Goal: Use online tool/utility: Utilize a website feature to perform a specific function

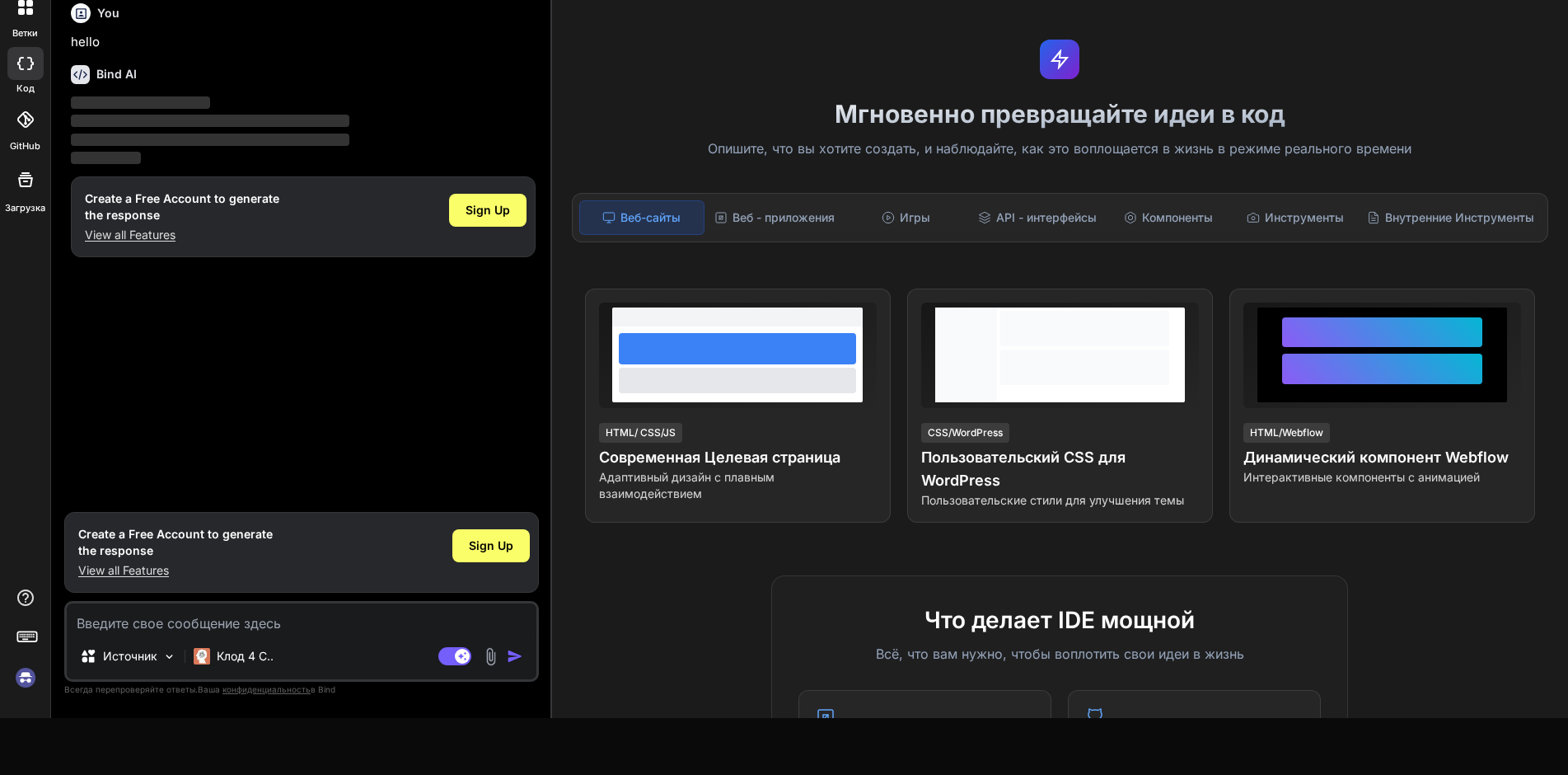
scroll to position [95, 0]
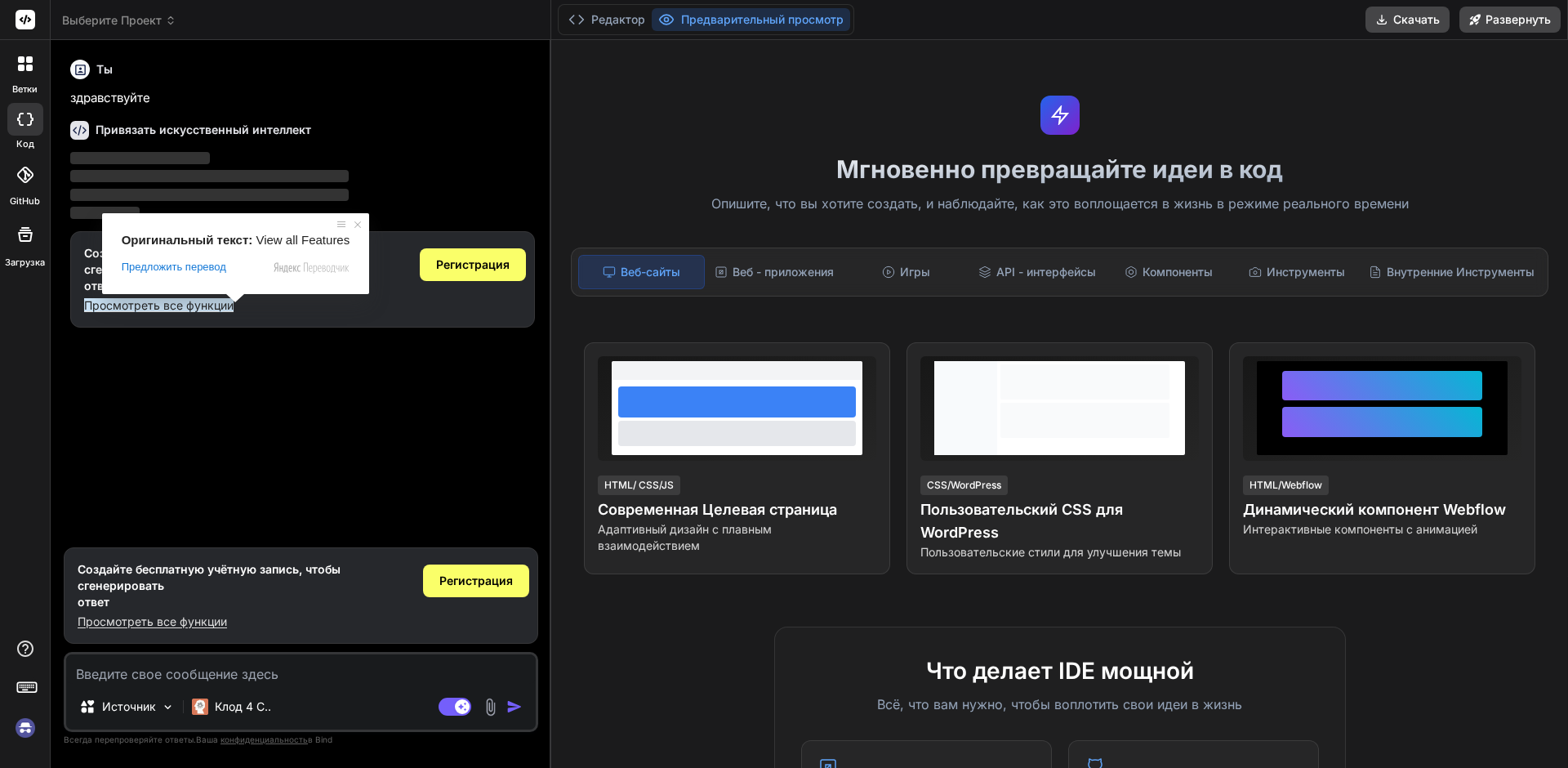
click at [220, 306] on ya-tr-span "Просмотреть все функции" at bounding box center [158, 305] width 149 height 14
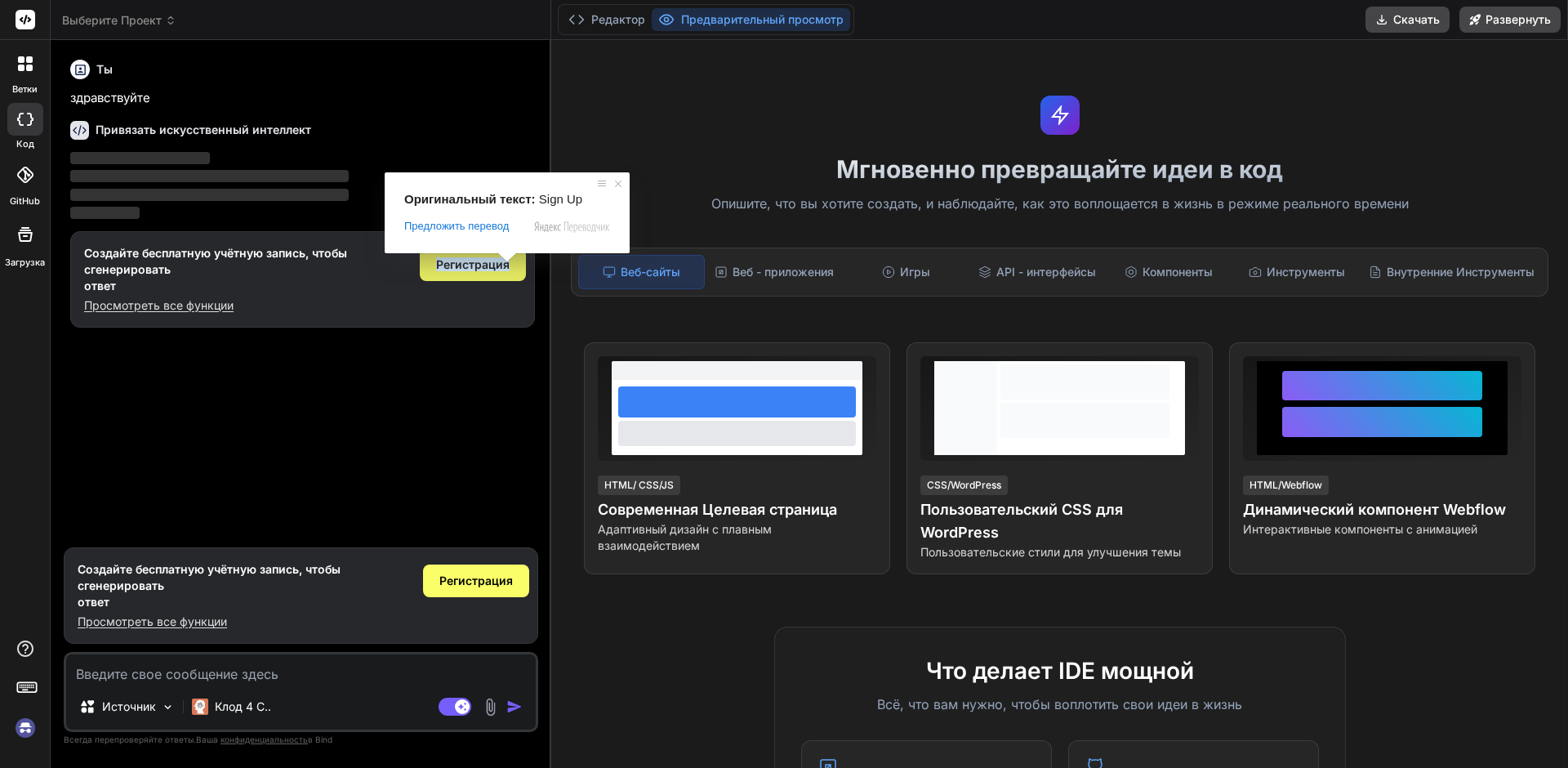
click at [500, 270] on ya-tr-span "Регистрация" at bounding box center [473, 264] width 73 height 14
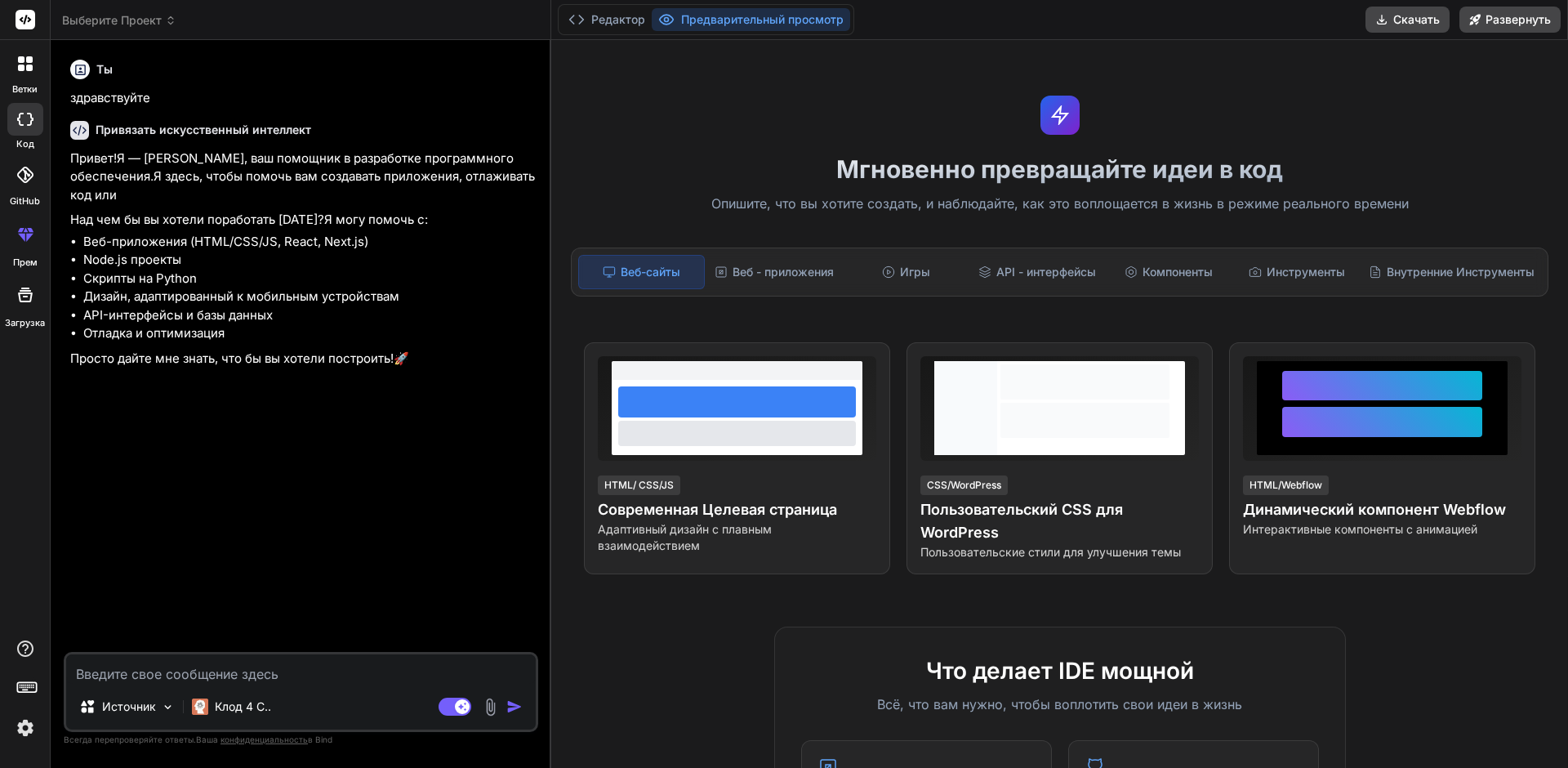
type textarea "x"
click at [103, 681] on textarea at bounding box center [301, 669] width 470 height 30
type textarea "С"
type textarea "x"
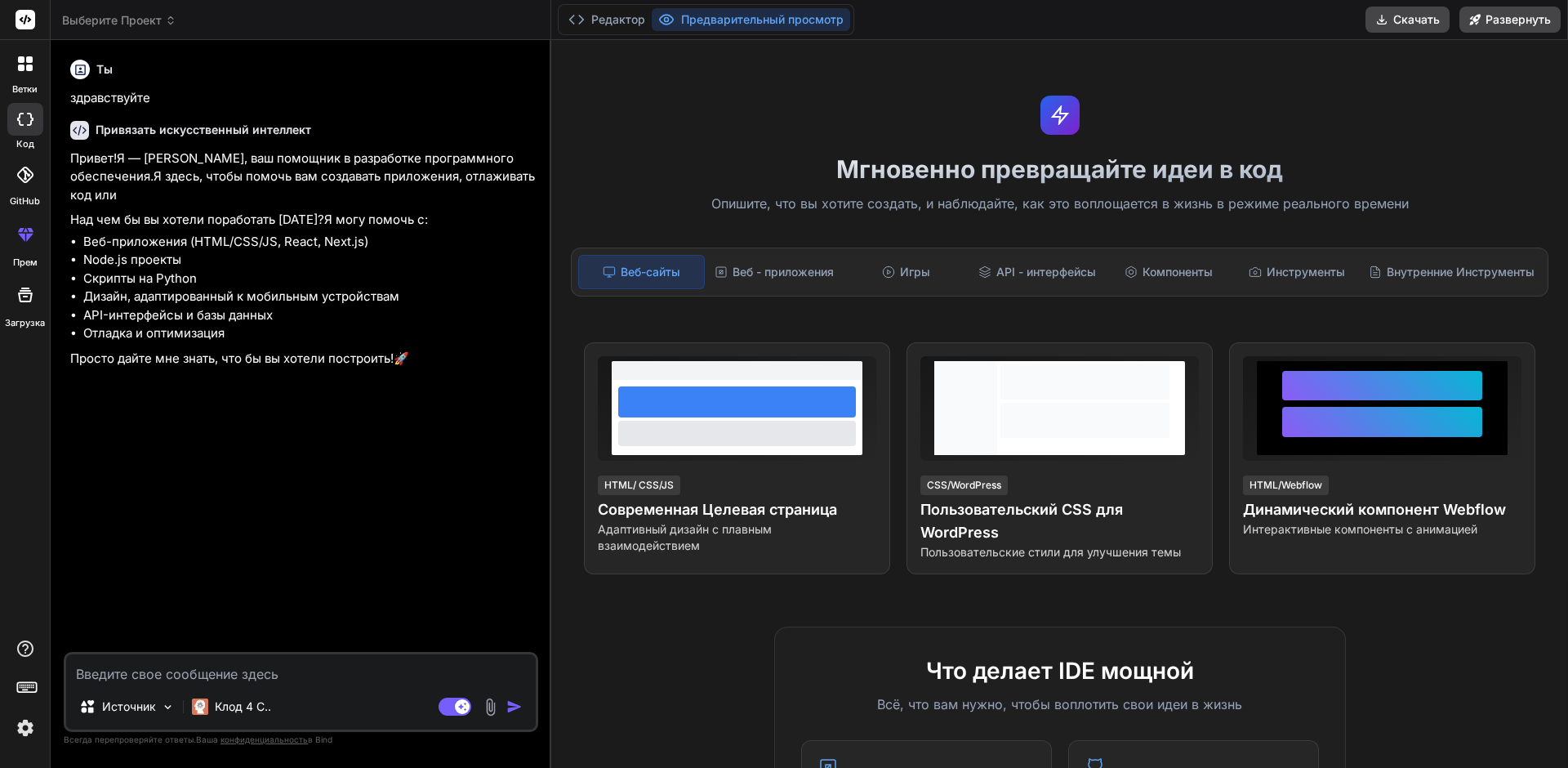
type textarea "Т"
type textarea "x"
type textarea "Тв"
type textarea "x"
type textarea "Т"
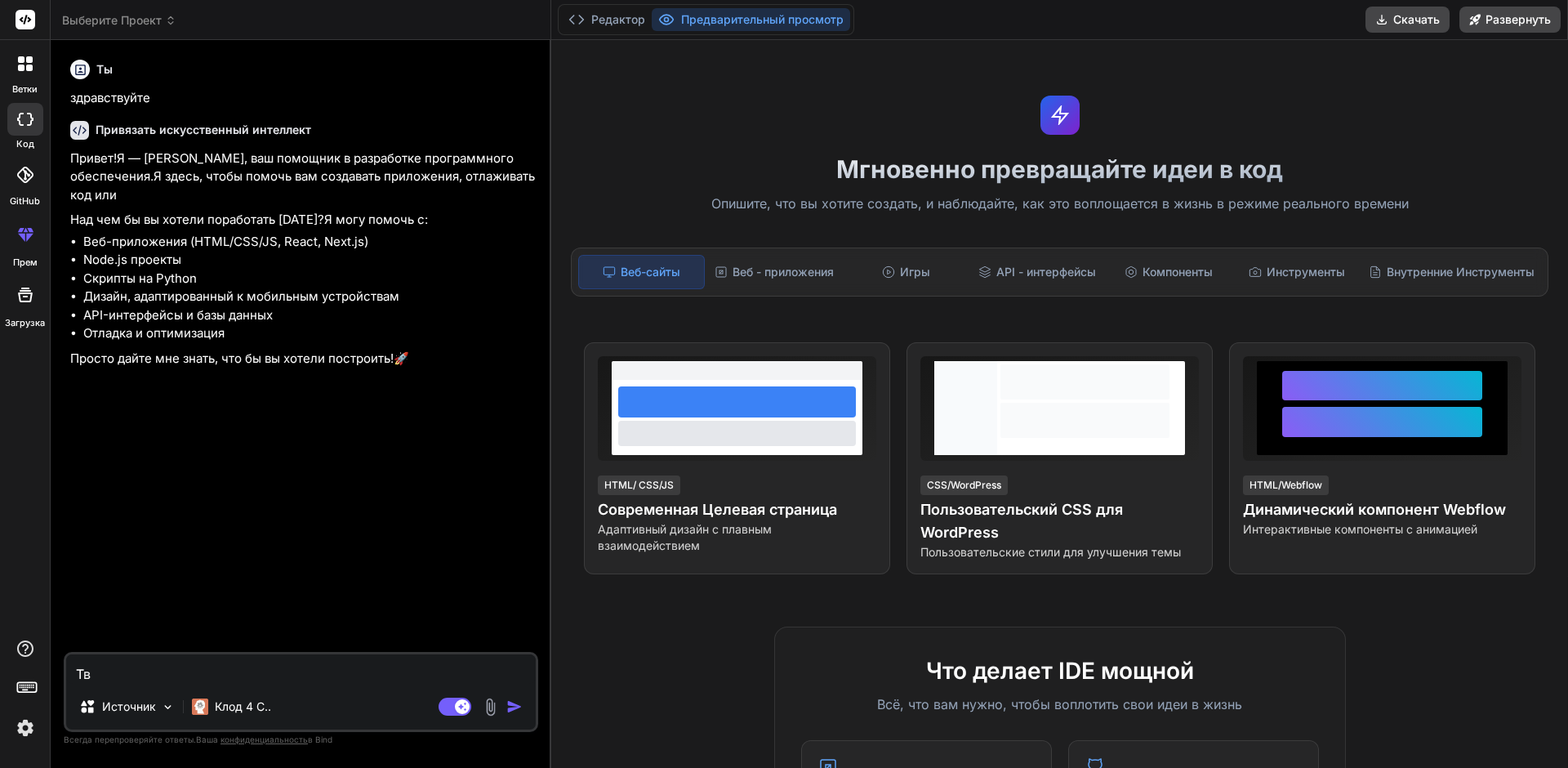
type textarea "x"
type textarea "Ты"
type textarea "x"
type textarea "Ты"
type textarea "x"
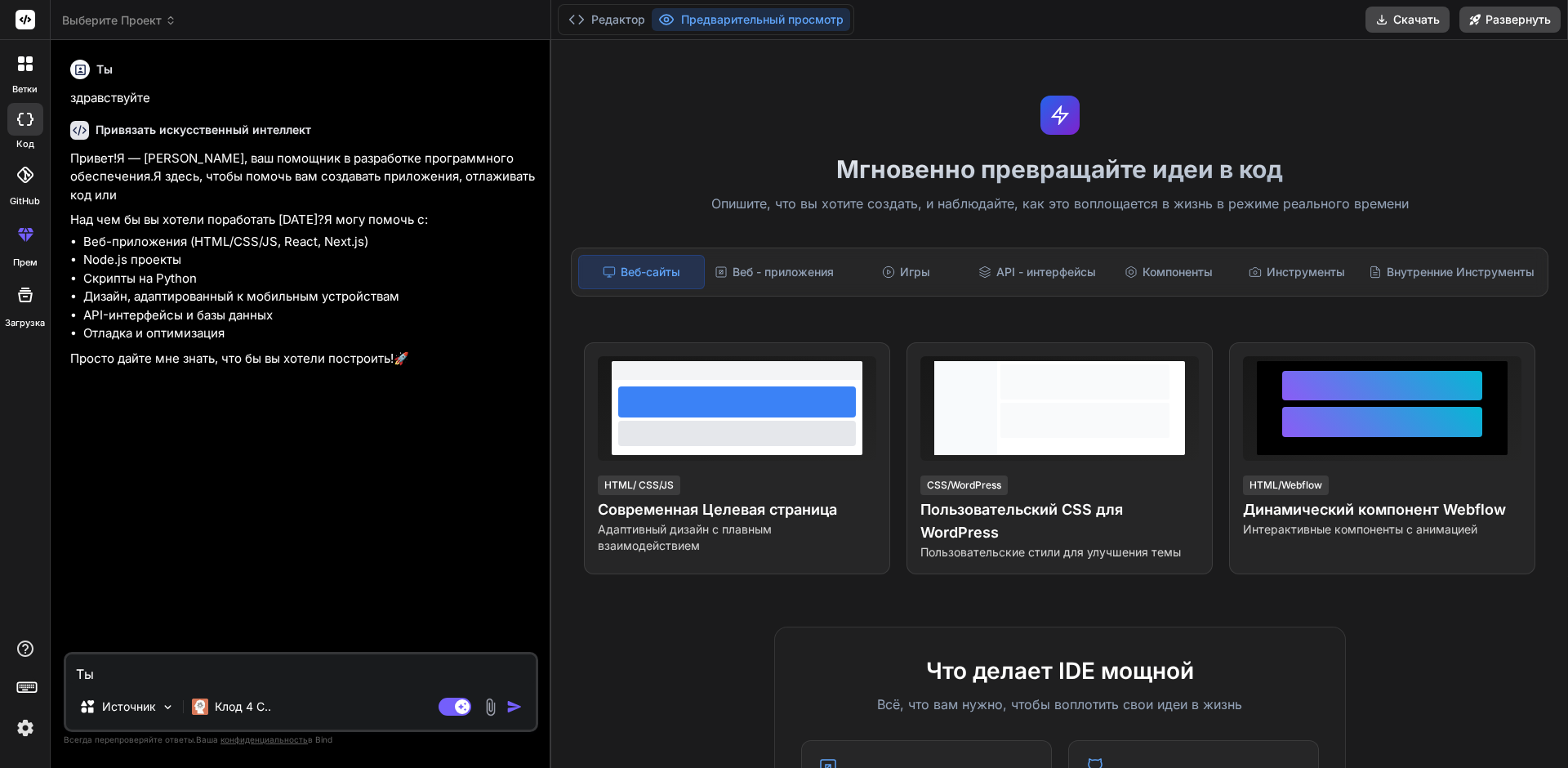
type textarea "Ты р"
type textarea "x"
type textarea "Ты ра"
type textarea "x"
type textarea "Ты раз"
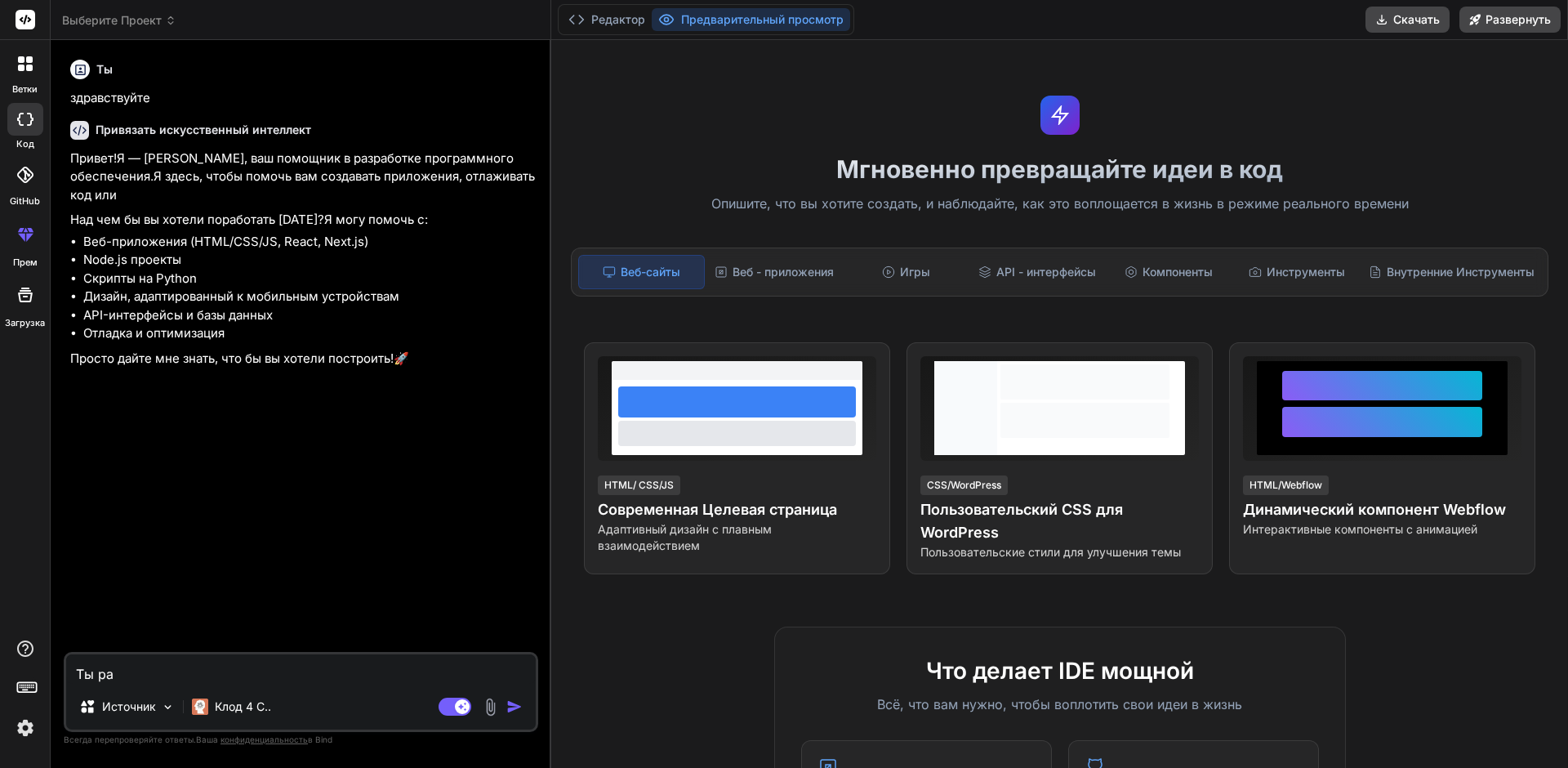
type textarea "x"
type textarea "Ты разр"
type textarea "x"
type textarea "Ты разра"
type textarea "x"
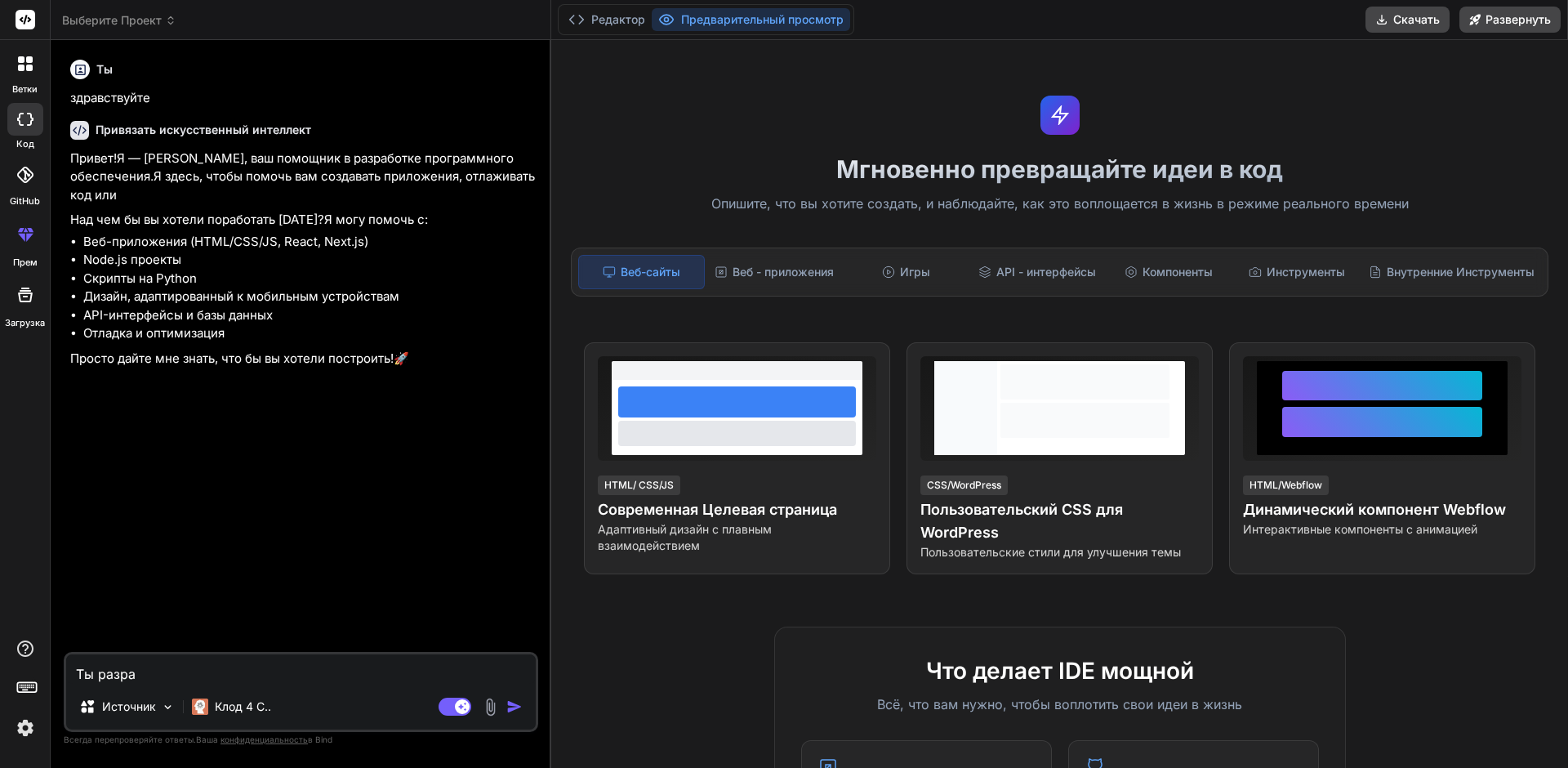
type textarea "Ты разраб"
type textarea "x"
type textarea "Ты разрабо"
type textarea "x"
type textarea "Ты разработ"
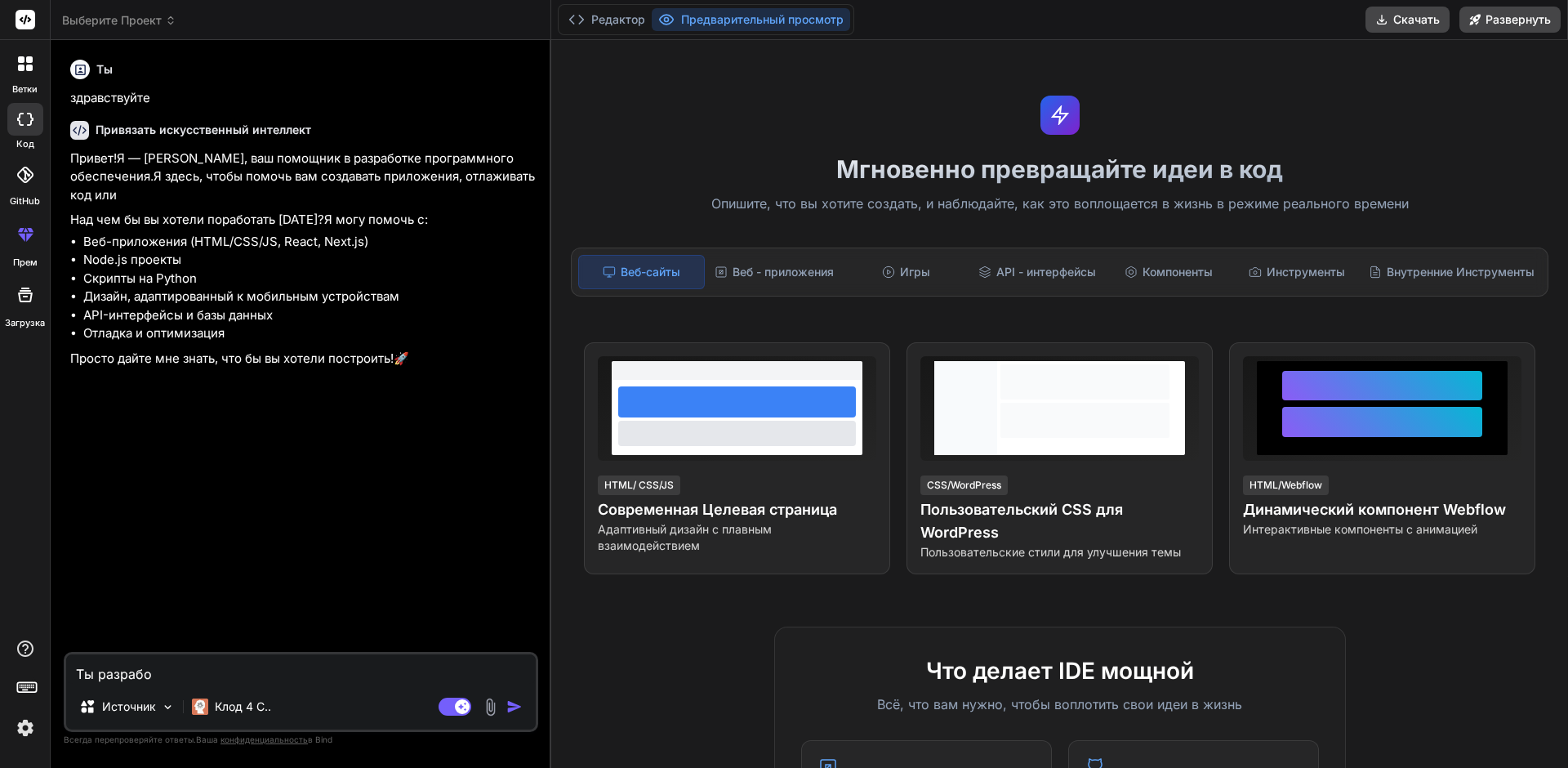
type textarea "x"
type textarea "Ты разработч"
type textarea "x"
type textarea "Ты разработчи"
type textarea "x"
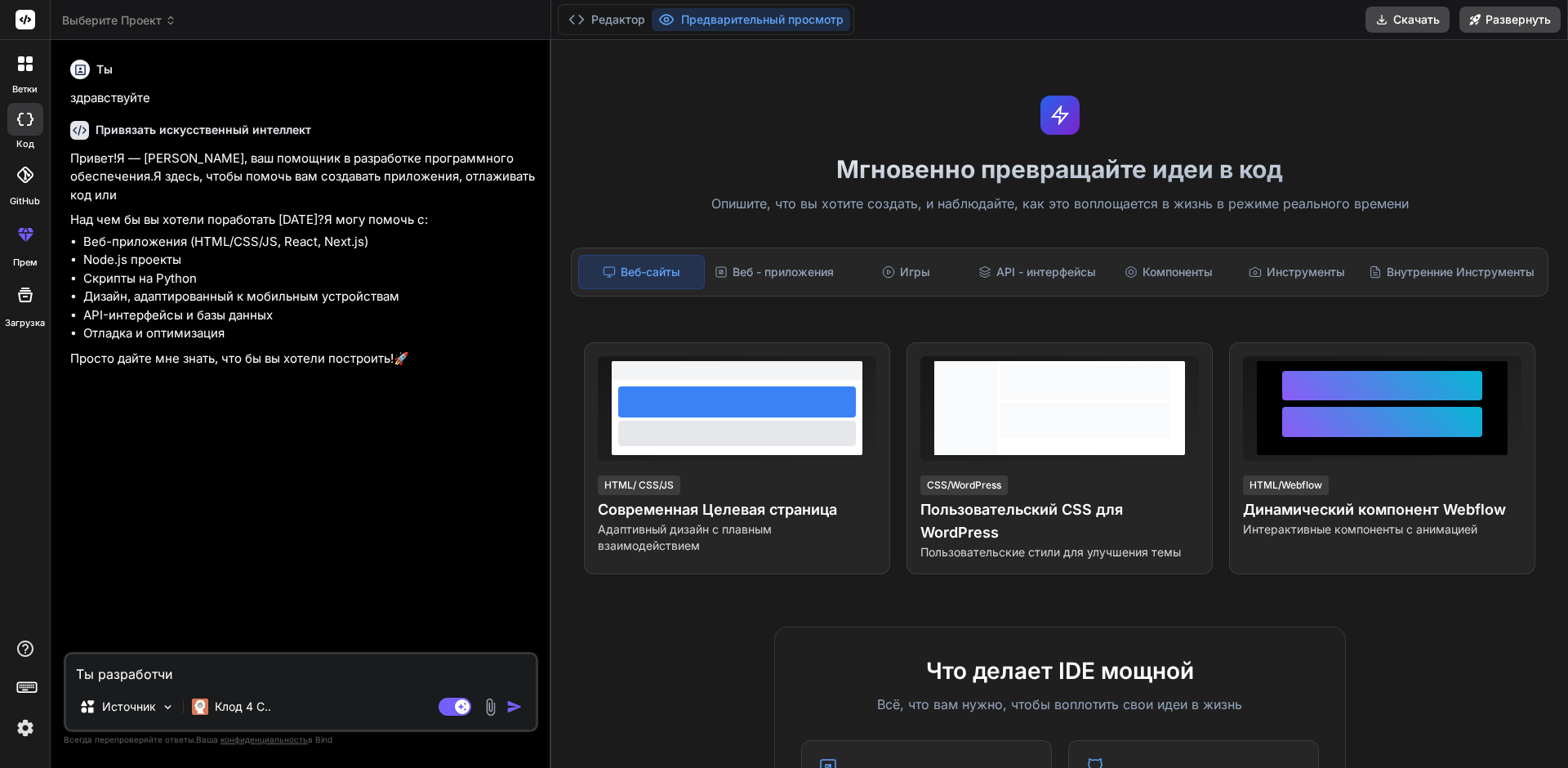
type textarea "Ты разработчик"
type textarea "x"
type textarea "Ты разработчик"
type textarea "x"
type textarea "Ты разработчик м"
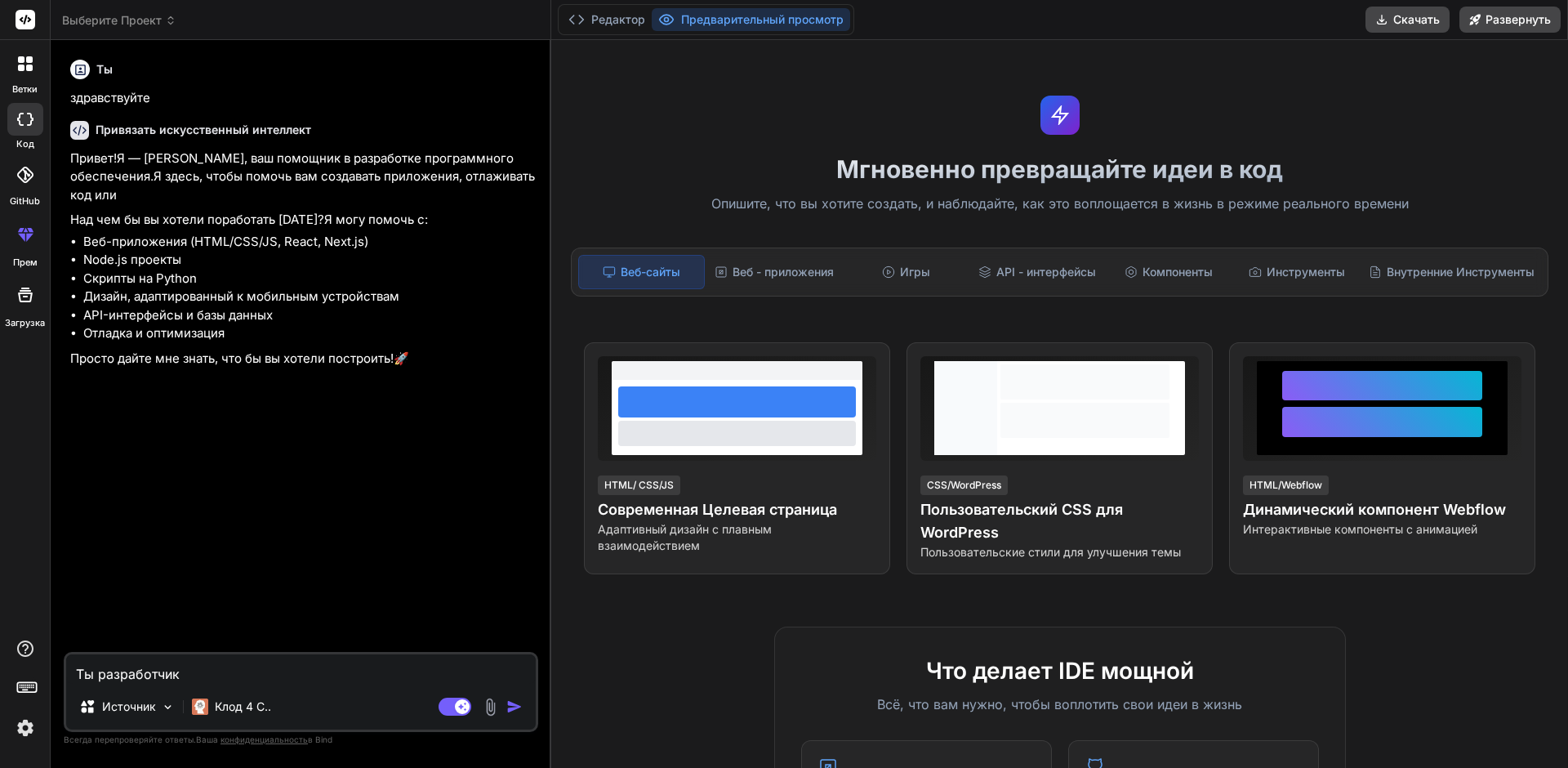
type textarea "x"
type textarea "Ты разработчик мо"
type textarea "x"
type textarea "Ты разработчик моб"
type textarea "x"
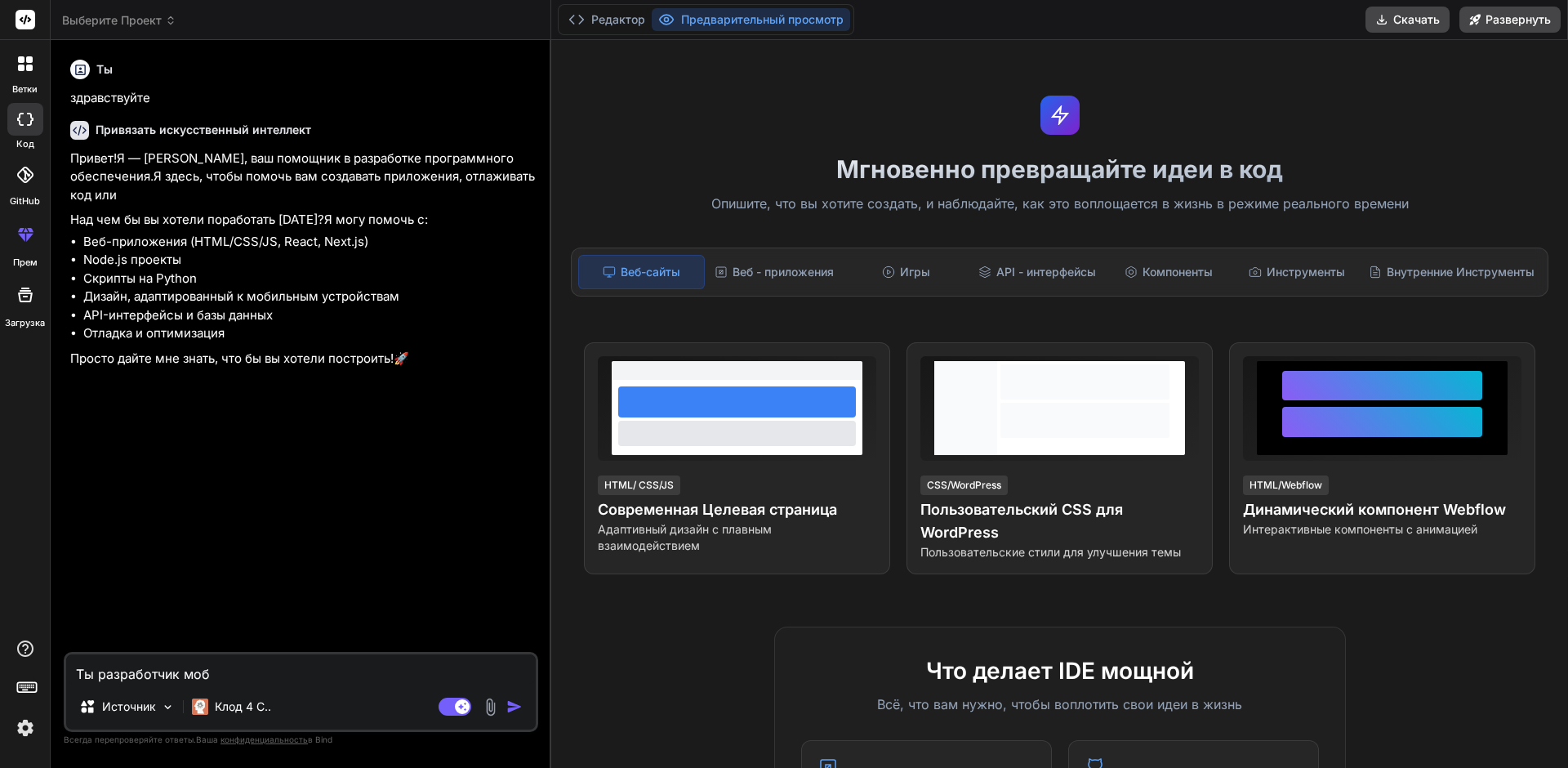
type textarea "Ты разработчик моби"
type textarea "x"
type textarea "Ты разработчик мобил"
type textarea "x"
type textarea "Ты разработчик мобиль"
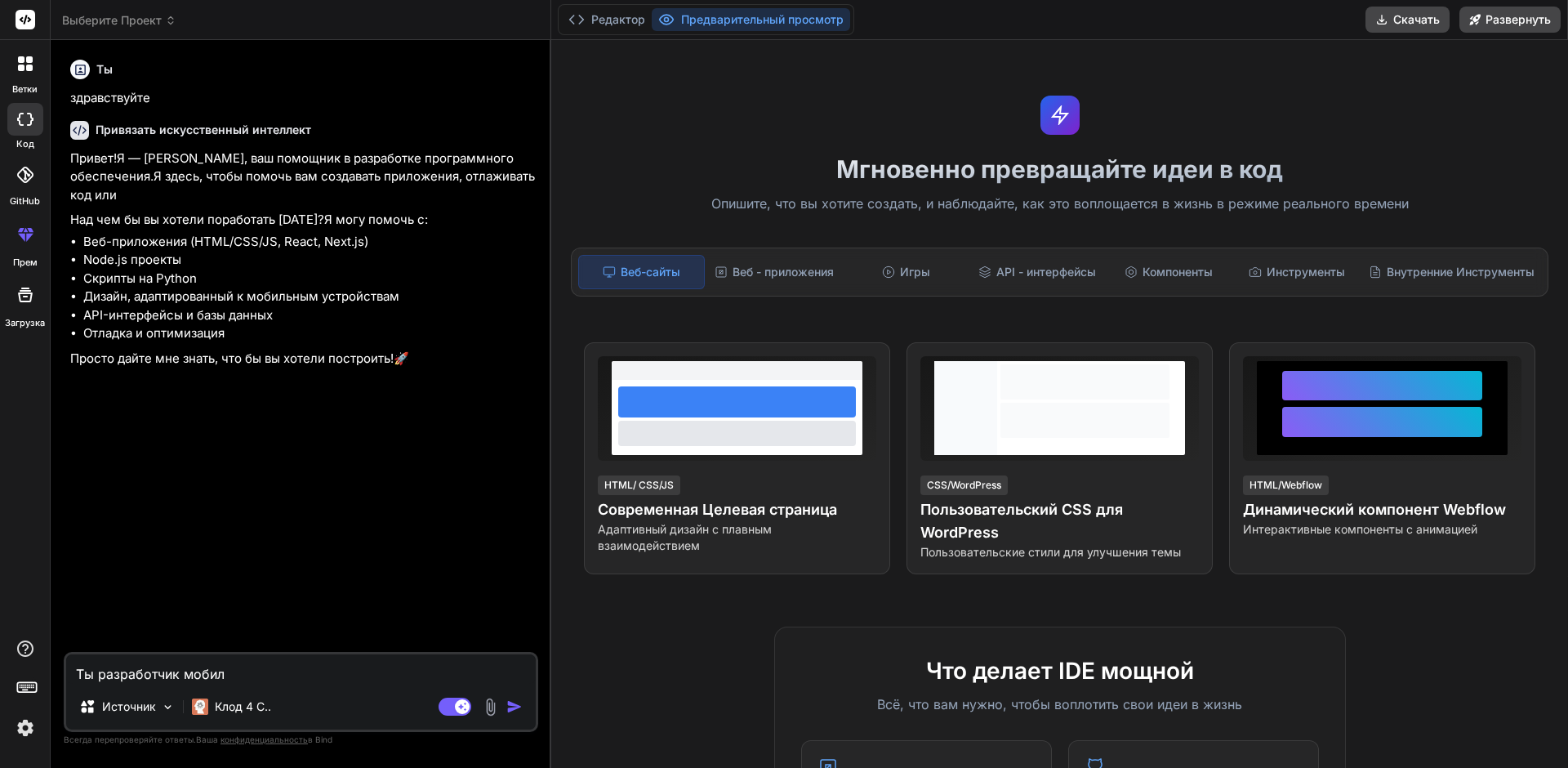
type textarea "x"
type textarea "Ты разработчик мобильн"
type textarea "x"
type textarea "Ты разработчик мобильны"
type textarea "x"
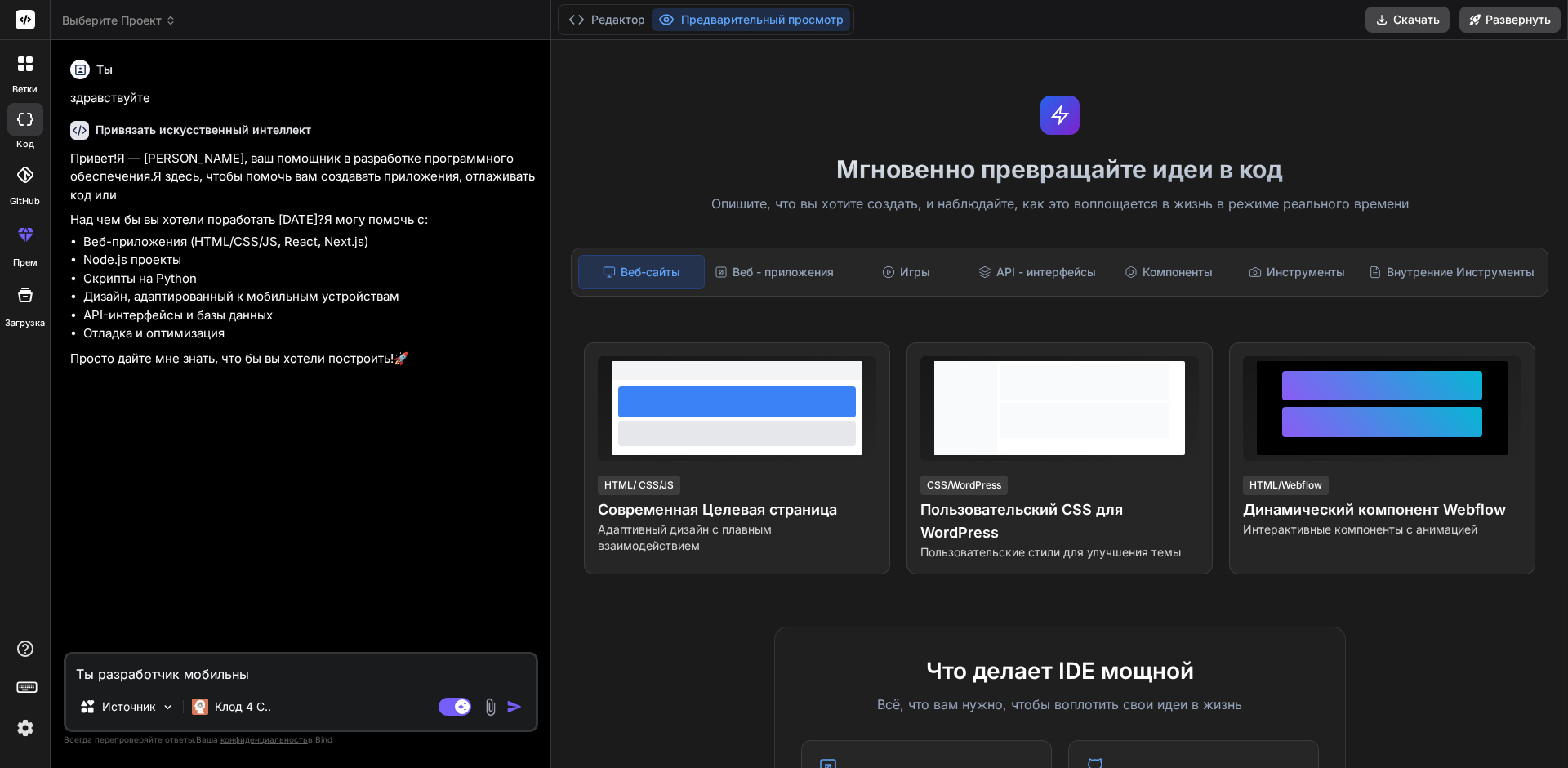
type textarea "Ты разработчик мобильных"
type textarea "x"
type textarea "Ты разработчик мобильных"
type textarea "x"
type textarea "Ты разработчик мобильных п"
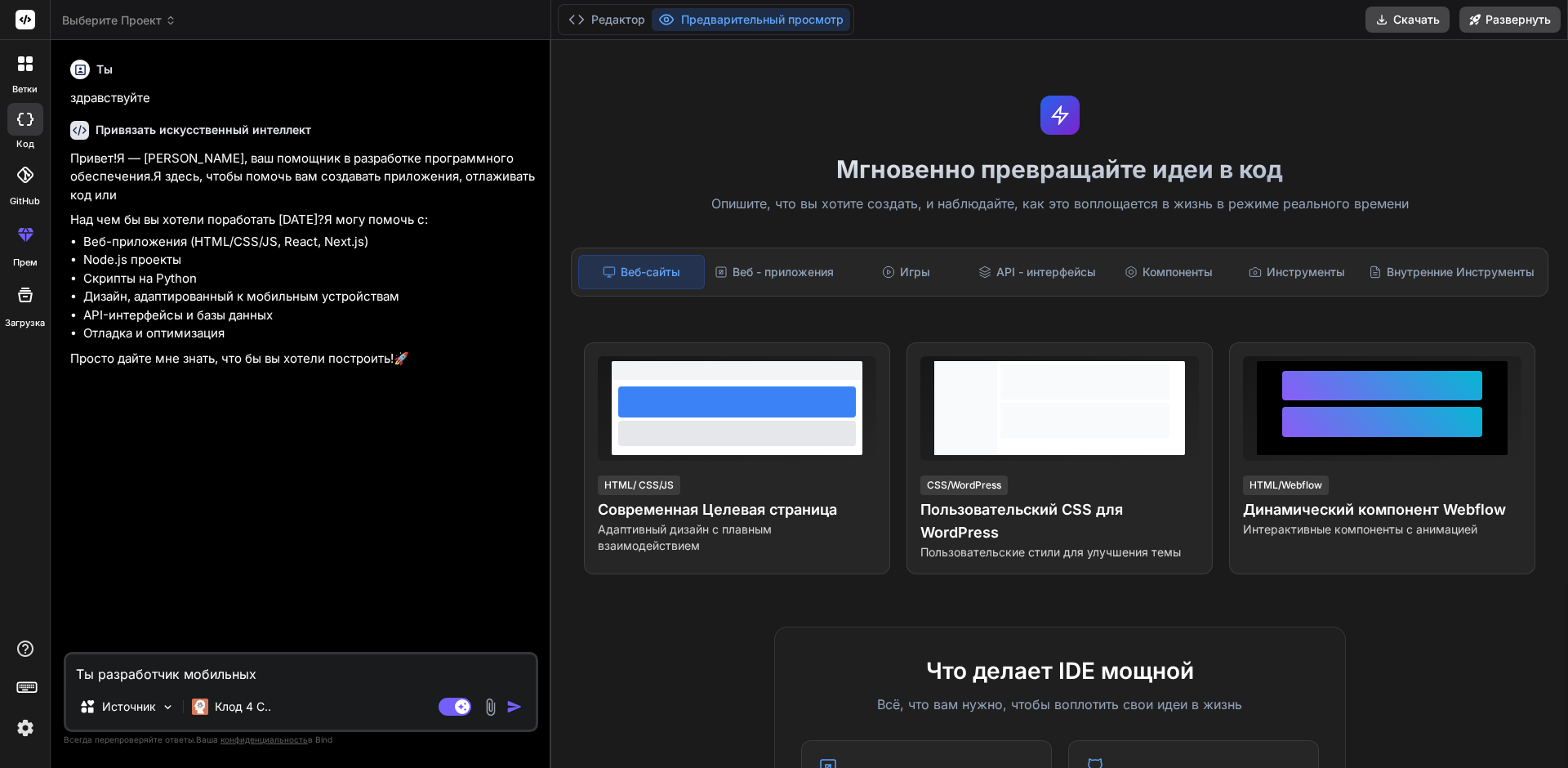
type textarea "x"
type textarea "Ты разработчик мобильных пр"
type textarea "x"
type textarea "Ты разработчик мобильных при"
type textarea "x"
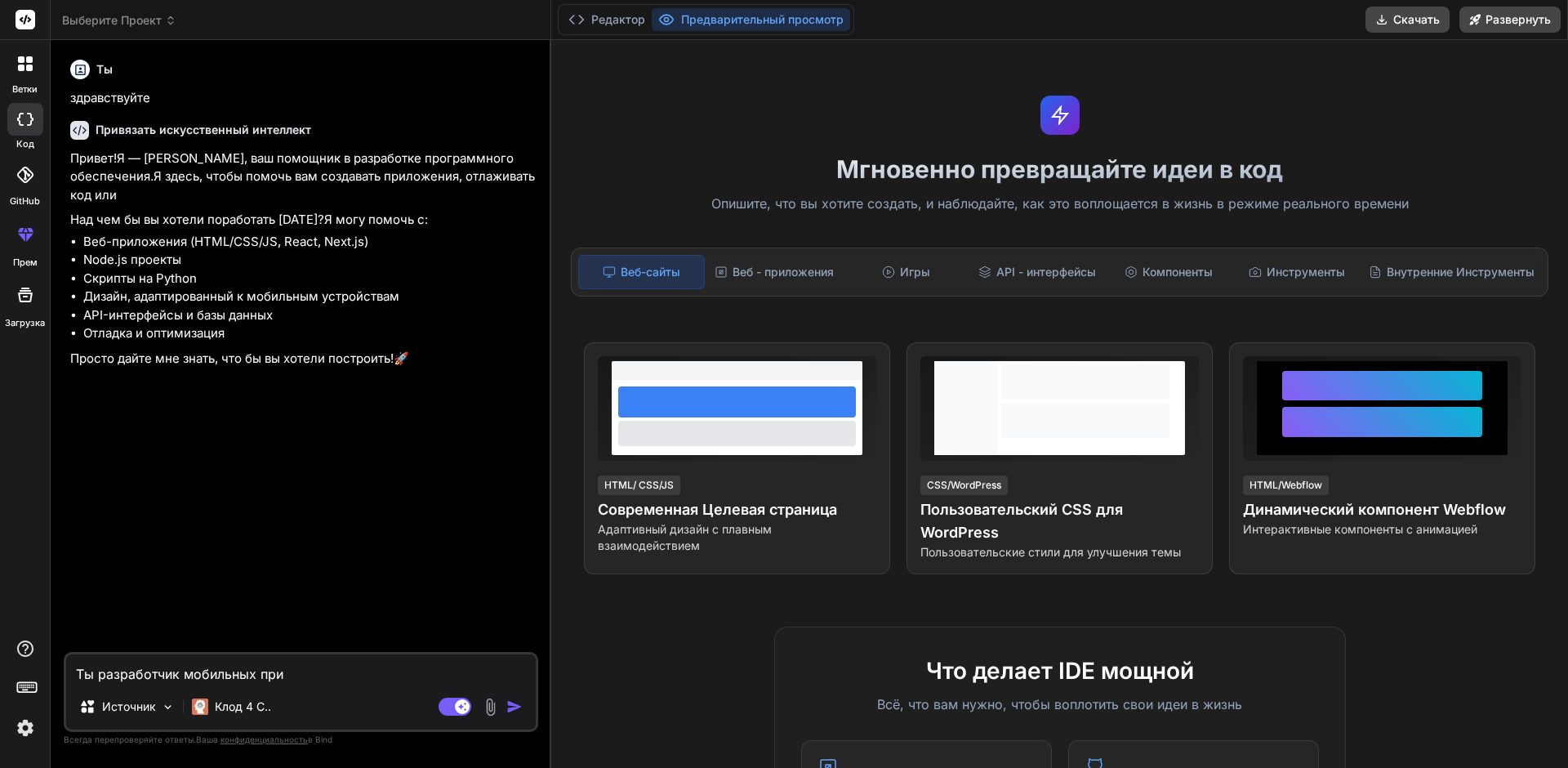
type textarea "Ты разработчик мобильных прил"
type textarea "x"
type textarea "Ты разработчик мобильных прило"
type textarea "x"
type textarea "Ты разработчик мобильных прилож"
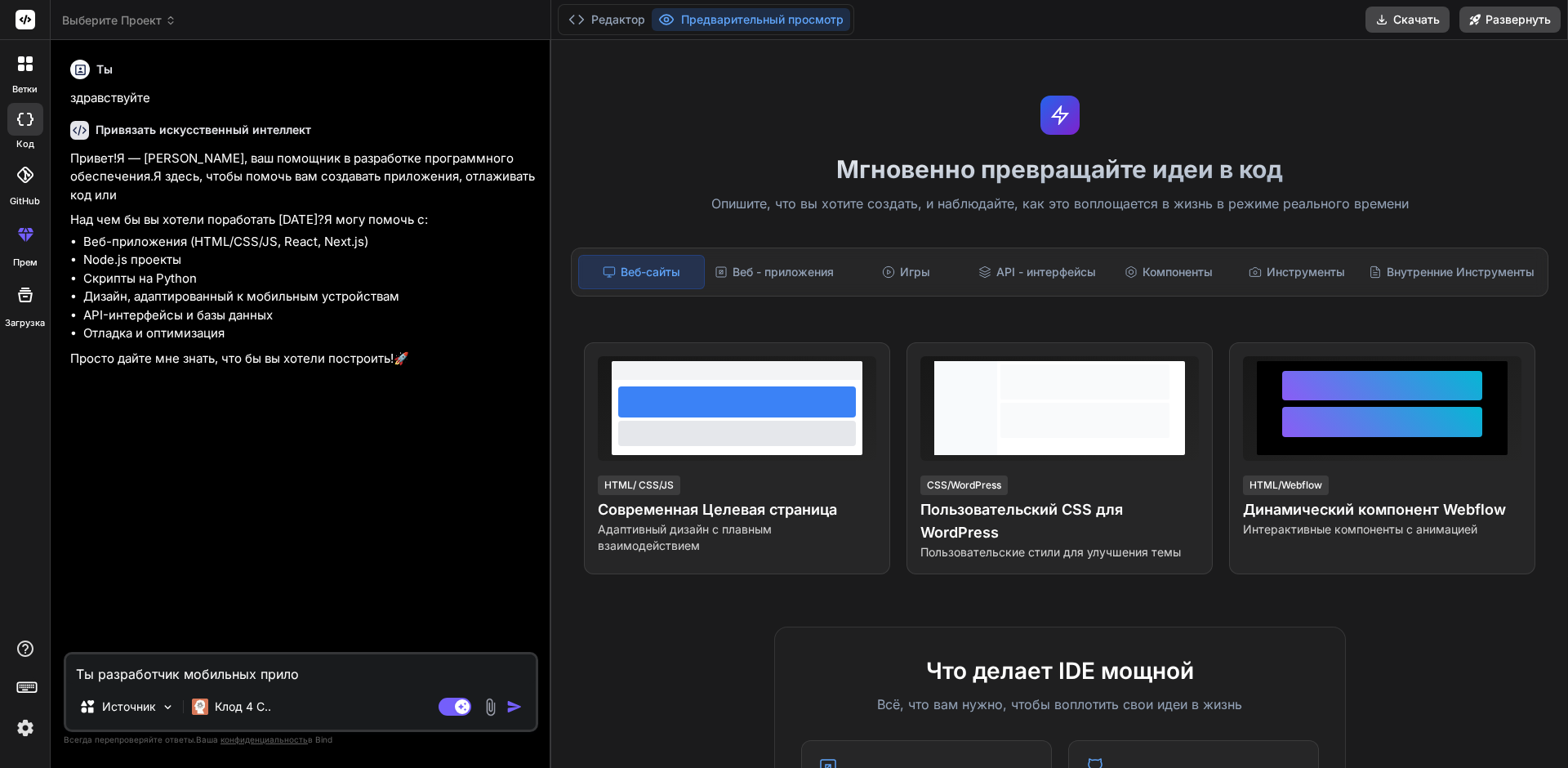
type textarea "x"
type textarea "Ты разработчик мобильных приложе"
type textarea "x"
type textarea "Ты разработчик мобильных приложен"
type textarea "x"
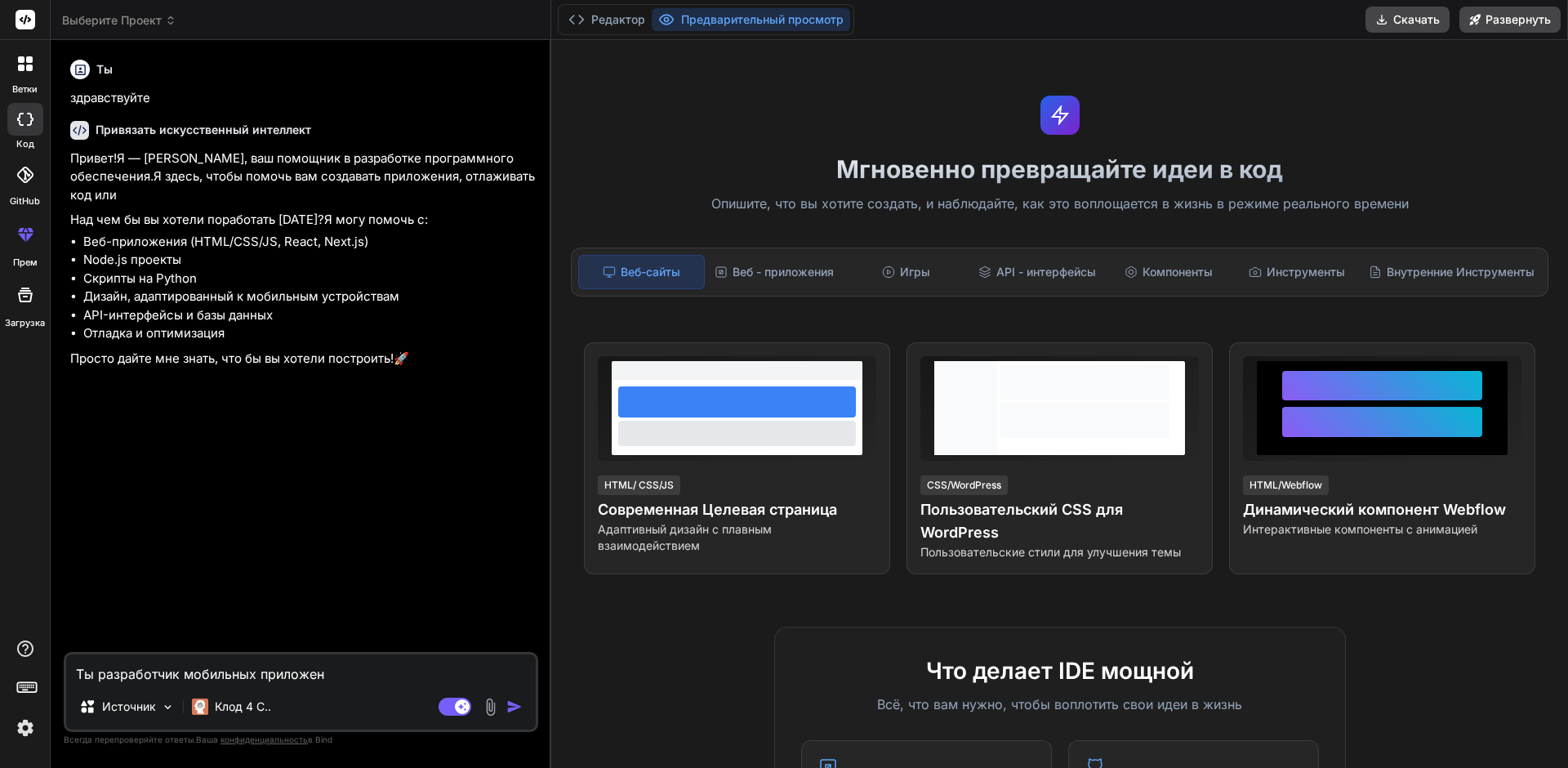
type textarea "Ты разработчик мобильных приложени"
type textarea "x"
type textarea "Ты разработчик мобильных приложений"
type textarea "x"
type textarea "Ты разработчик мобильных приложений."
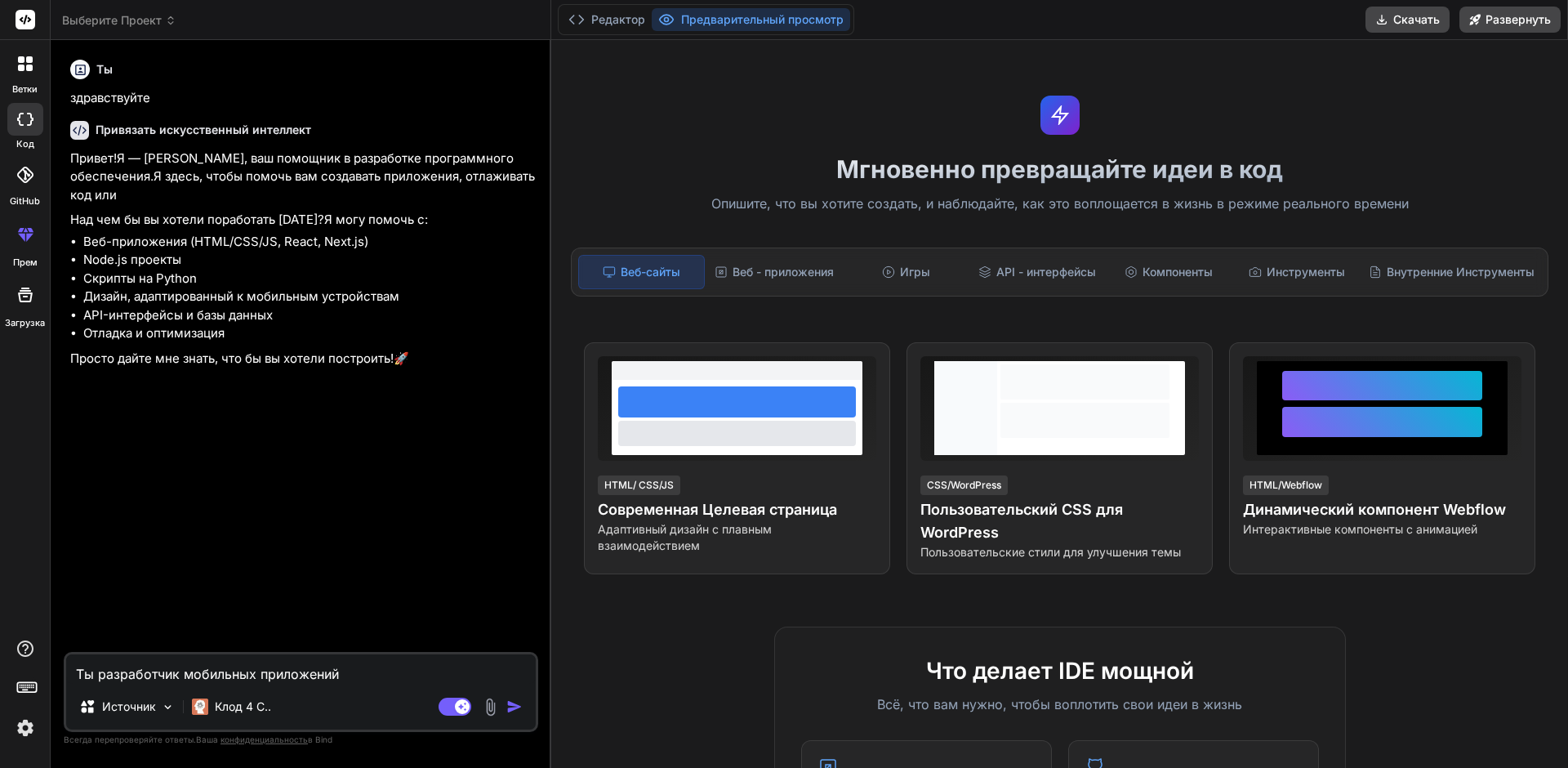
type textarea "x"
type textarea "Ты разработчик мобильных приложений."
type textarea "x"
type textarea "Ты разработчик мобильных приложений. Р"
type textarea "x"
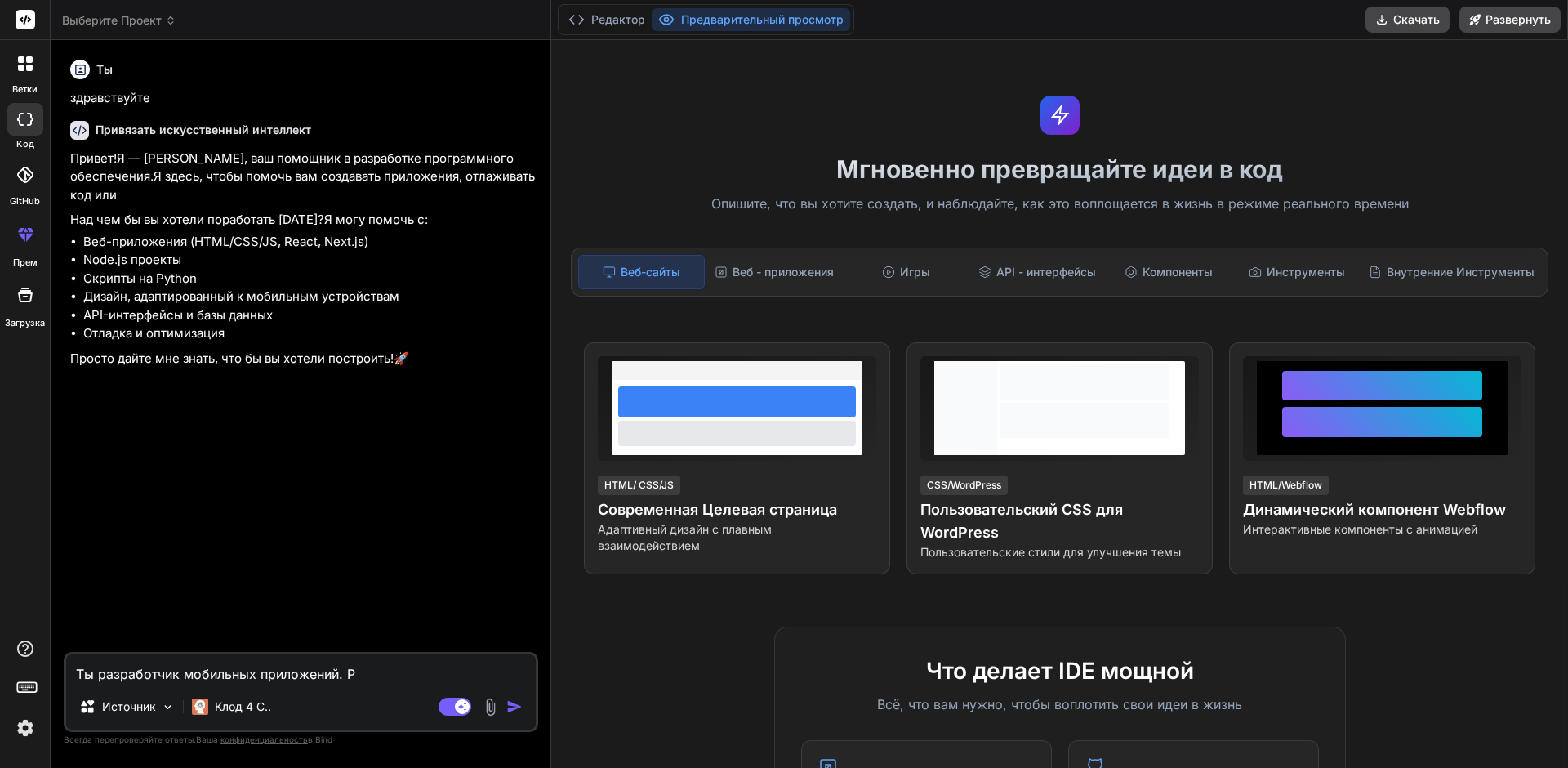
type textarea "Ты разработчик мобильных приложений."
type textarea "x"
type textarea "Ты разработчик мобильных приложений. С"
type textarea "x"
type textarea "Ты разработчик мобильных приложений. Сг"
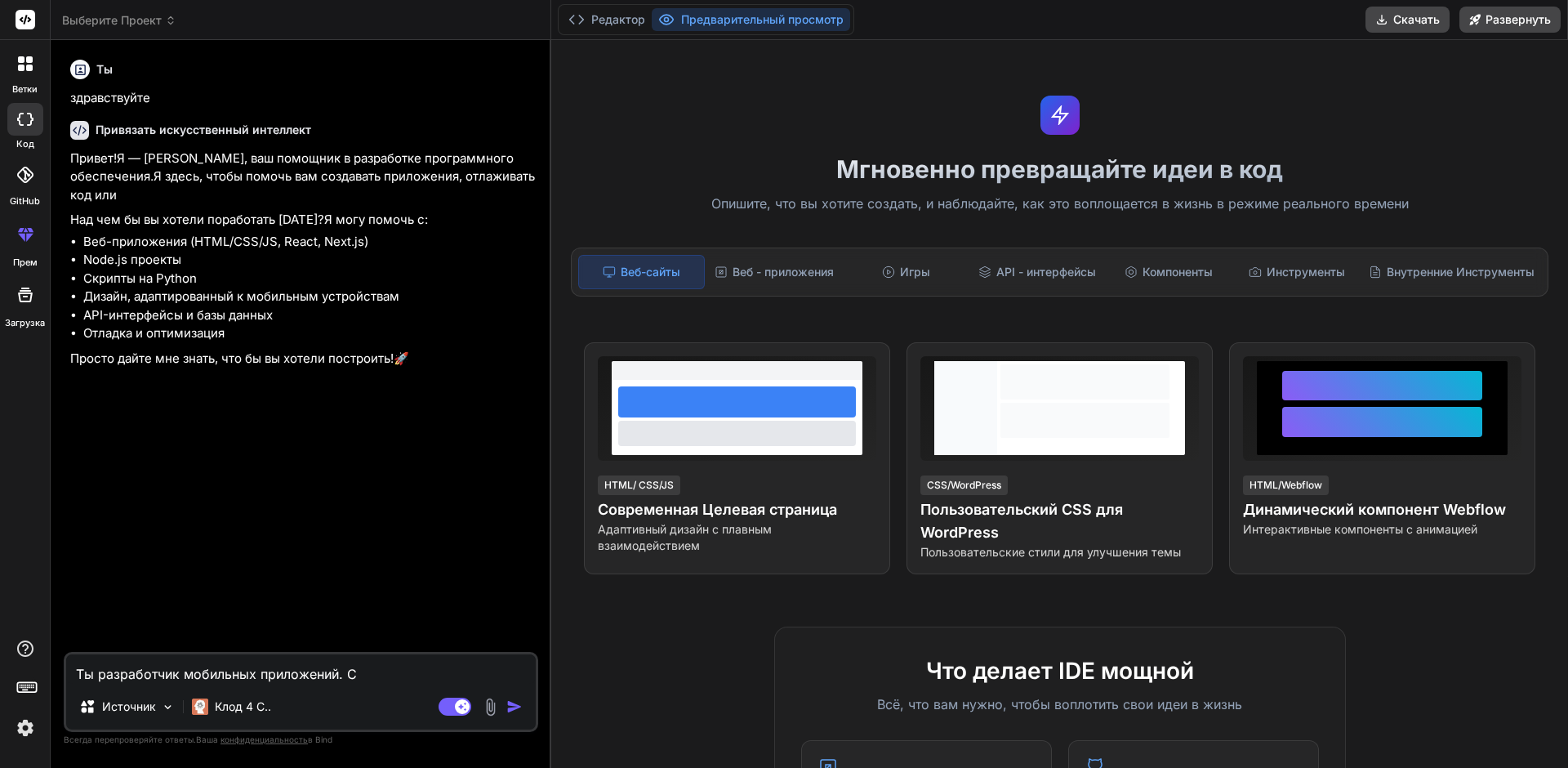
type textarea "x"
type textarea "Ты разработчик мобильных приложений. Сге"
type textarea "x"
type textarea "Ты разработчик мобильных приложений. Сген"
type textarea "x"
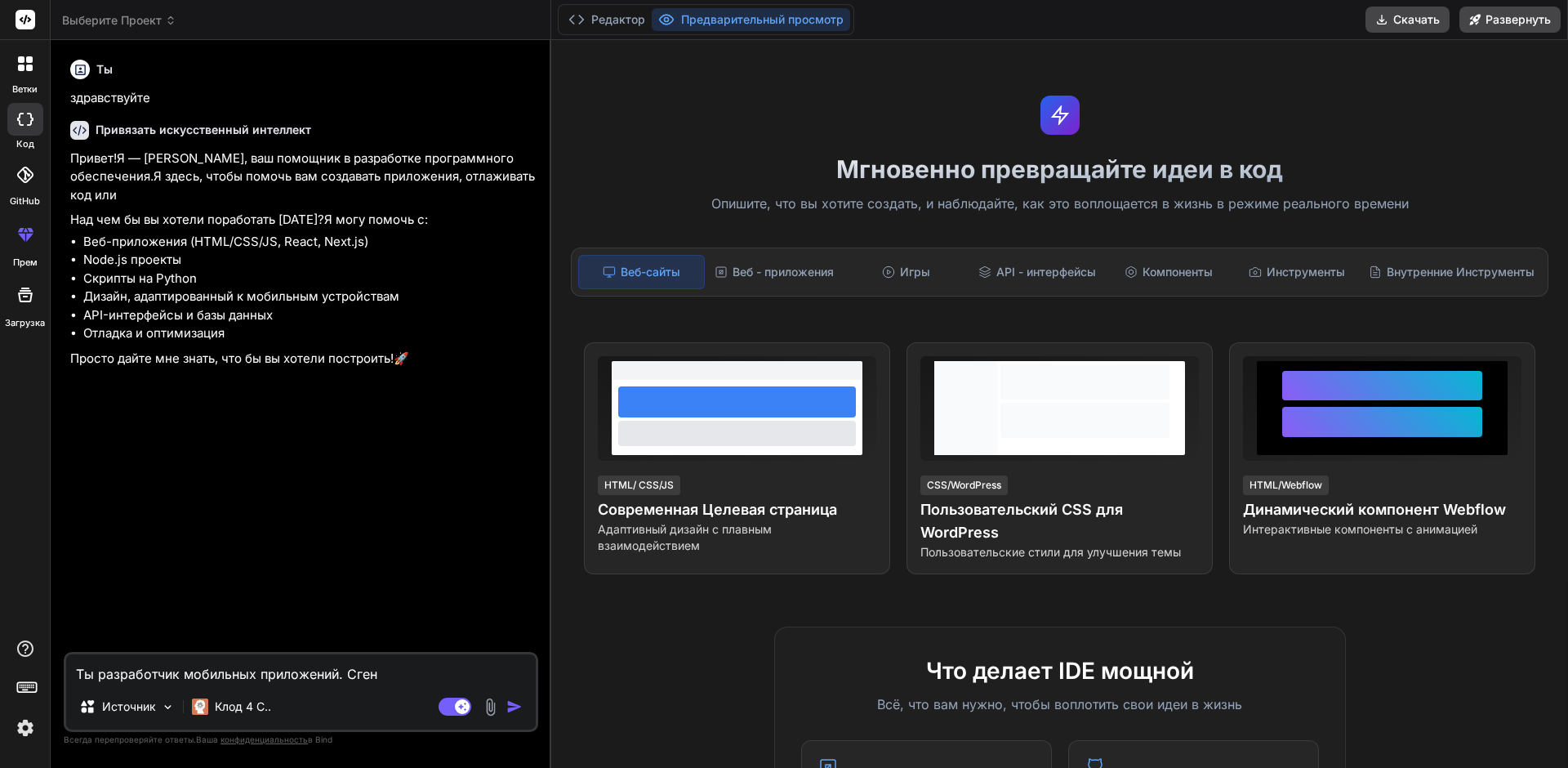
type textarea "Ты разработчик мобильных приложений. Сгене"
type textarea "x"
type textarea "Ты разработчик мобильных приложений. Сгенер"
type textarea "x"
type textarea "Ты разработчик мобильных приложений. Сгенери"
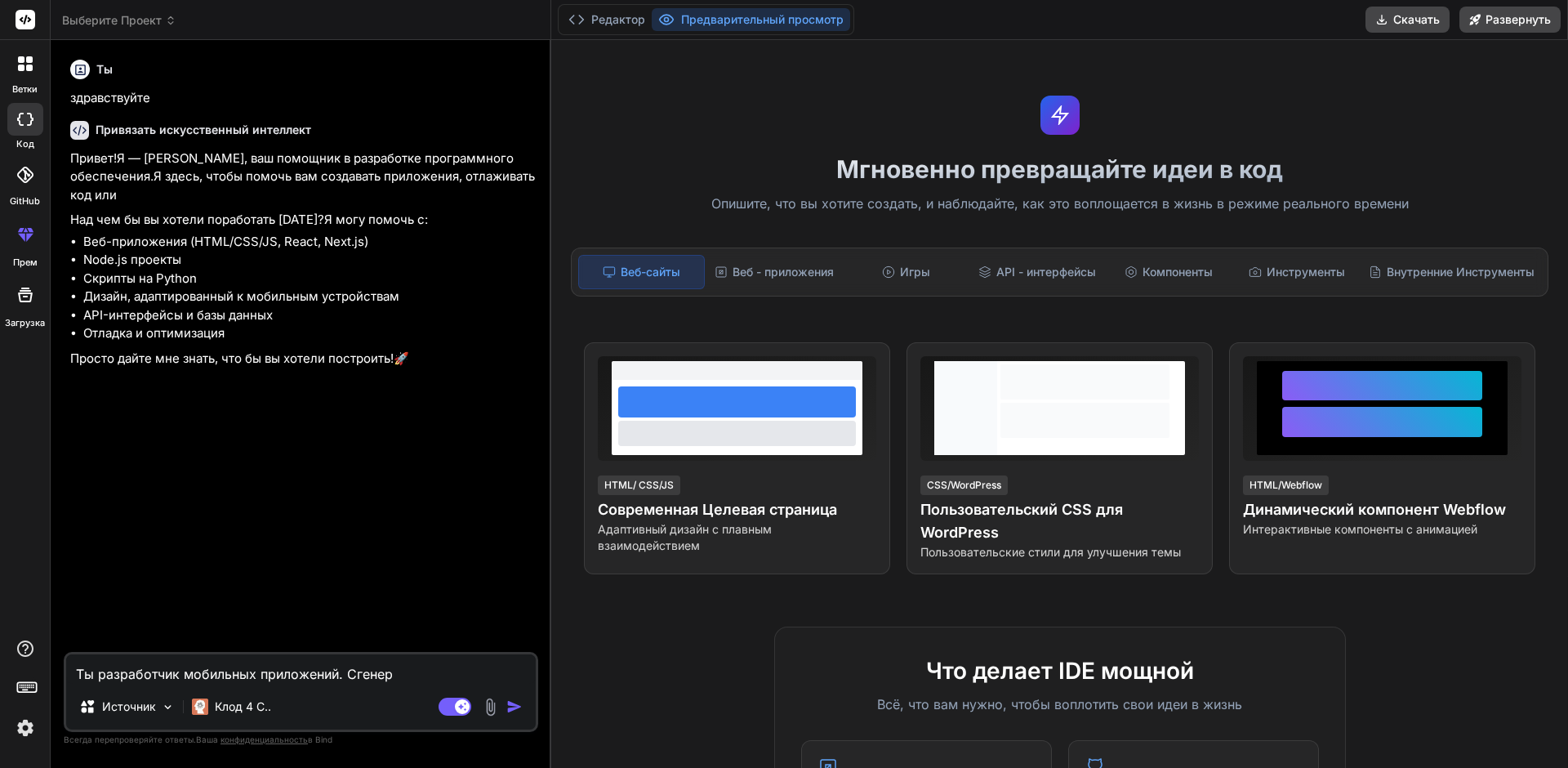
type textarea "x"
type textarea "Ты разработчик мобильных приложений. Сгенерир"
type textarea "x"
type textarea "Ты разработчик мобильных приложений. Сгенериро"
type textarea "x"
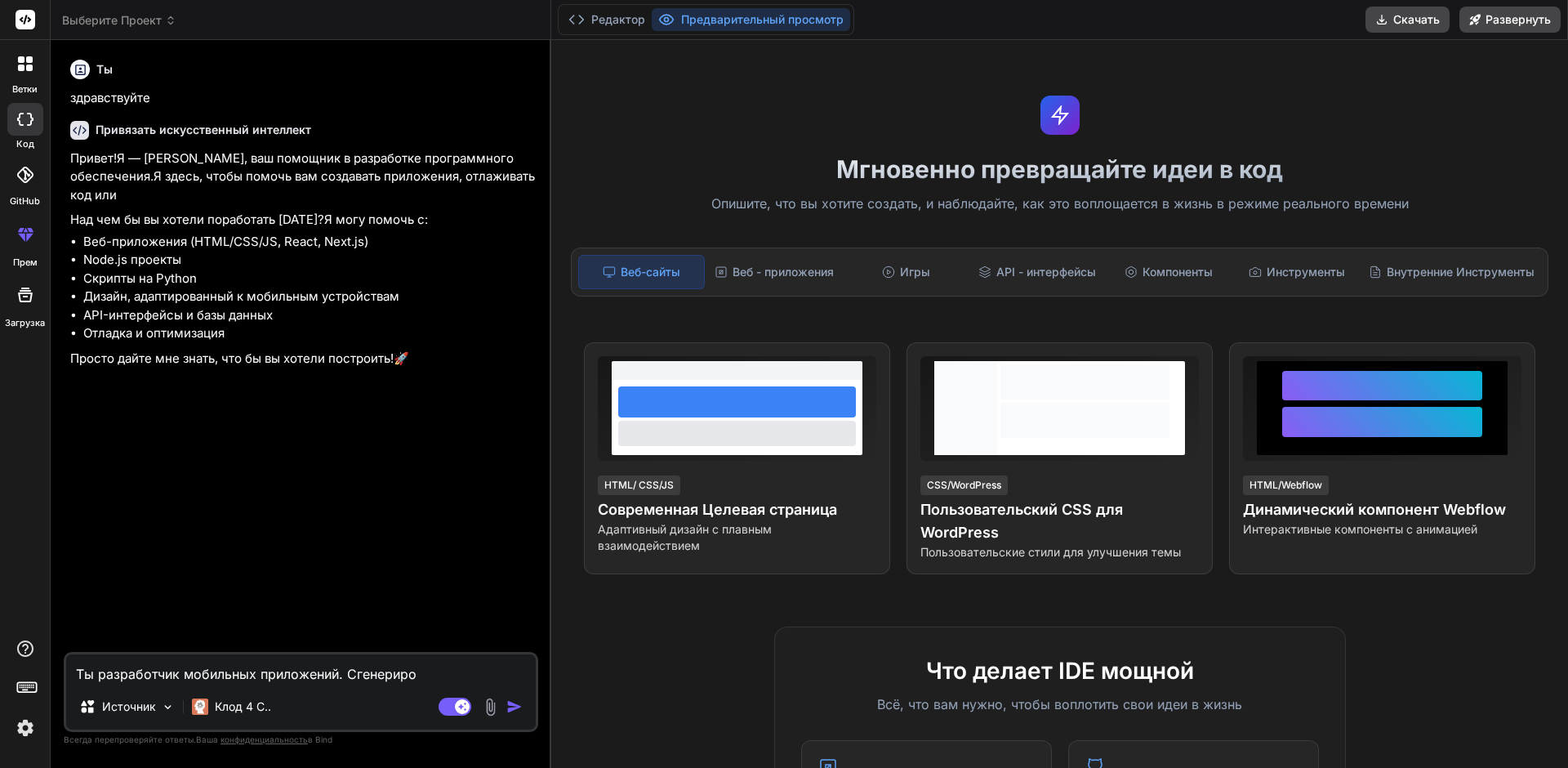
type textarea "Ты разработчик мобильных приложений. Сгенерир"
type textarea "x"
type textarea "Ты разработчик мобильных приложений. Сгенериру"
type textarea "x"
type textarea "Ты разработчик мобильных приложений. Сгенерируй"
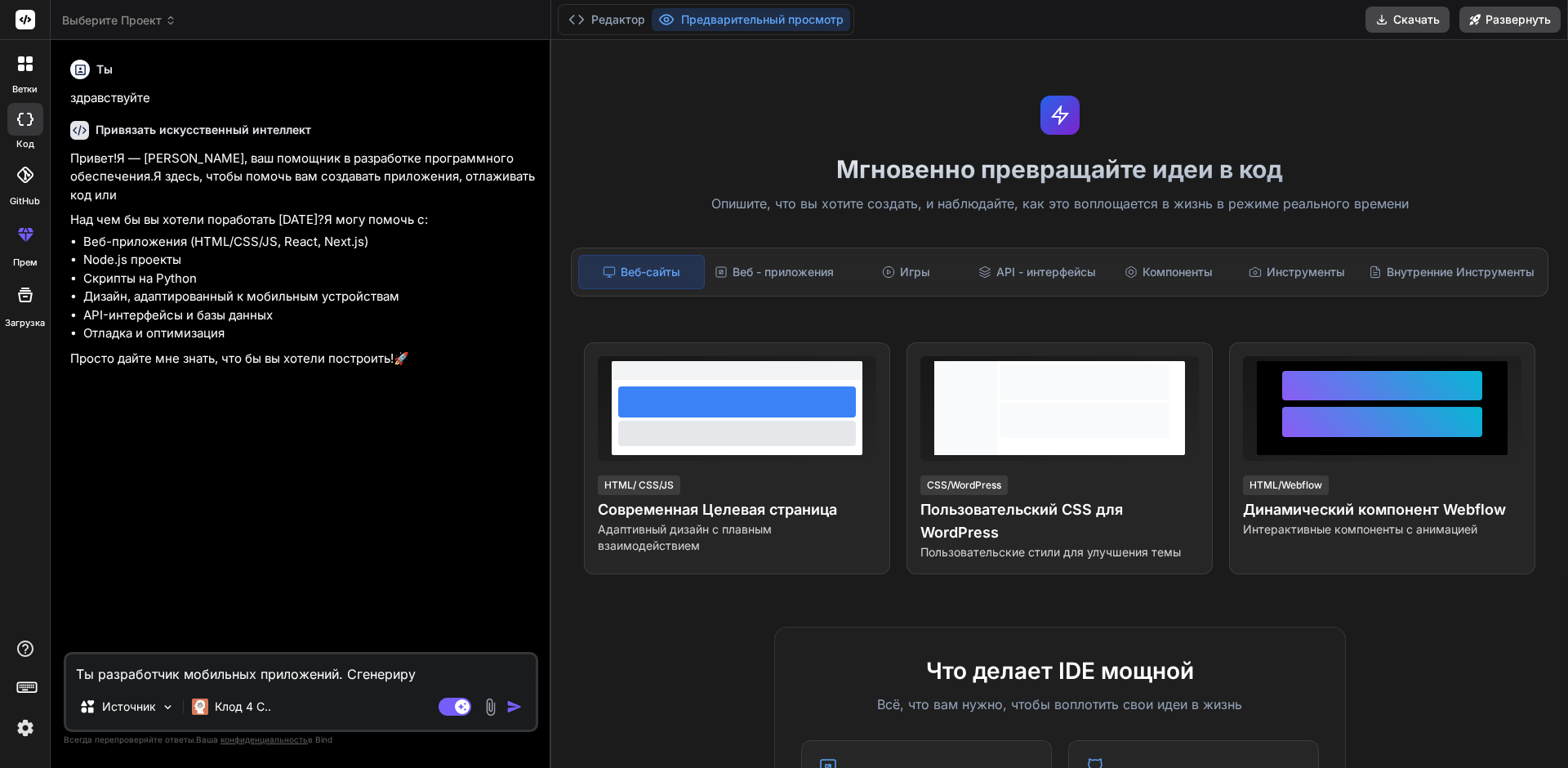
type textarea "x"
type textarea "Ты разработчик мобильных приложений. Сгенерируй"
type textarea "x"
type textarea "Ты разработчик мобильных приложений. Сгенерируй к"
type textarea "x"
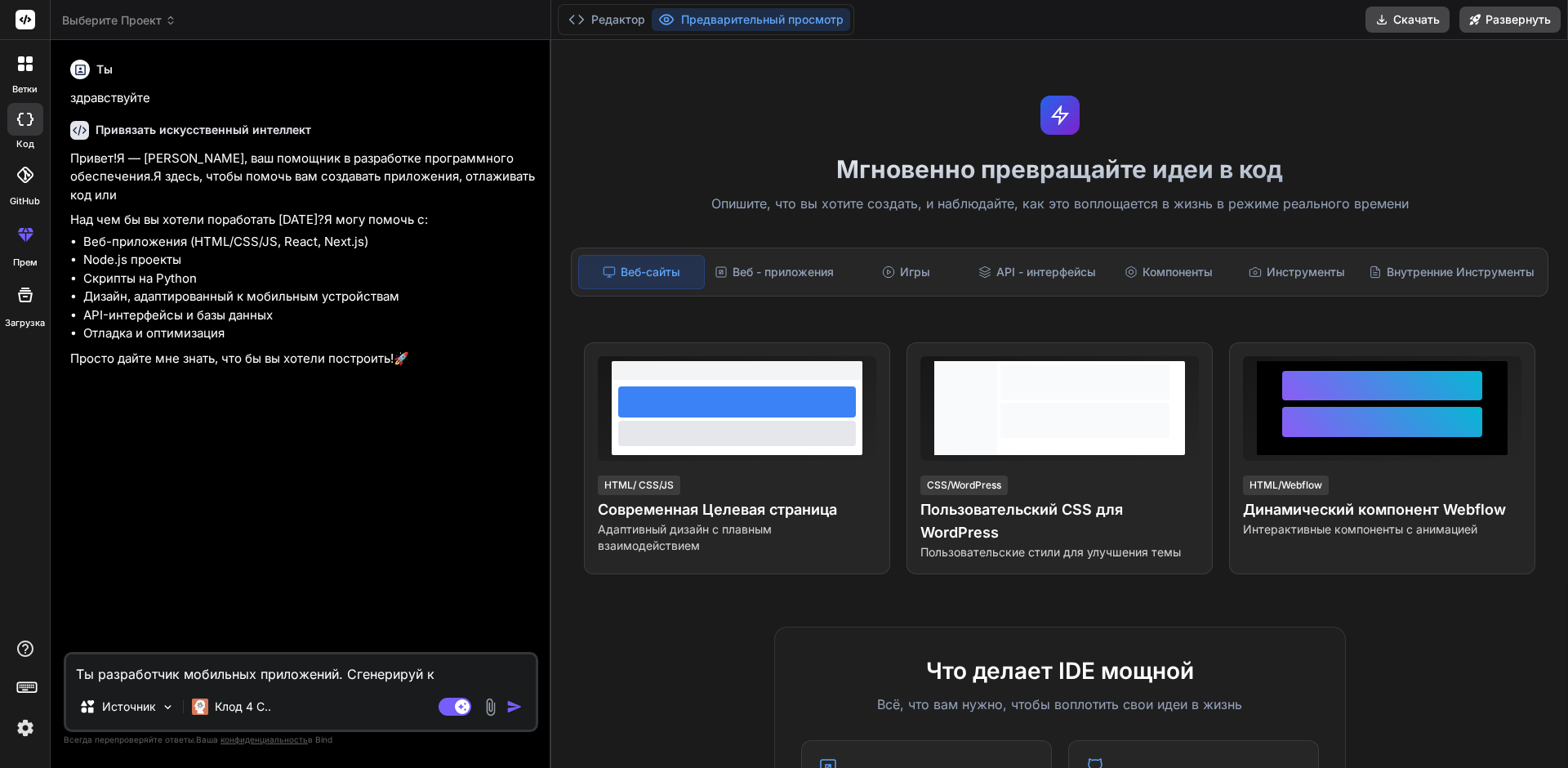
type textarea "Ты разработчик мобильных приложений. Сгенерируй ко"
type textarea "x"
type textarea "Ты разработчик мобильных приложений. Сгенерируй код"
type textarea "x"
type textarea "Ты разработчик мобильных приложений. Сгенерируй код"
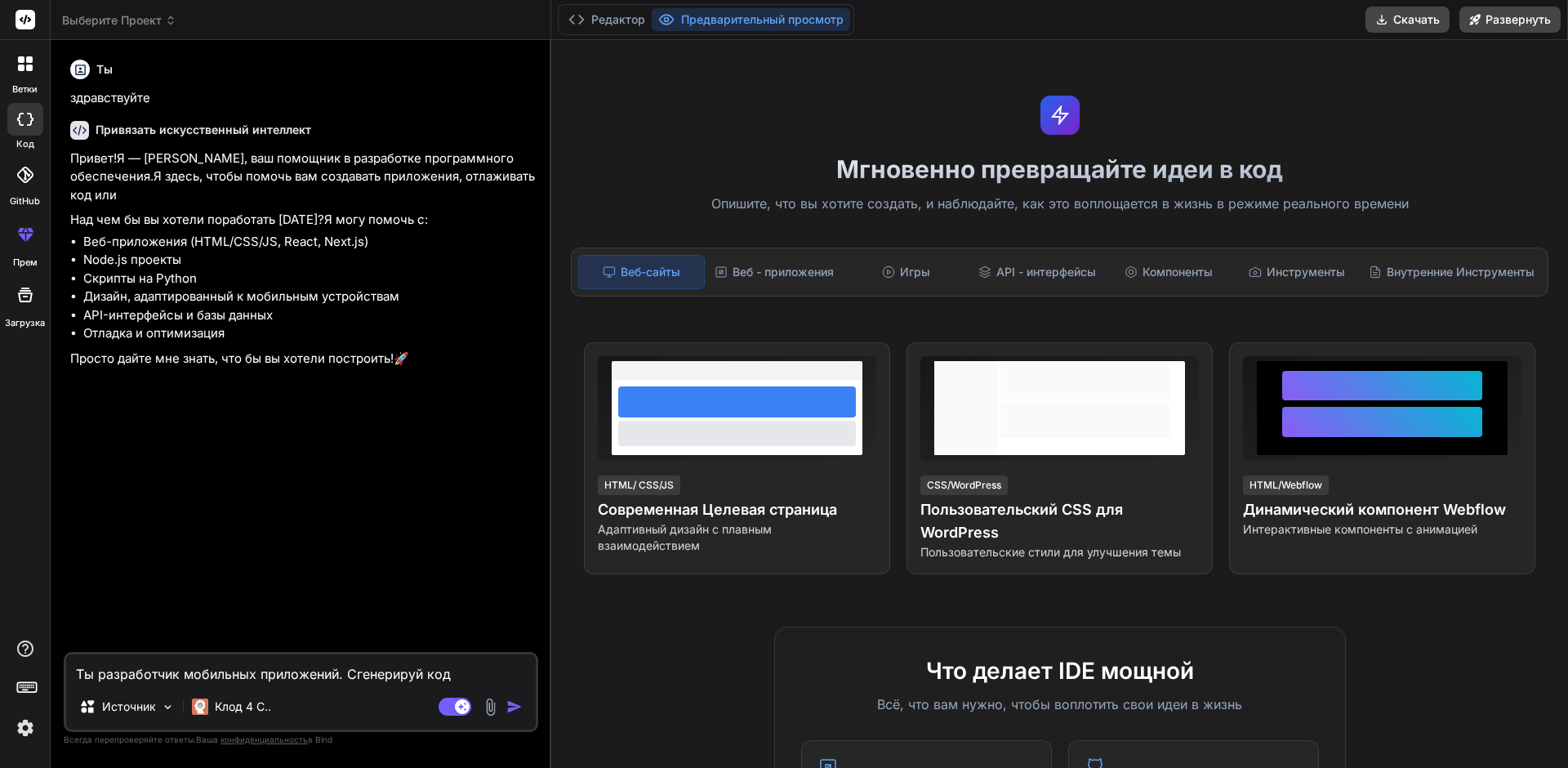
type textarea "x"
type textarea "Ты разработчик мобильных приложений. Сгенерируй код м"
type textarea "x"
type textarea "Ты разработчик мобильных приложений. Сгенерируй код мо"
type textarea "x"
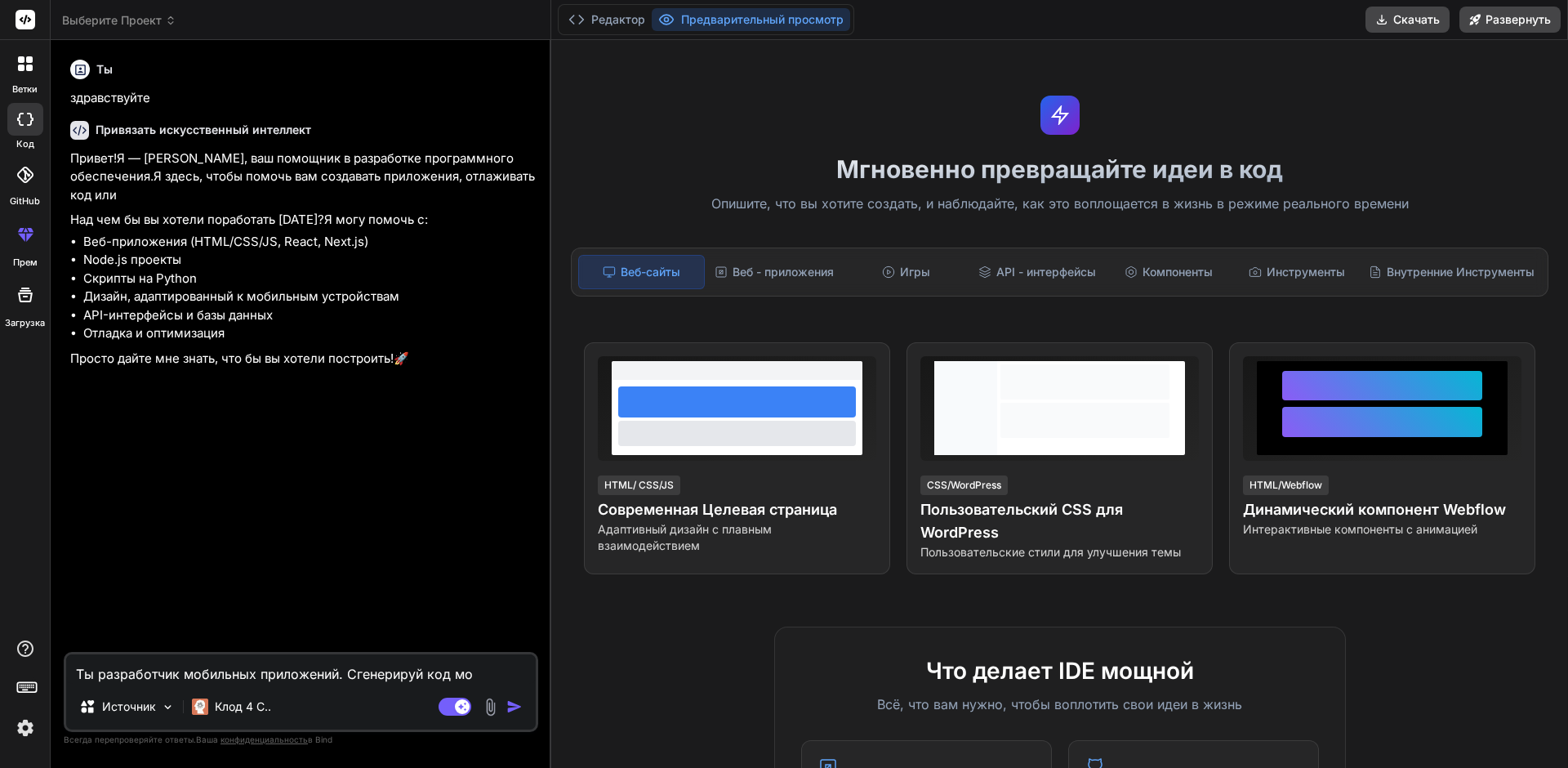
type textarea "Ты разработчик мобильных приложений. Сгенерируй код моб"
type textarea "x"
type textarea "Ты разработчик мобильных приложений. Сгенерируй код моби"
type textarea "x"
type textarea "Ты разработчик мобильных приложений. Сгенерируй код мобил"
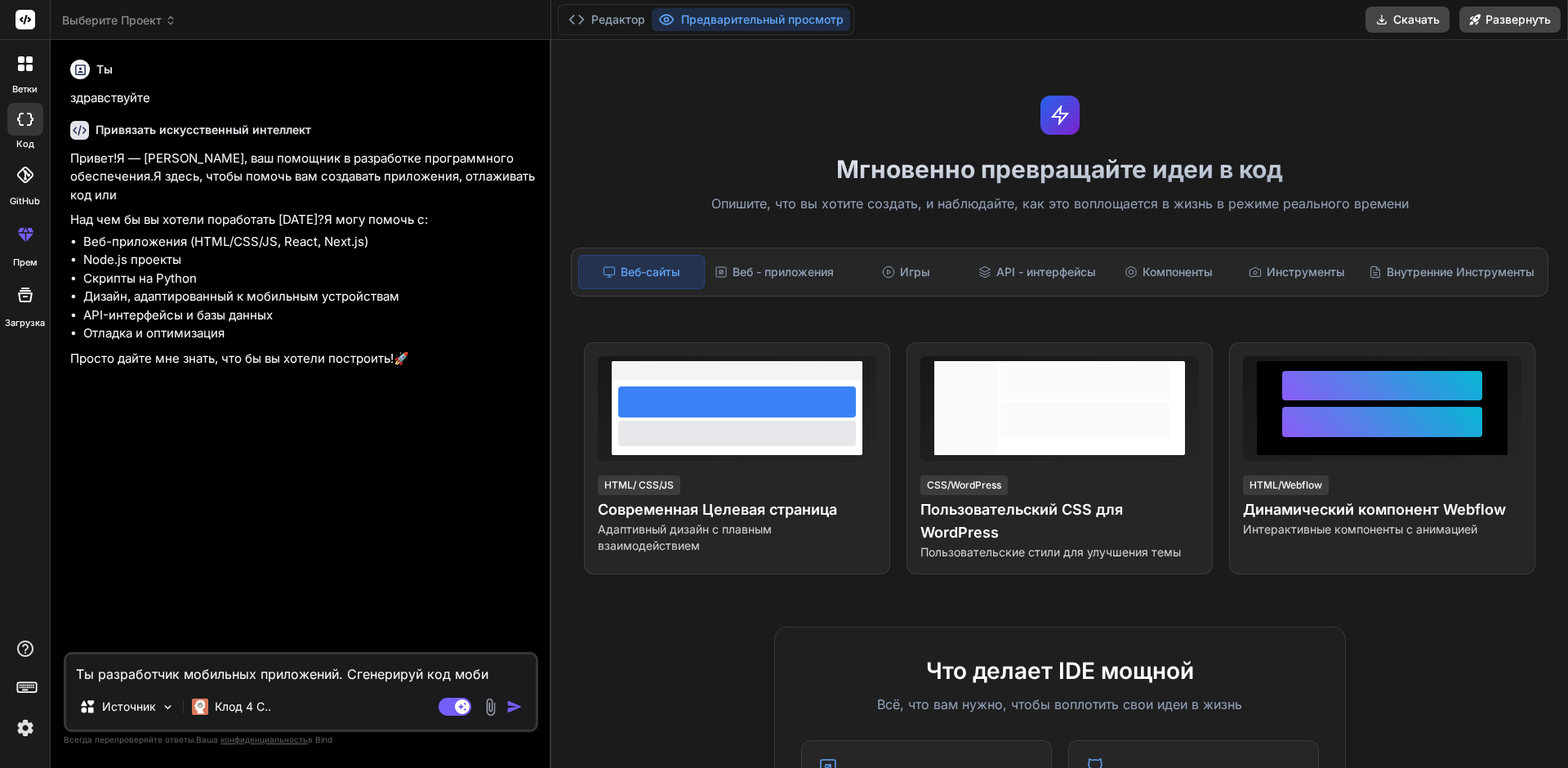
type textarea "x"
type textarea "Ты разработчик мобильных приложений. Сгенерируй код мобиль"
type textarea "x"
type textarea "Ты разработчик мобильных приложений. Сгенерируй код мобильн"
type textarea "x"
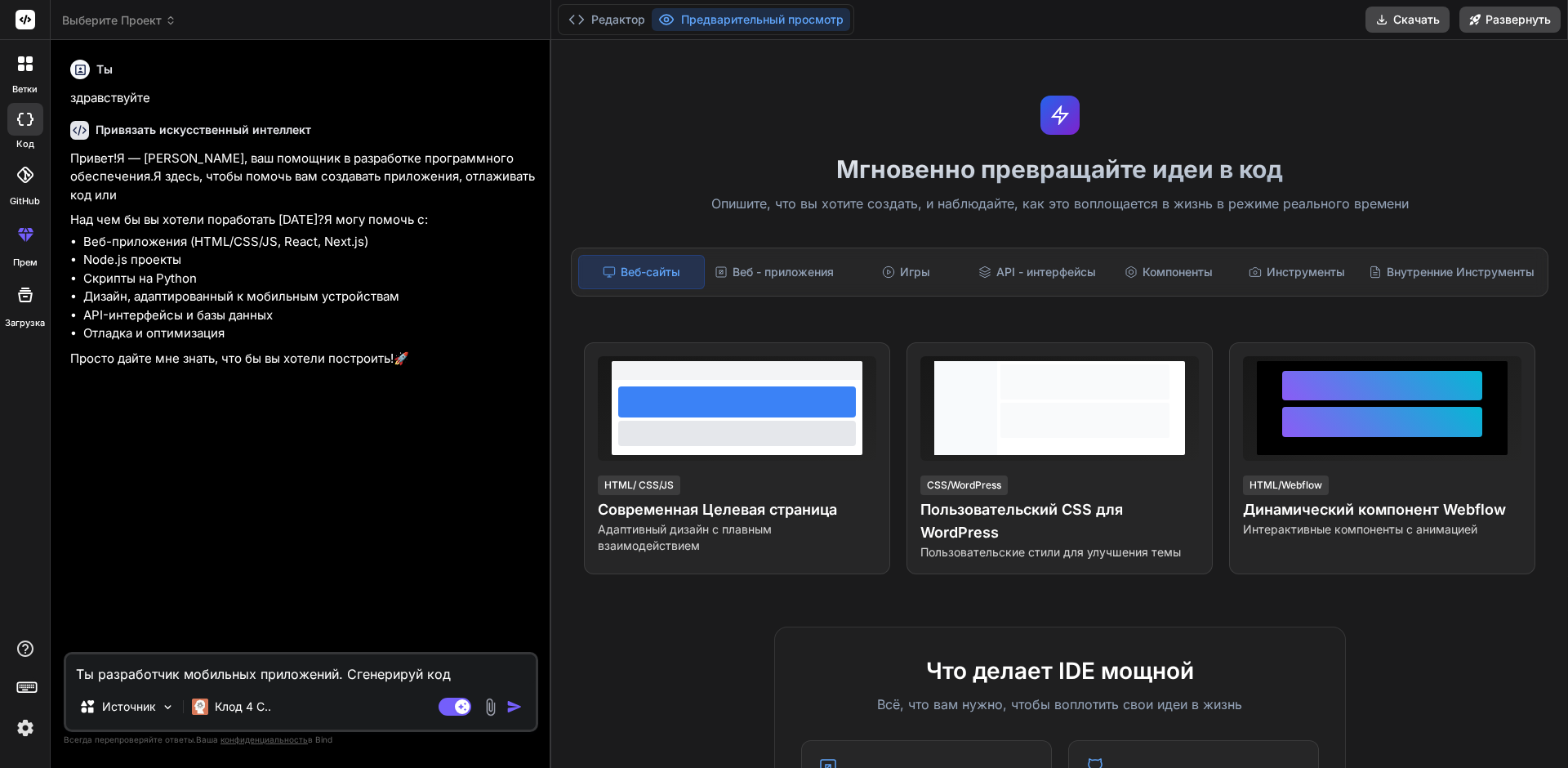
type textarea "Ты разработчик мобильных приложений. Сгенерируй код мобильно"
type textarea "x"
type textarea "Ты разработчик мобильных приложений. Сгенерируй код мобильног"
type textarea "x"
type textarea "Ты разработчик мобильных приложений. Сгенерируй код мобильного"
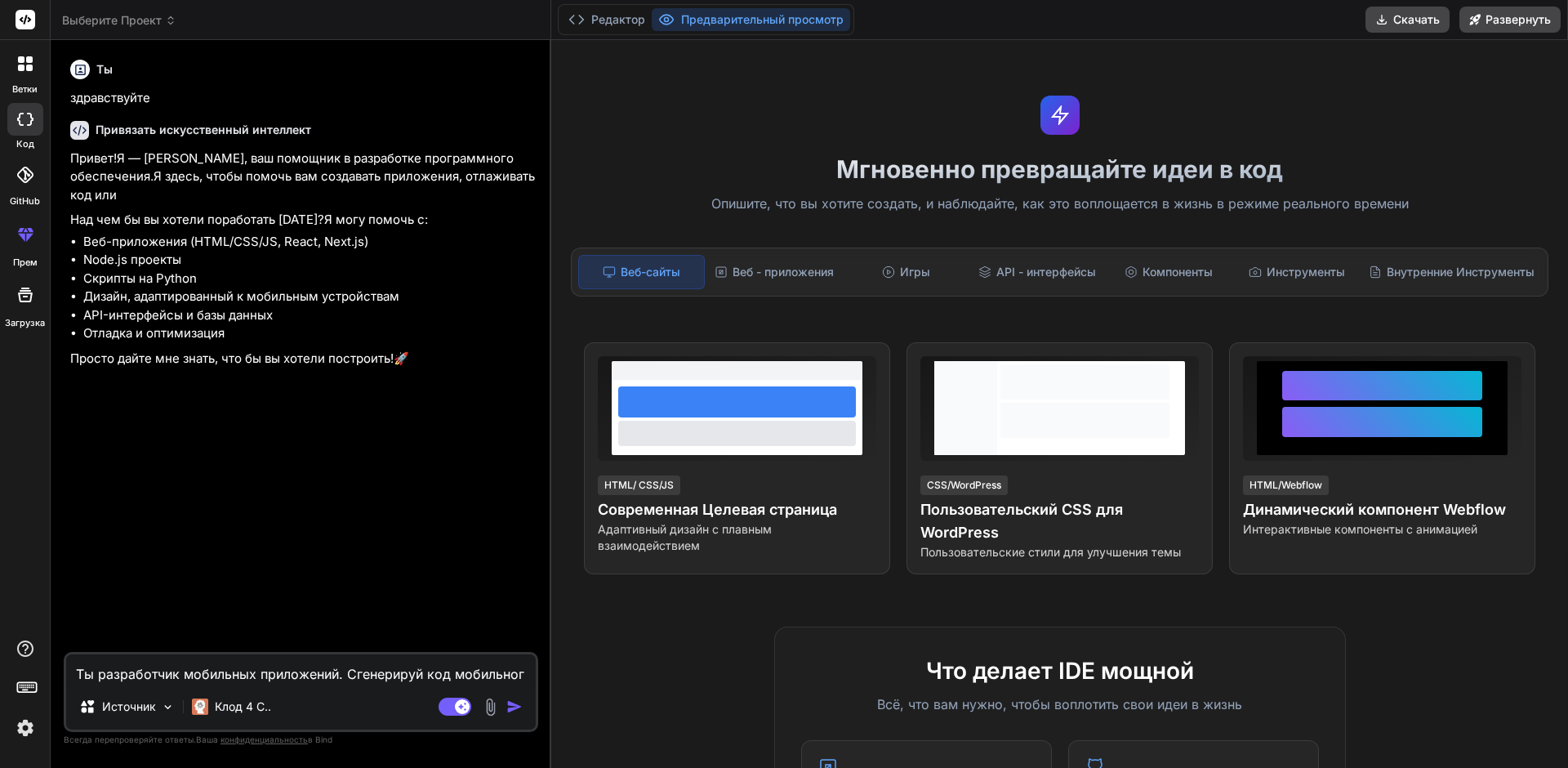
type textarea "x"
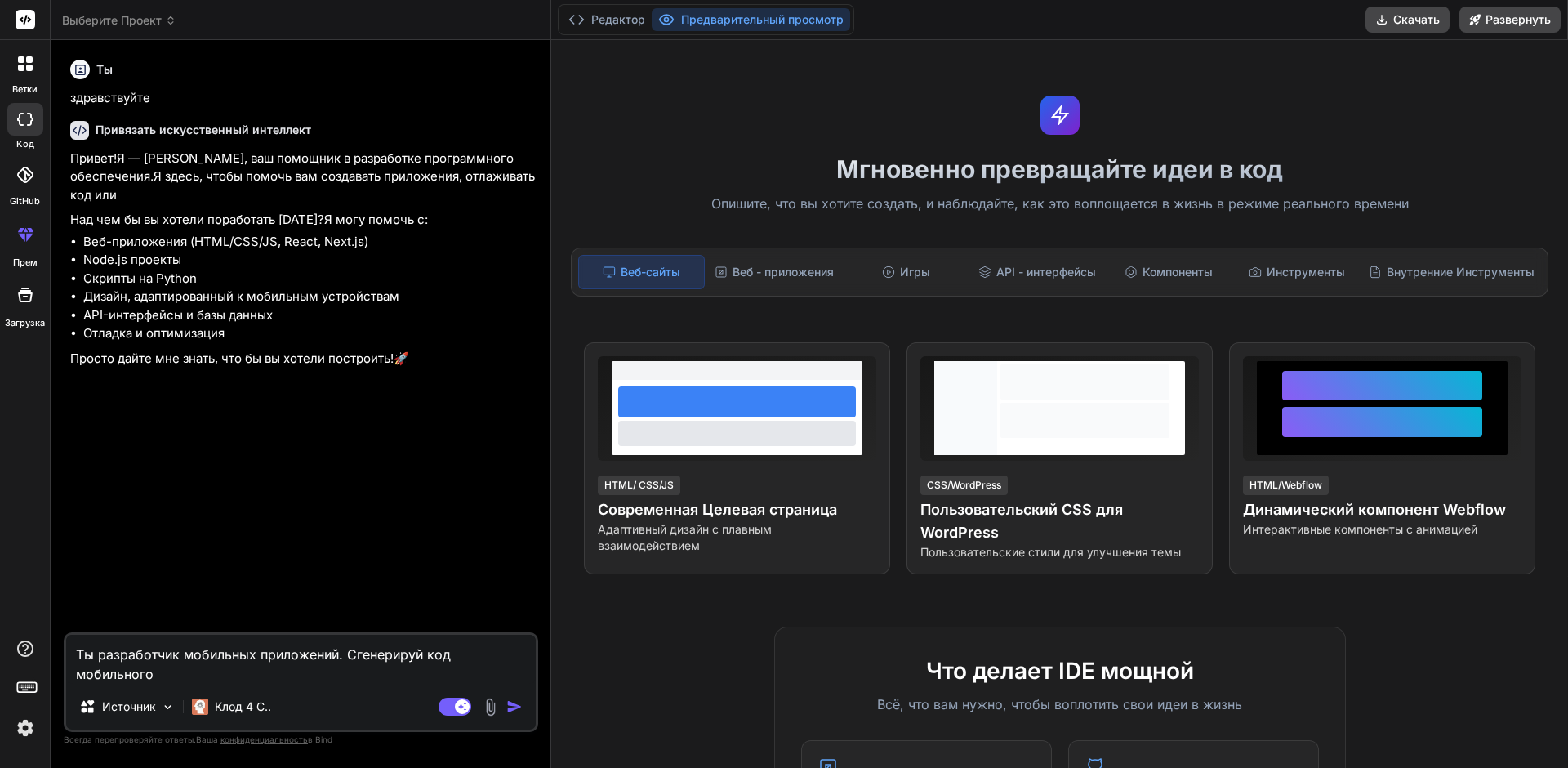
type textarea "Ты разработчик мобильных приложений. Сгенерируй код мобильного"
type textarea "x"
type textarea "Ты разработчик мобильных приложений. Сгенерируй код мобильного п"
type textarea "x"
type textarea "Ты разработчик мобильных приложений. Сгенерируй код мобильного пр"
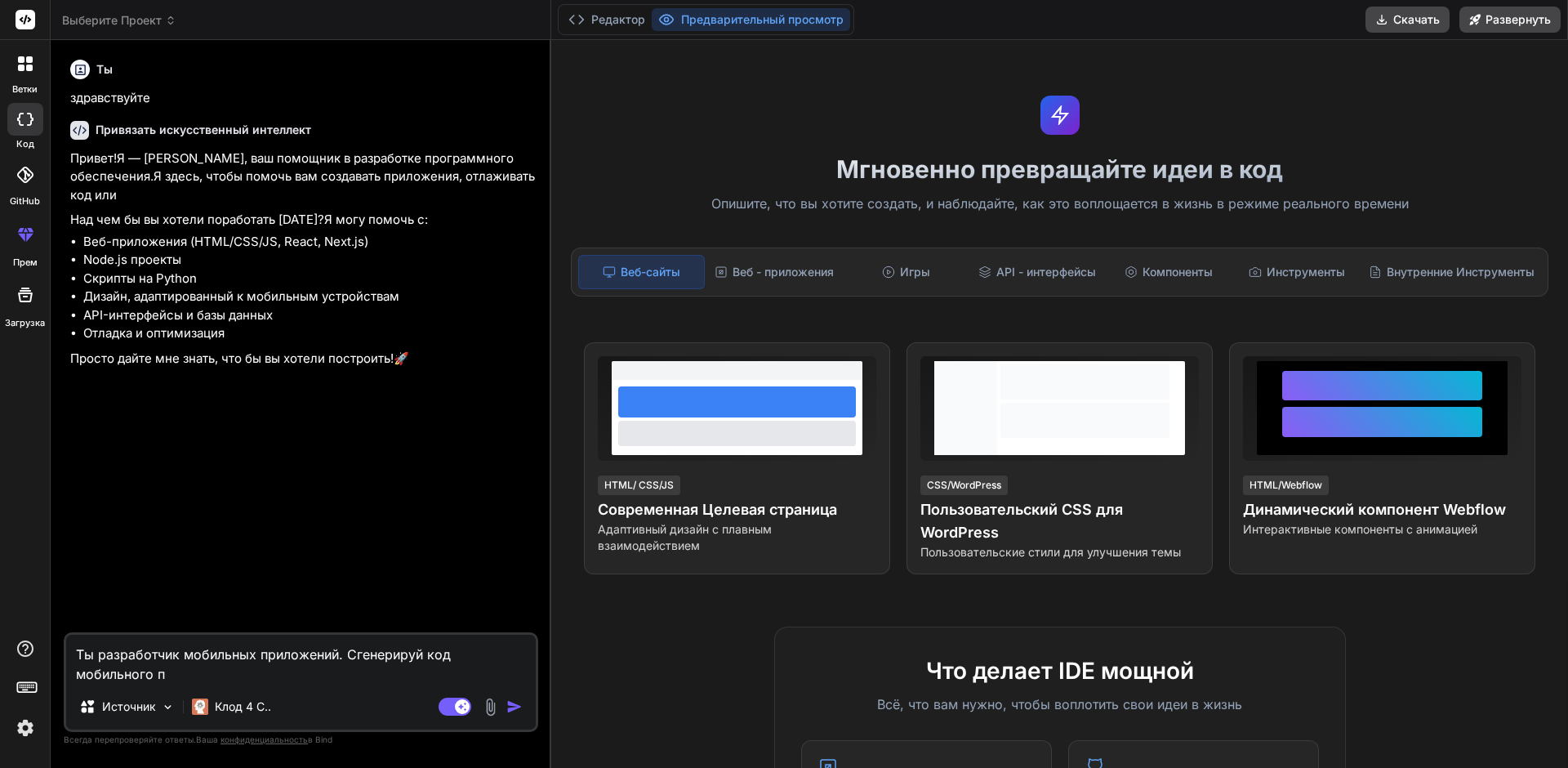
type textarea "x"
type textarea "Ты разработчик мобильных приложений. Сгенерируй код мобильного при"
type textarea "x"
type textarea "Ты разработчик мобильных приложений. Сгенерируй код мобильного прил"
type textarea "x"
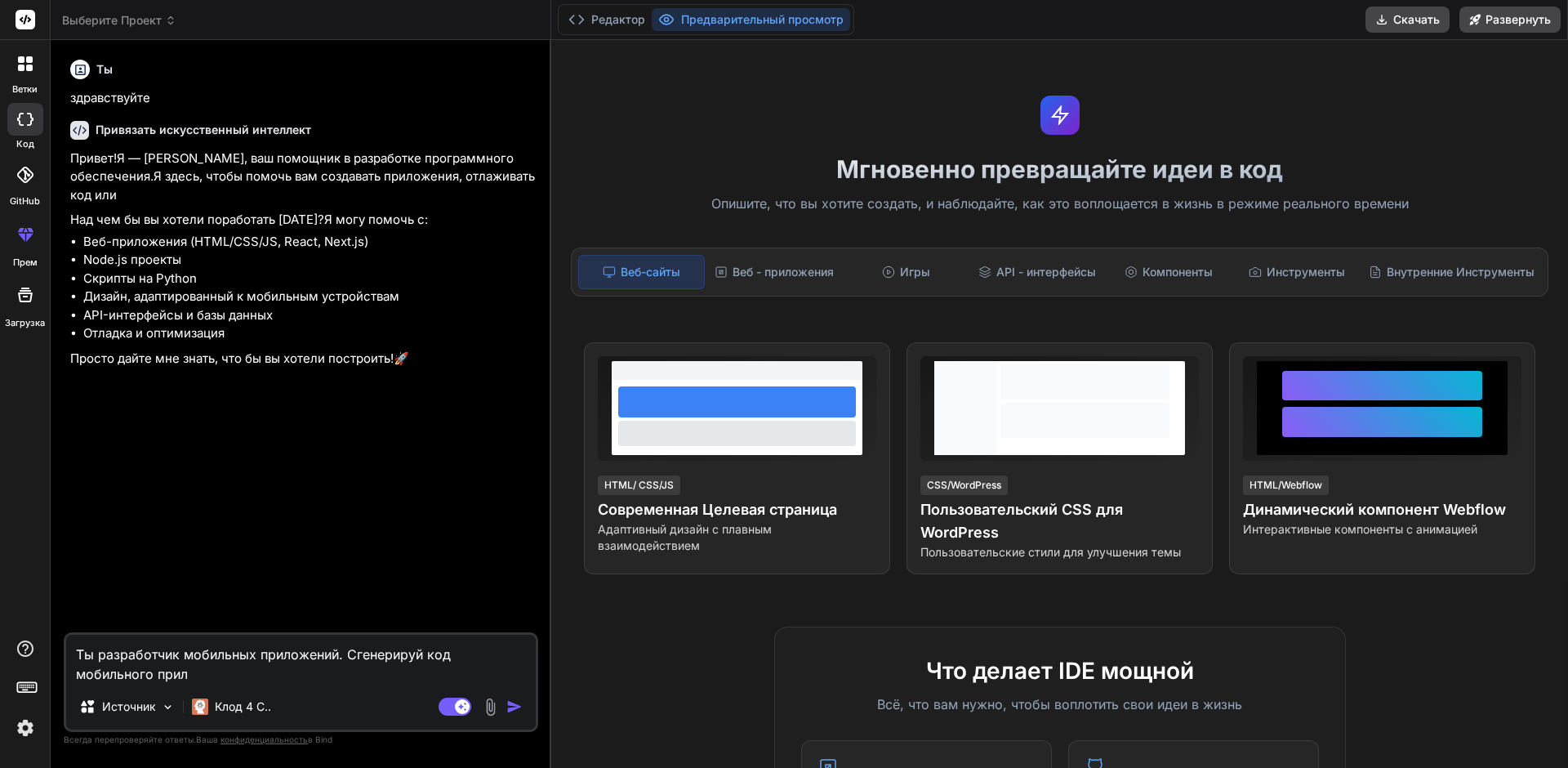
type textarea "Ты разработчик мобильных приложений. Сгенерируй код мобильного прило"
type textarea "x"
type textarea "Ты разработчик мобильных приложений. Сгенерируй код мобильного прилож"
type textarea "x"
type textarea "Ты разработчик мобильных приложений. Сгенерируй код мобильного приложе"
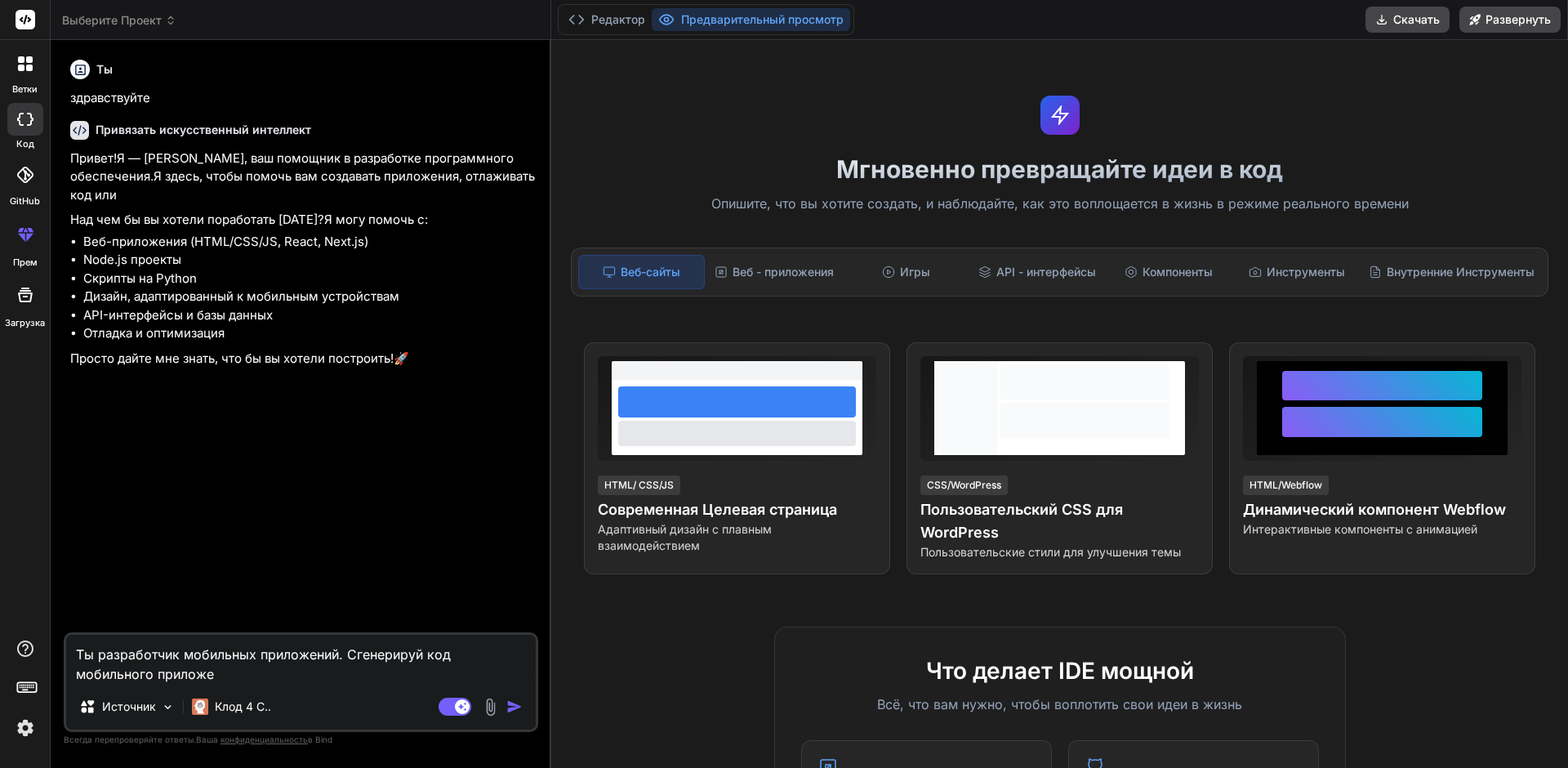
type textarea "x"
type textarea "Ты разработчик мобильных приложений. Сгенерируй код мобильного приложен"
type textarea "x"
type textarea "Ты разработчик мобильных приложений. Сгенерируй код мобильного приложени"
type textarea "x"
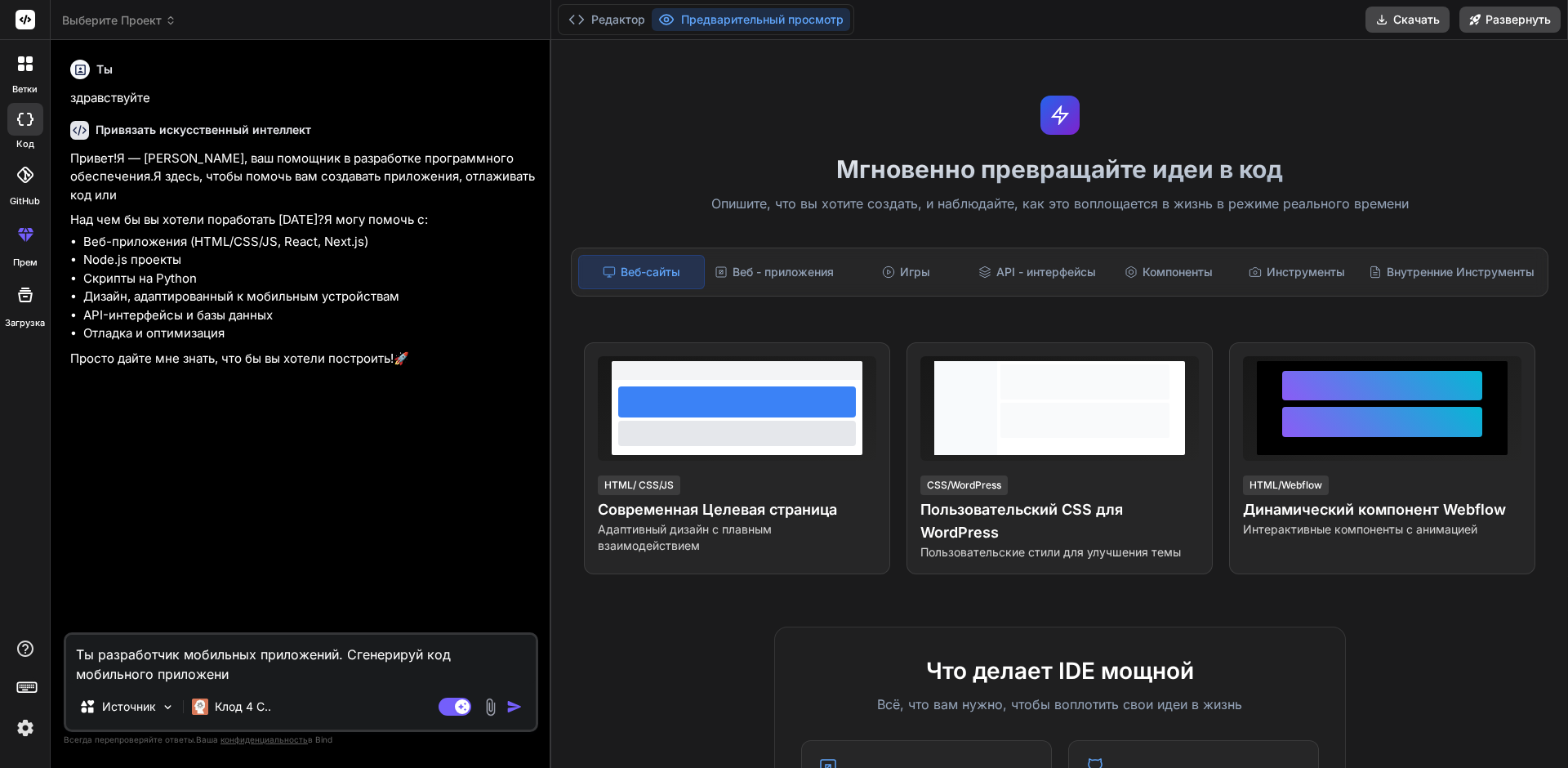
type textarea "Ты разработчик мобильных приложений. Сгенерируй код мобильного приложения"
type textarea "x"
type textarea "Ты разработчик мобильных приложений. Сгенерируй код мобильного приложения"
type textarea "x"
type textarea "Ты разработчик мобильных приложений. Сгенерируй код мобильного приложения д"
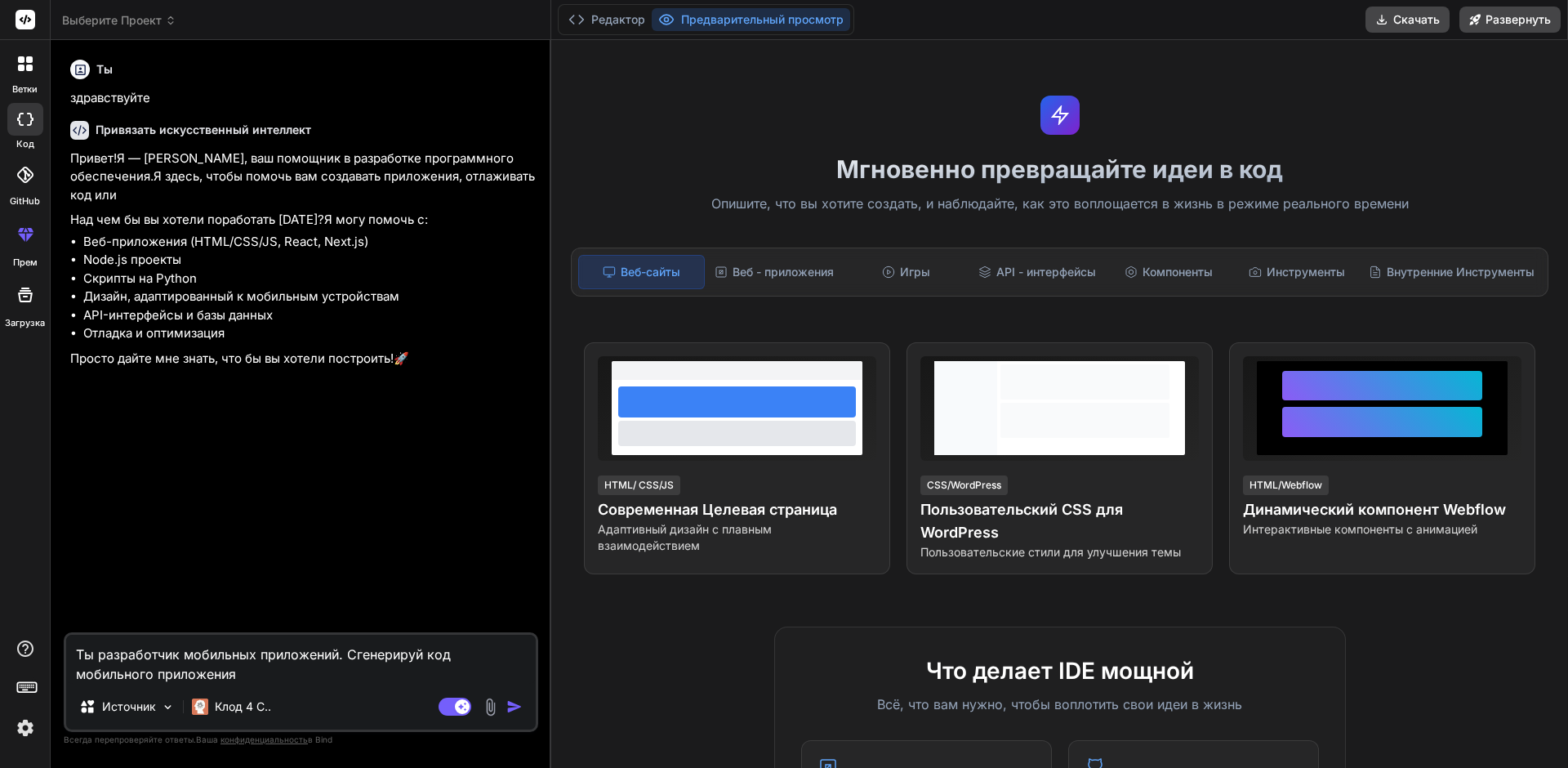
type textarea "x"
type textarea "Ты разработчик мобильных приложений. Сгенерируй код мобильного приложения дл"
type textarea "x"
type textarea "Ты разработчик мобильных приложений. Сгенерируй код мобильного приложения для"
type textarea "x"
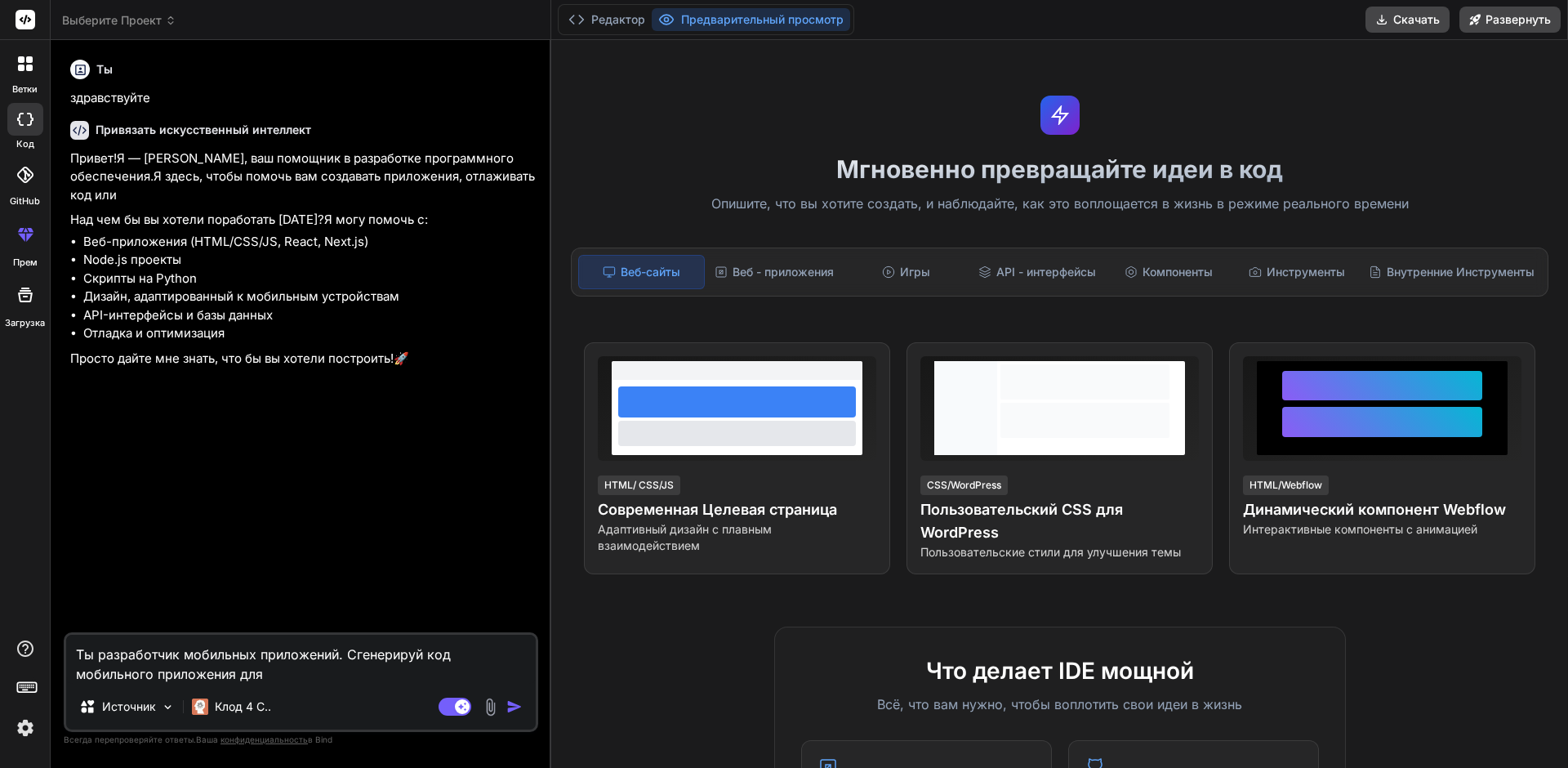
type textarea "Ты разработчик мобильных приложений. Сгенерируй код мобильного приложения для"
type textarea "x"
type textarea "Ты разработчик мобильных приложений. Сгенерируй код мобильного приложения для а"
type textarea "x"
type textarea "Ты разработчик мобильных приложений. Сгенерируй код мобильного приложения для ан"
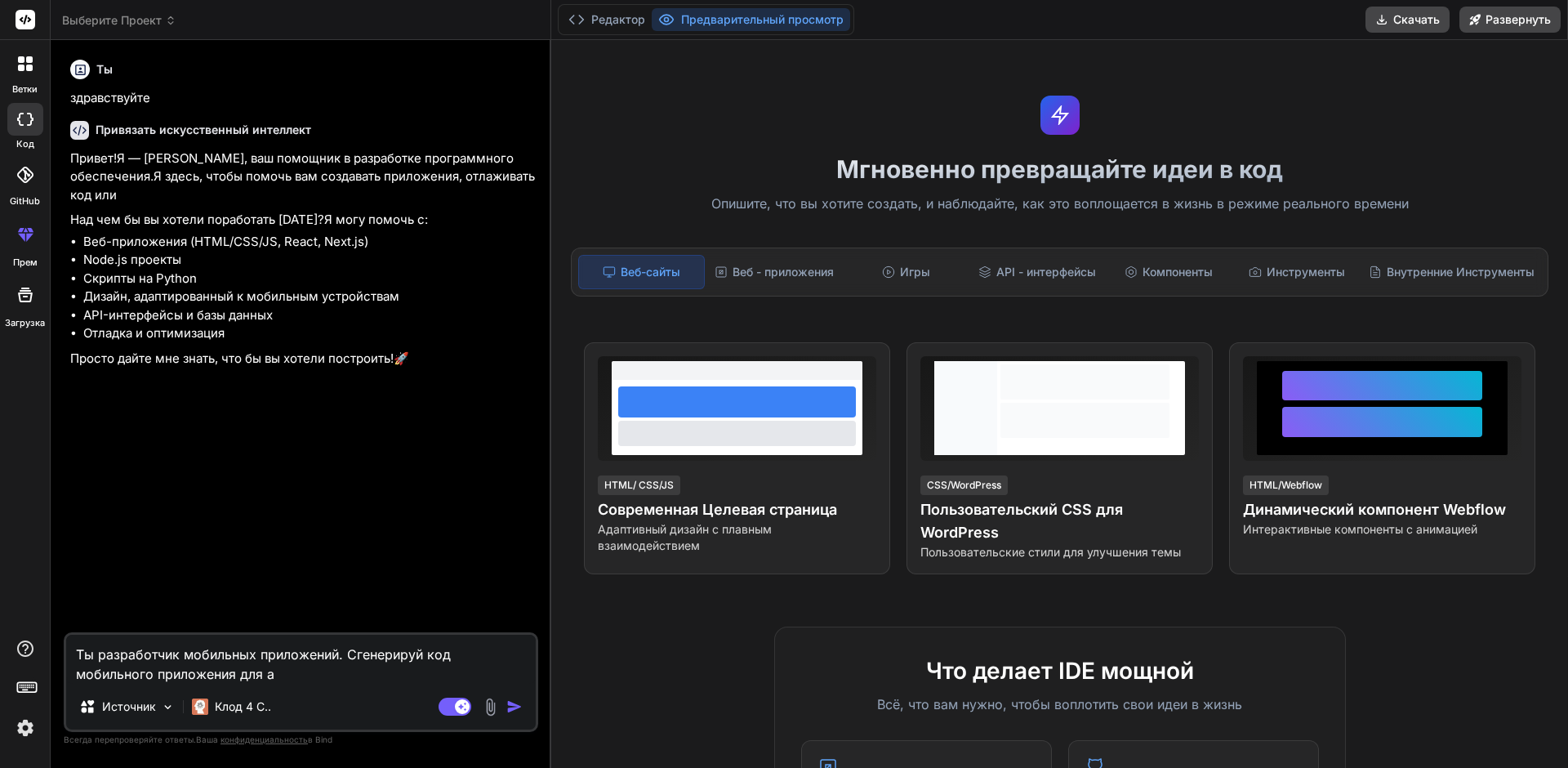
type textarea "x"
type textarea "Ты разработчик мобильных приложений. Сгенерируй код мобильного приложения для а"
type textarea "x"
type textarea "Ты разработчик мобильных приложений. Сгенерируй код мобильного приложения для ан"
type textarea "x"
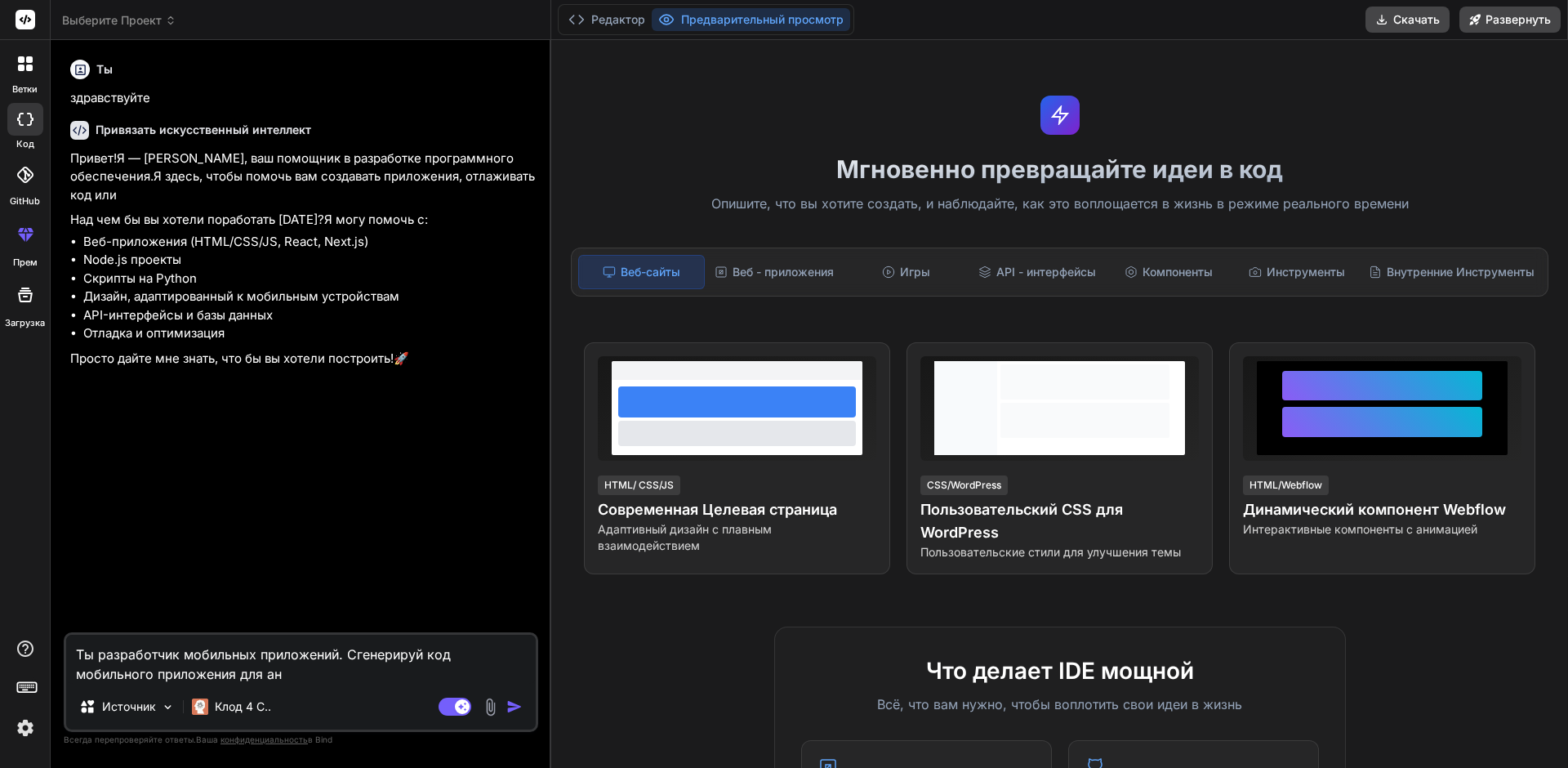
type textarea "Ты разработчик мобильных приложений. Сгенерируй код мобильного приложения для а…"
type textarea "x"
type textarea "Ты разработчик мобильных приложений. Сгенерируй код мобильного приложения для а…"
type textarea "x"
type textarea "Ты разработчик мобильных приложений. Сгенерируй код мобильного приложения для а…"
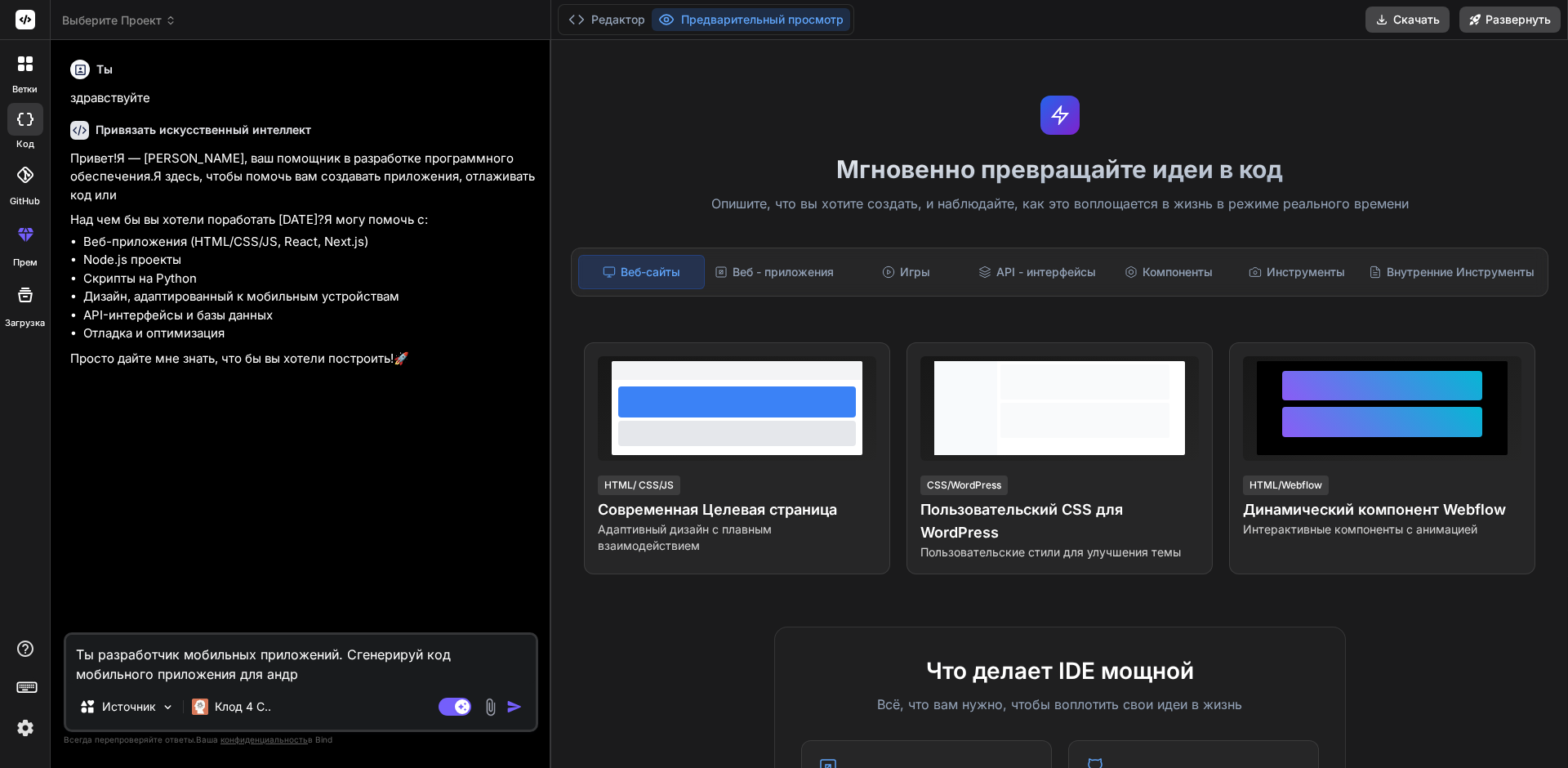
type textarea "x"
type textarea "Ты разработчик мобильных приложений. Сгенерируй код мобильного приложения для а…"
type textarea "x"
type textarea "Ты разработчик мобильных приложений. Сгенерируй код мобильного приложения для а…"
type textarea "x"
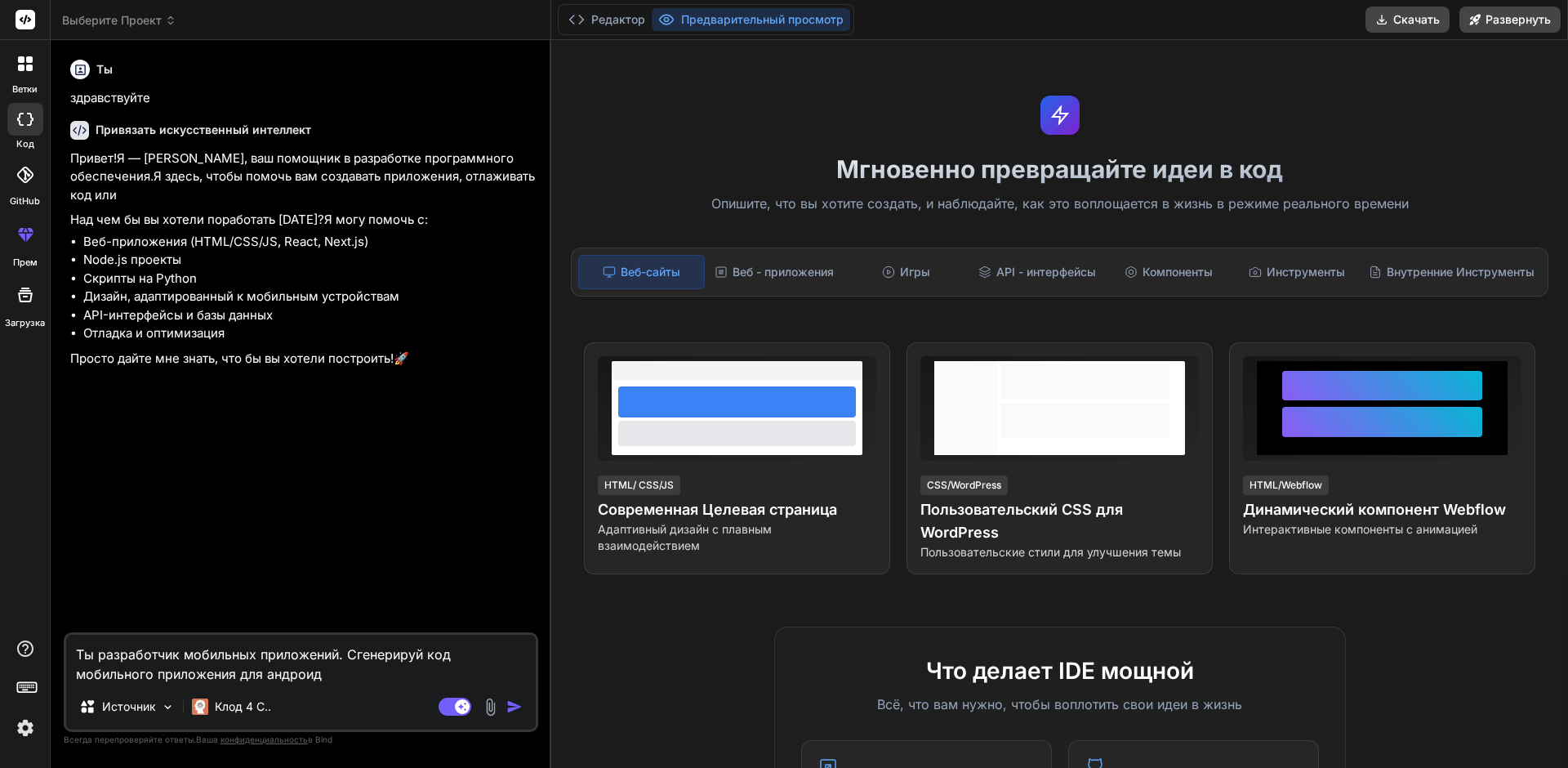
type textarea "Ты разработчик мобильных приложений. Сгенерируй код мобильного приложения для а…"
type textarea "x"
type textarea "Ты разработчик мобильных приложений. Сгенерируй код мобильного приложения для а…"
type textarea "x"
type textarea "Ты разработчик мобильных приложений. Сгенерируй код мобильного приложения для а…"
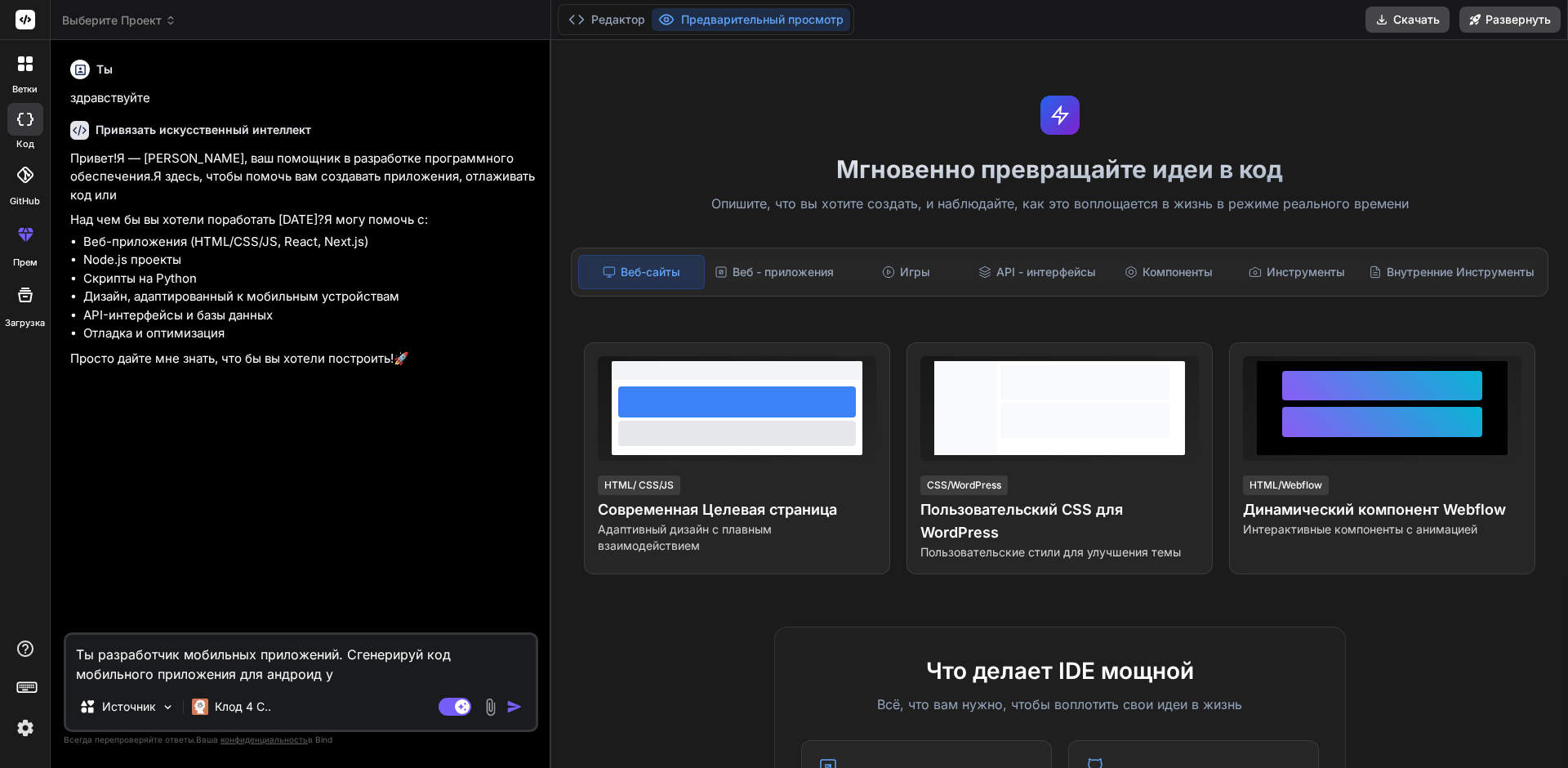
type textarea "x"
type textarea "Ты разработчик мобильных приложений. Сгенерируй код мобильного приложения для а…"
type textarea "x"
type textarea "Ты разработчик мобильных приложений. Сгенерируй код мобильного приложения для а…"
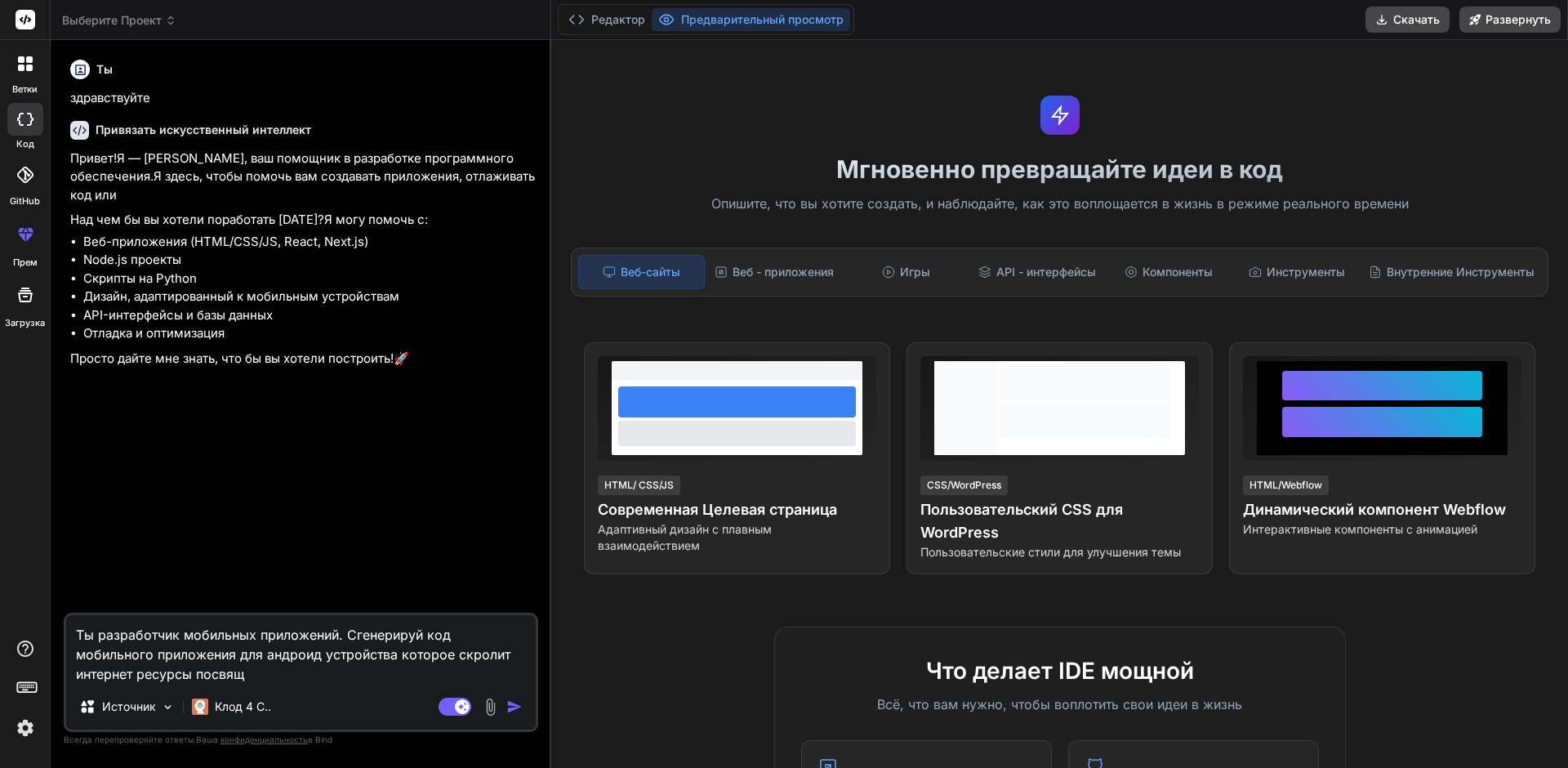
click at [246, 672] on textarea "Ты разработчик мобильных приложений. Сгенерируй код мобильного приложения для а…" at bounding box center [301, 649] width 470 height 68
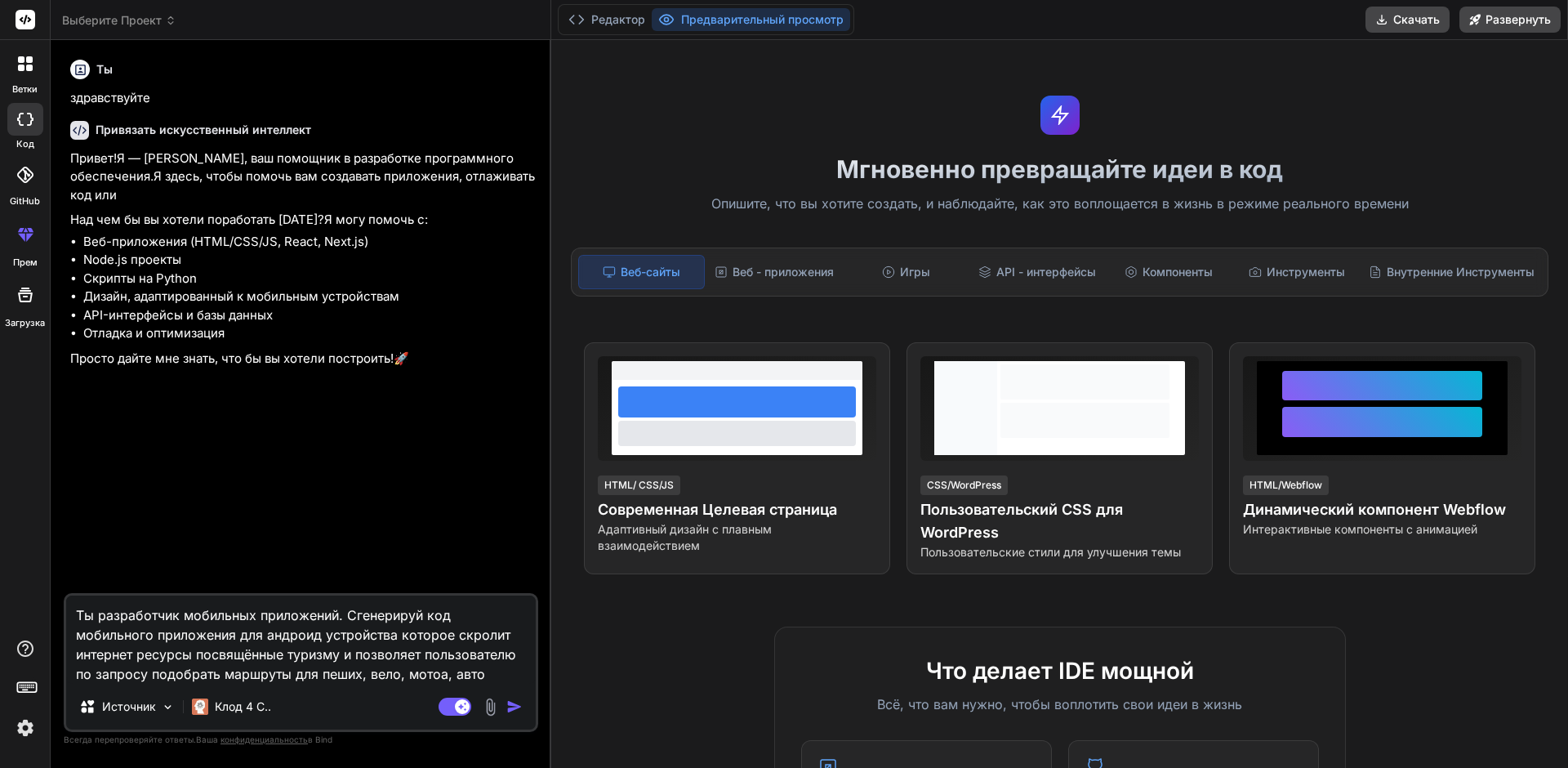
click at [442, 683] on textarea "Ты разработчик мобильных приложений. Сгенерируй код мобильного приложения для а…" at bounding box center [301, 639] width 470 height 88
click at [479, 677] on textarea "Ты разработчик мобильных приложений. Сгенерируй код мобильного приложения для а…" at bounding box center [301, 639] width 470 height 88
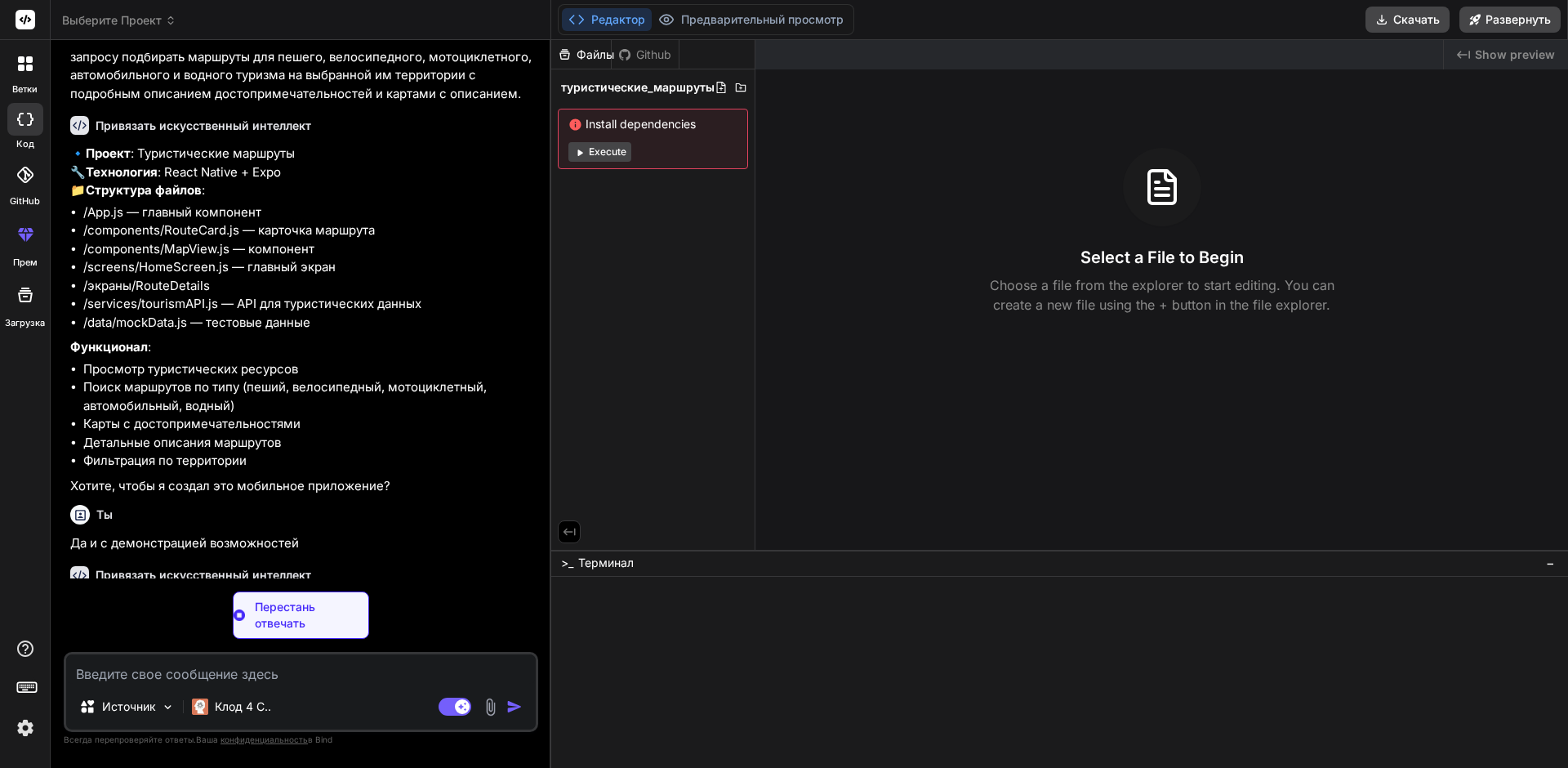
scroll to position [431, 0]
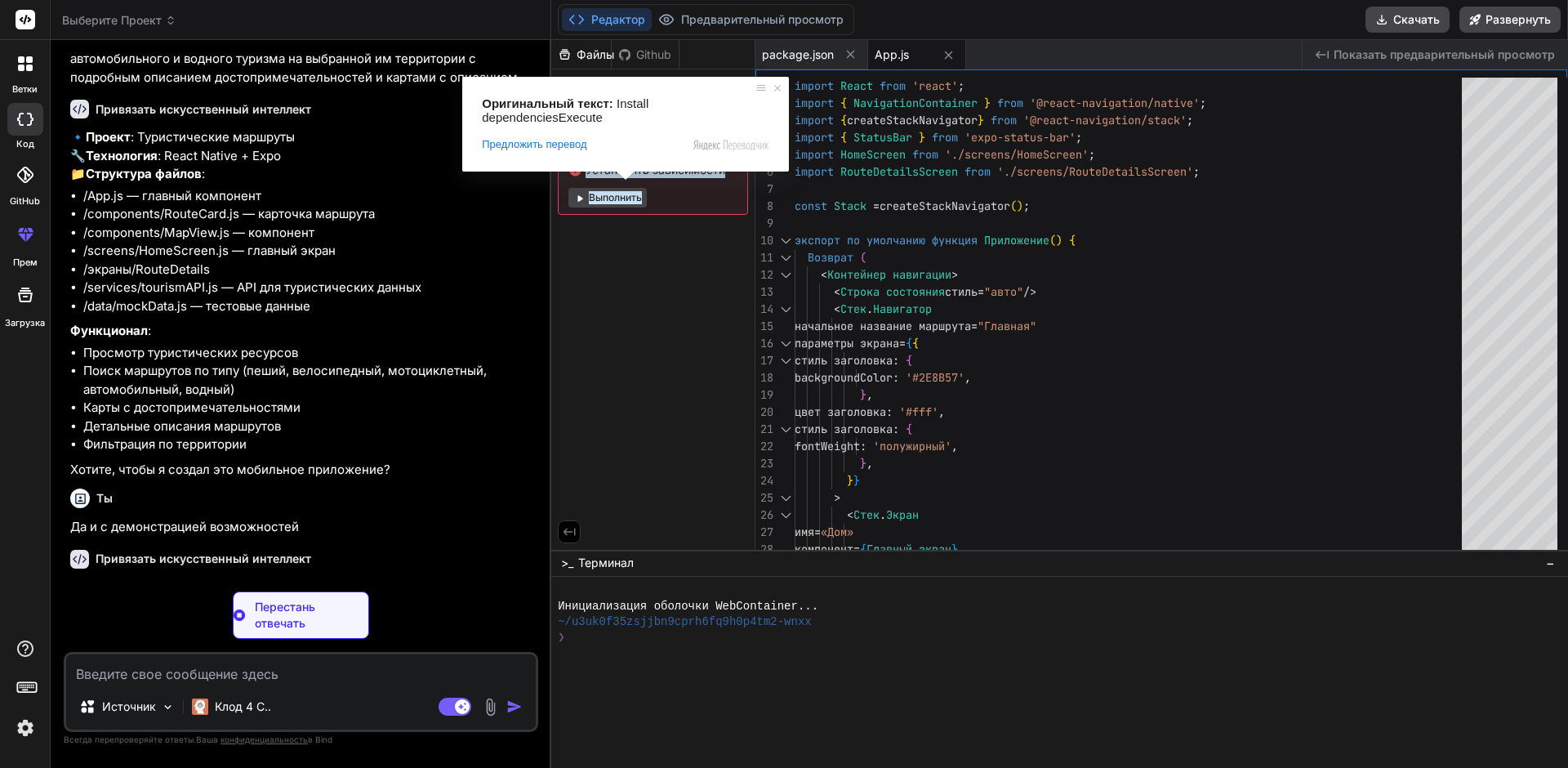
click at [623, 200] on ya-tr-span "Выполнить" at bounding box center [615, 197] width 53 height 13
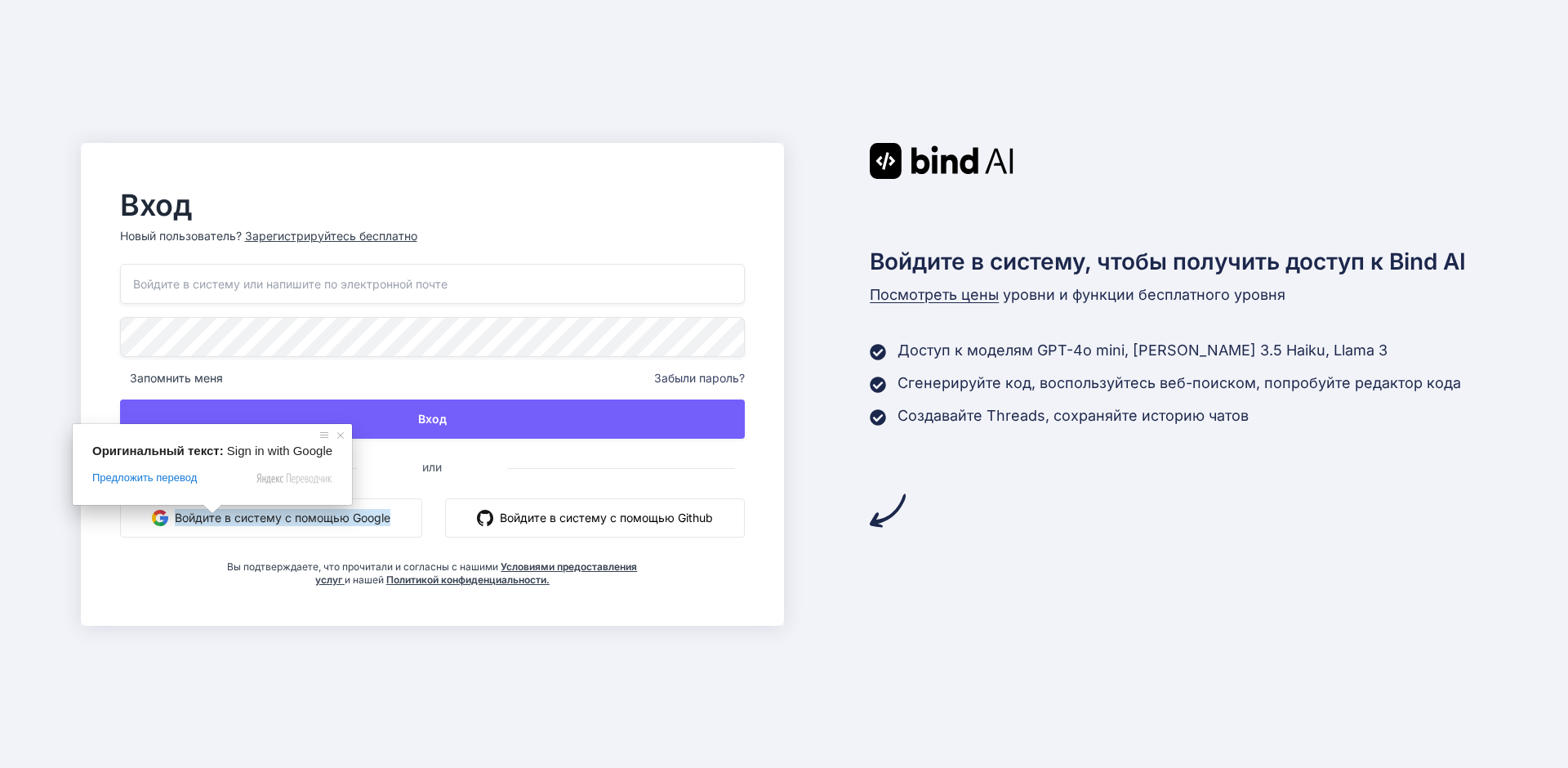
click at [215, 520] on ya-tr-span "Войдите в систему с помощью Google" at bounding box center [283, 517] width 216 height 17
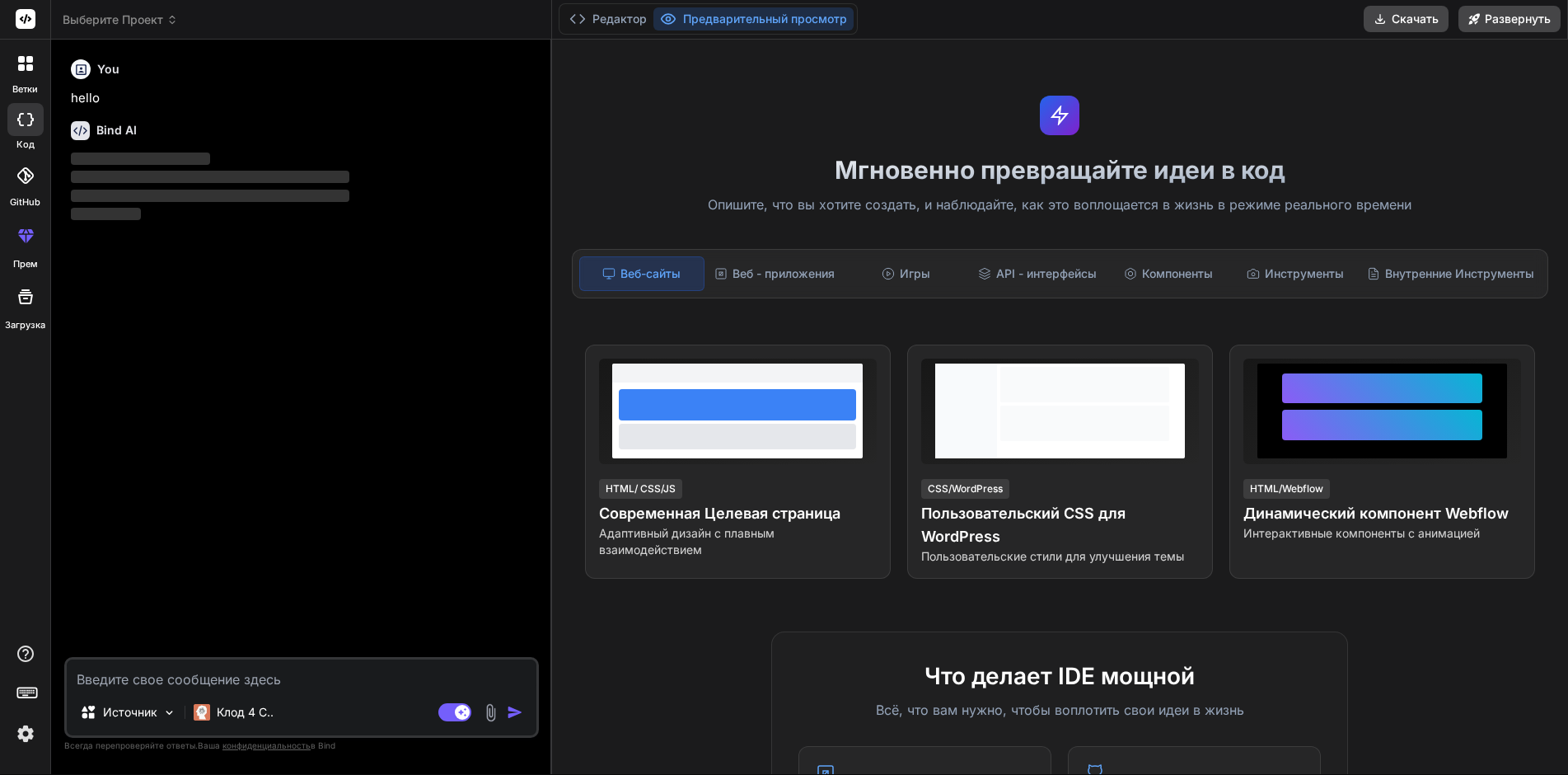
scroll to position [54, 0]
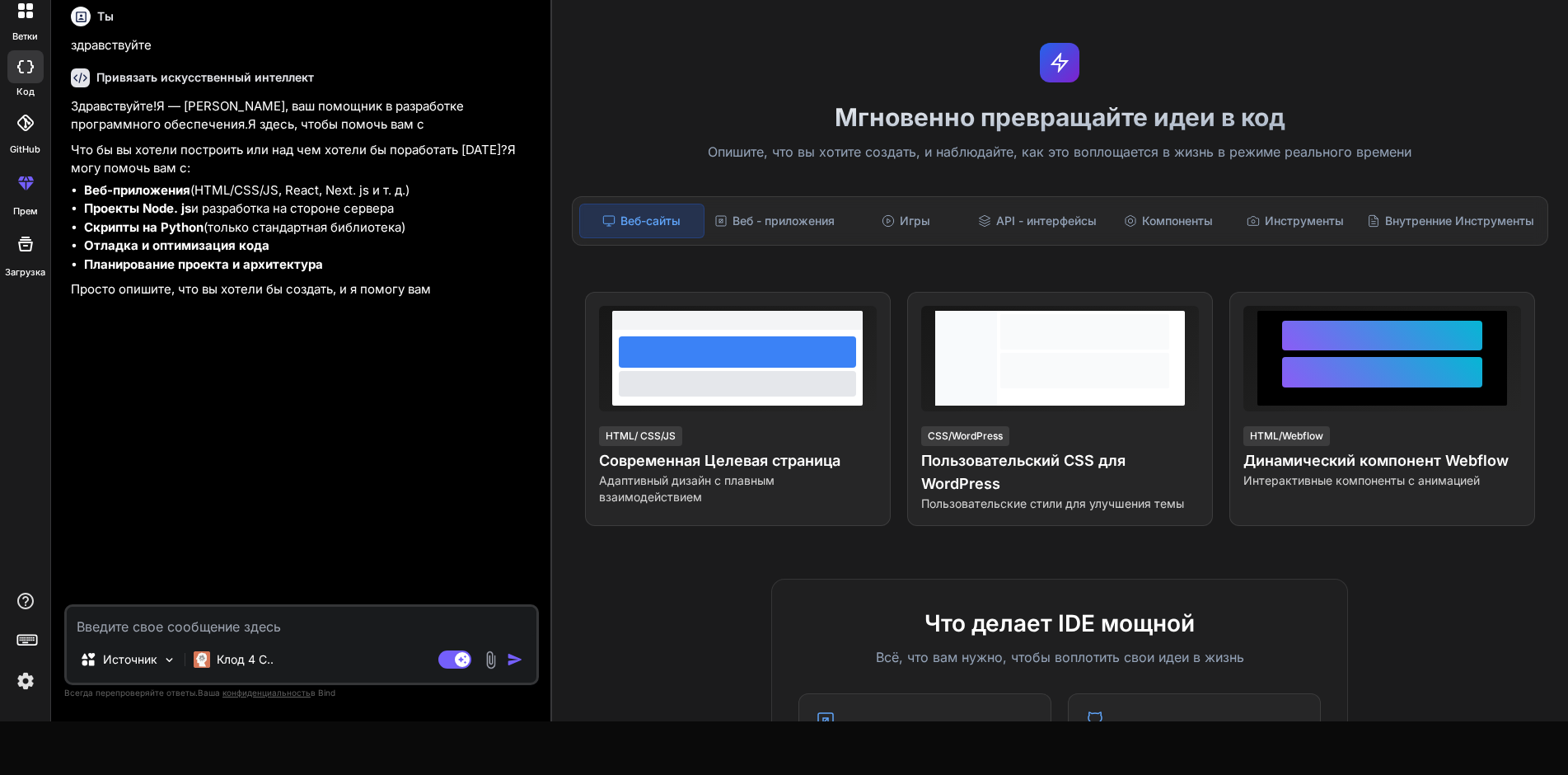
type textarea "x"
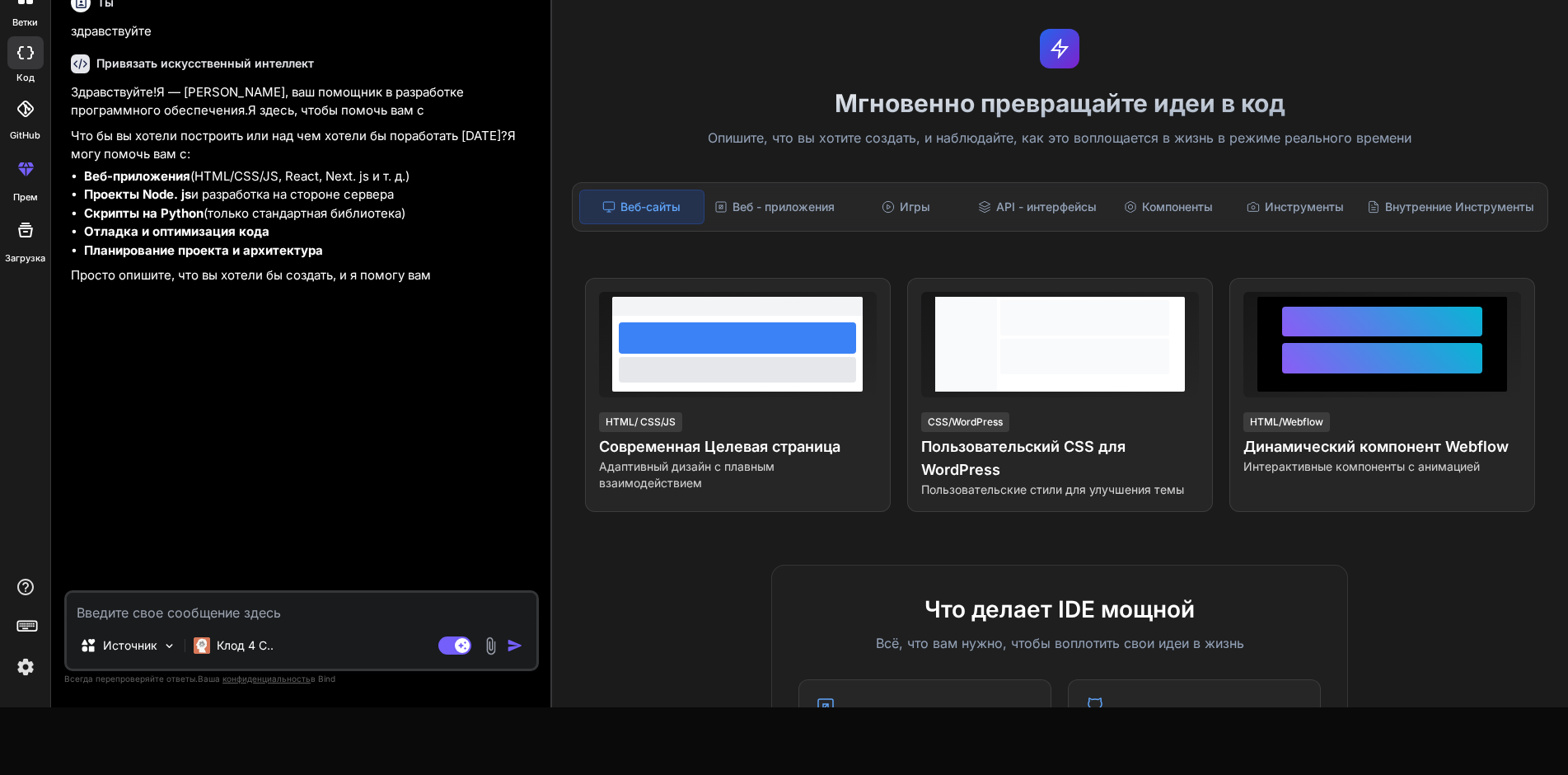
scroll to position [95, 0]
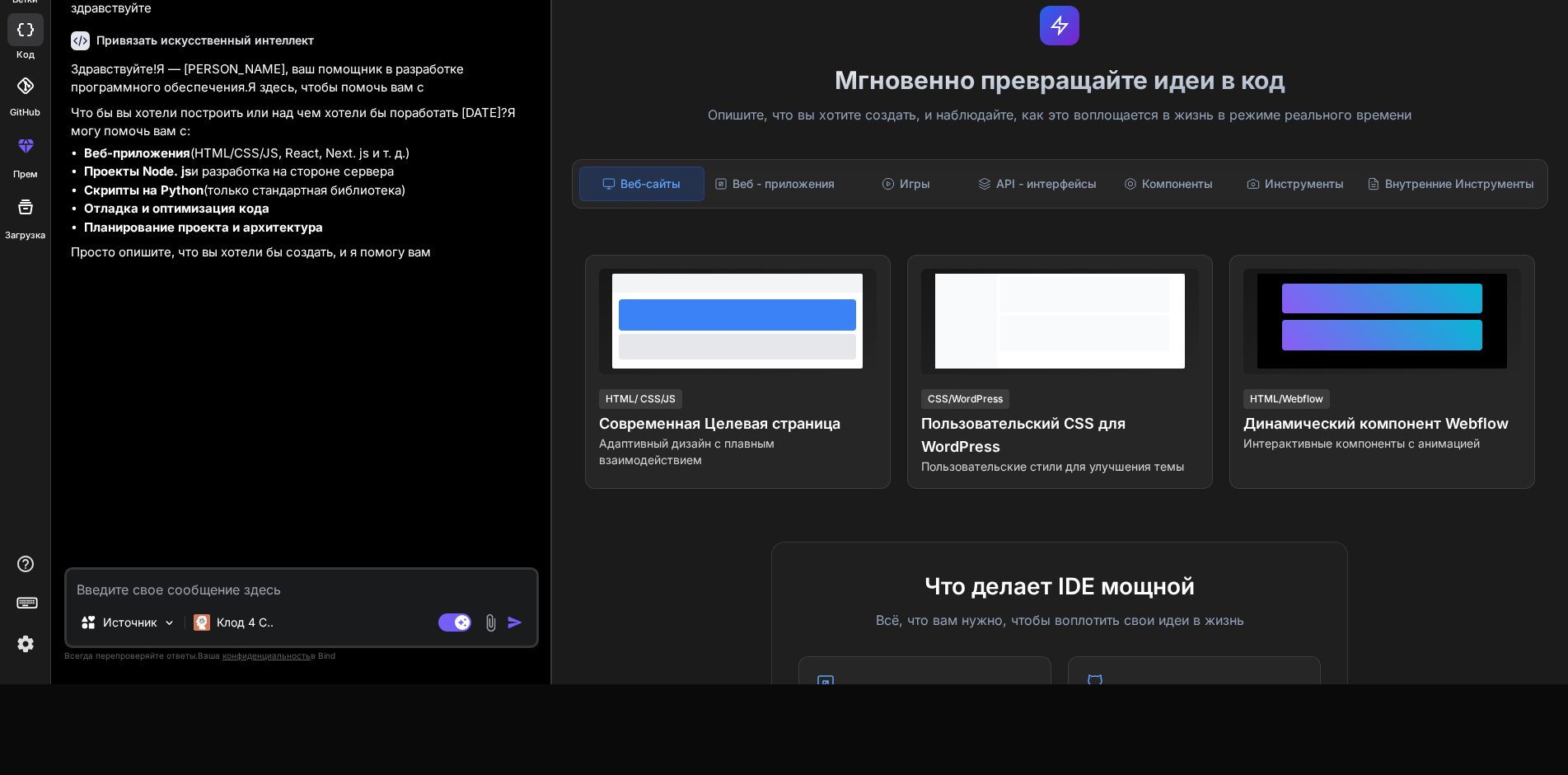
click at [81, 586] on textarea at bounding box center [301, 585] width 470 height 30
type textarea "С"
type textarea "x"
type textarea "Сг"
type textarea "x"
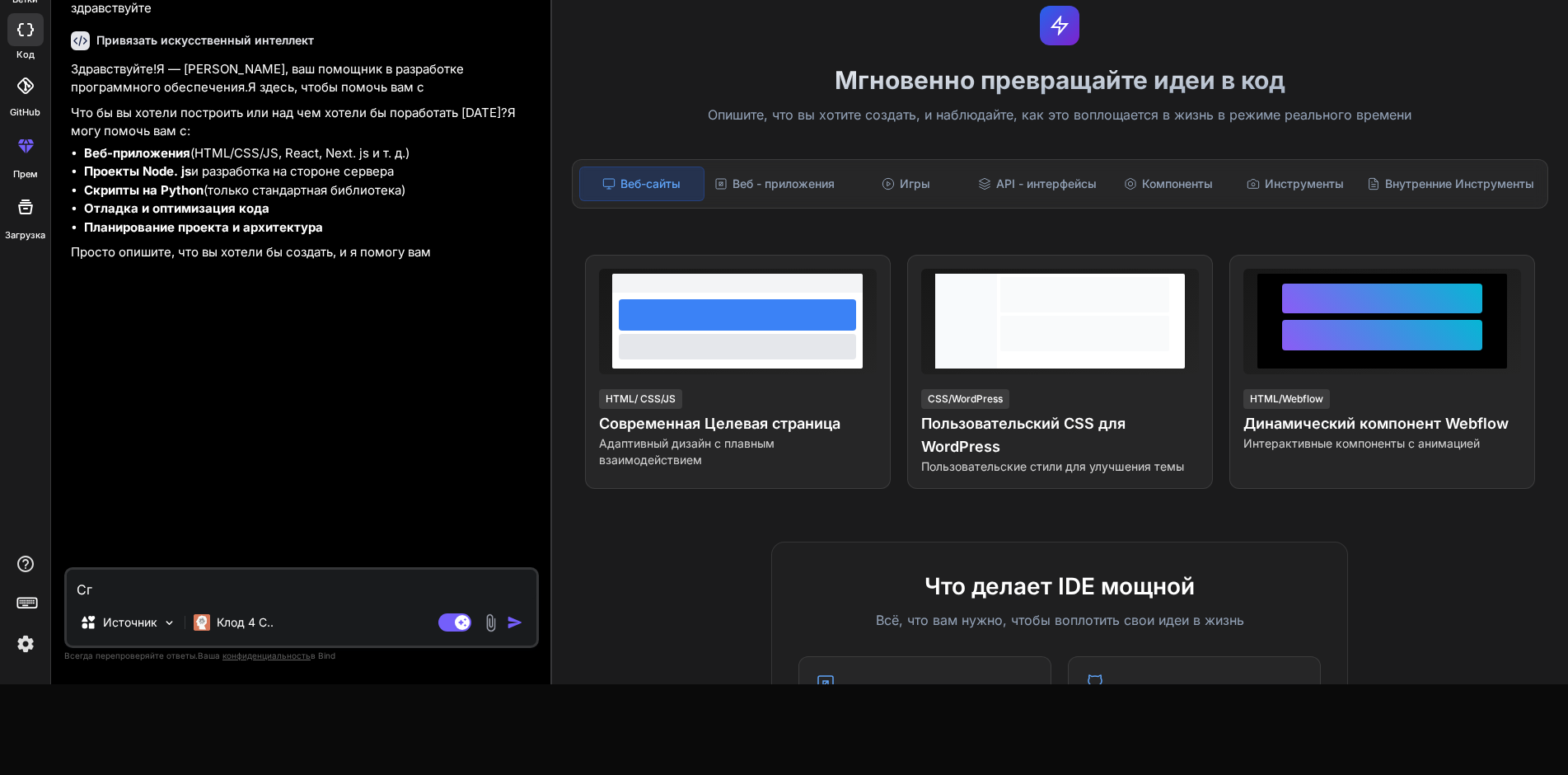
type textarea "Сге"
type textarea "x"
type textarea "Сген"
type textarea "x"
type textarea "Сгене"
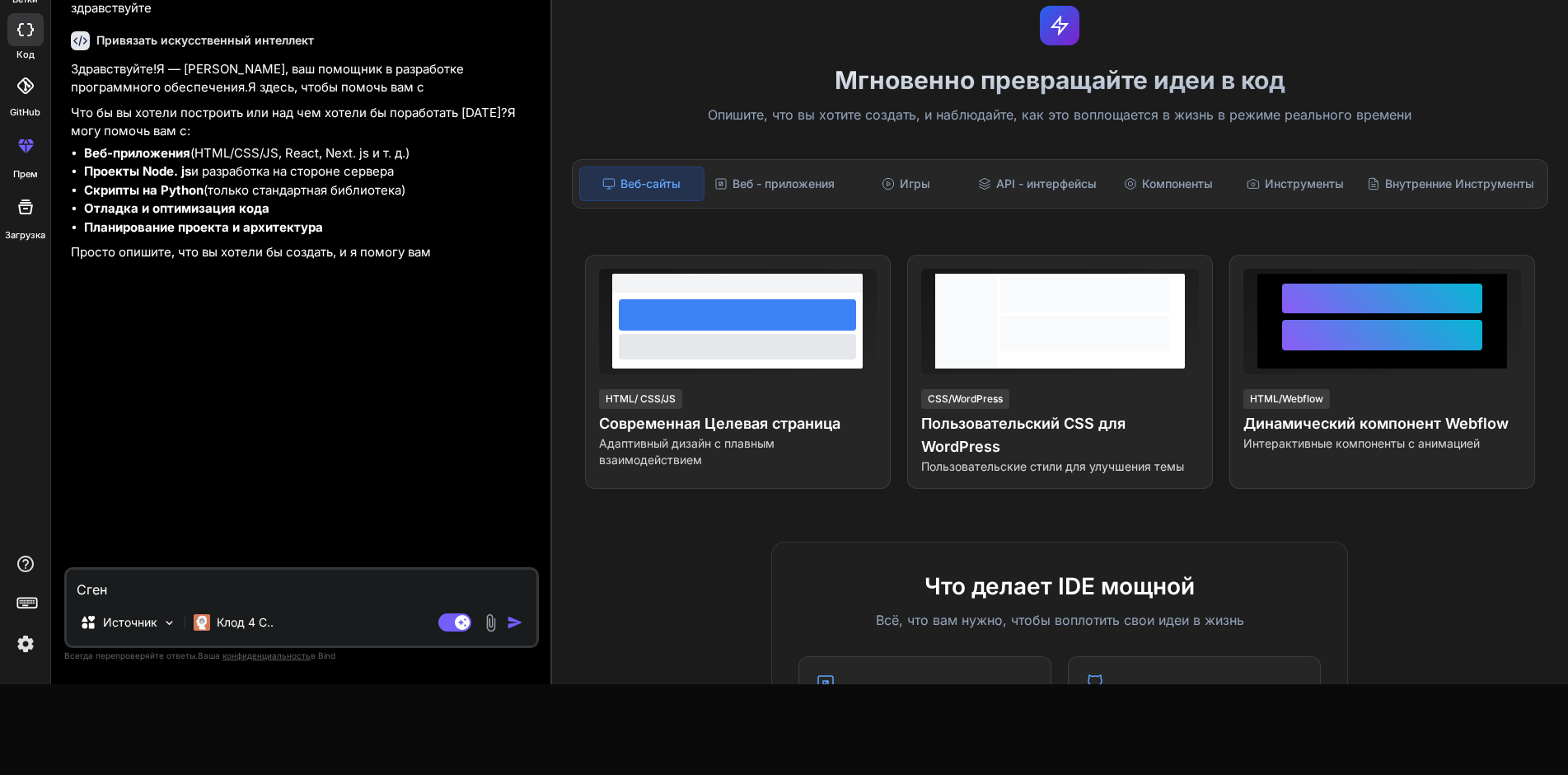
type textarea "x"
type textarea "Сгенен"
type textarea "x"
type textarea "Сгененр"
type textarea "x"
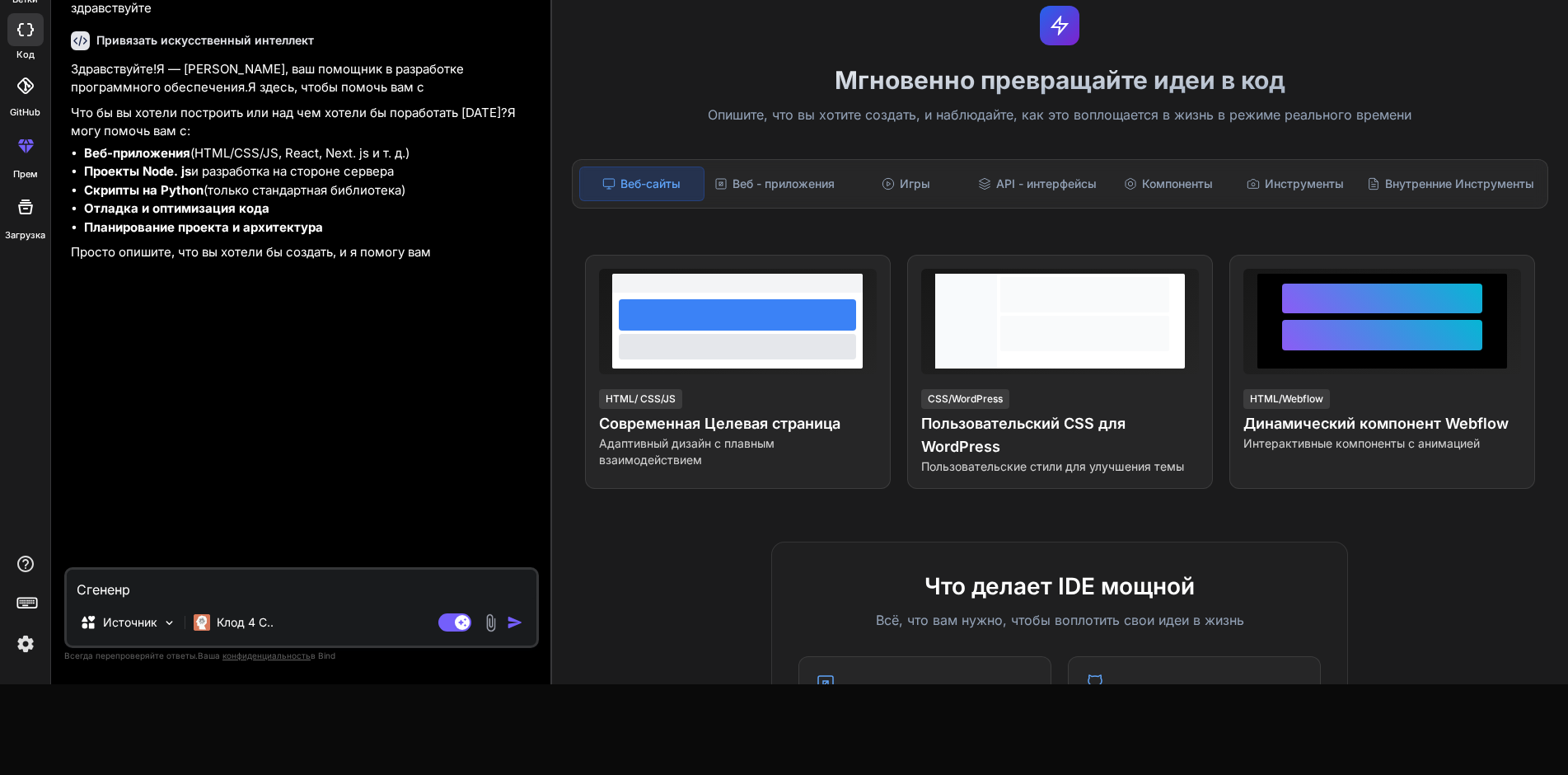
type textarea "Сгененри"
type textarea "x"
type textarea "Сгененрир"
type textarea "x"
type textarea "Сгененриру"
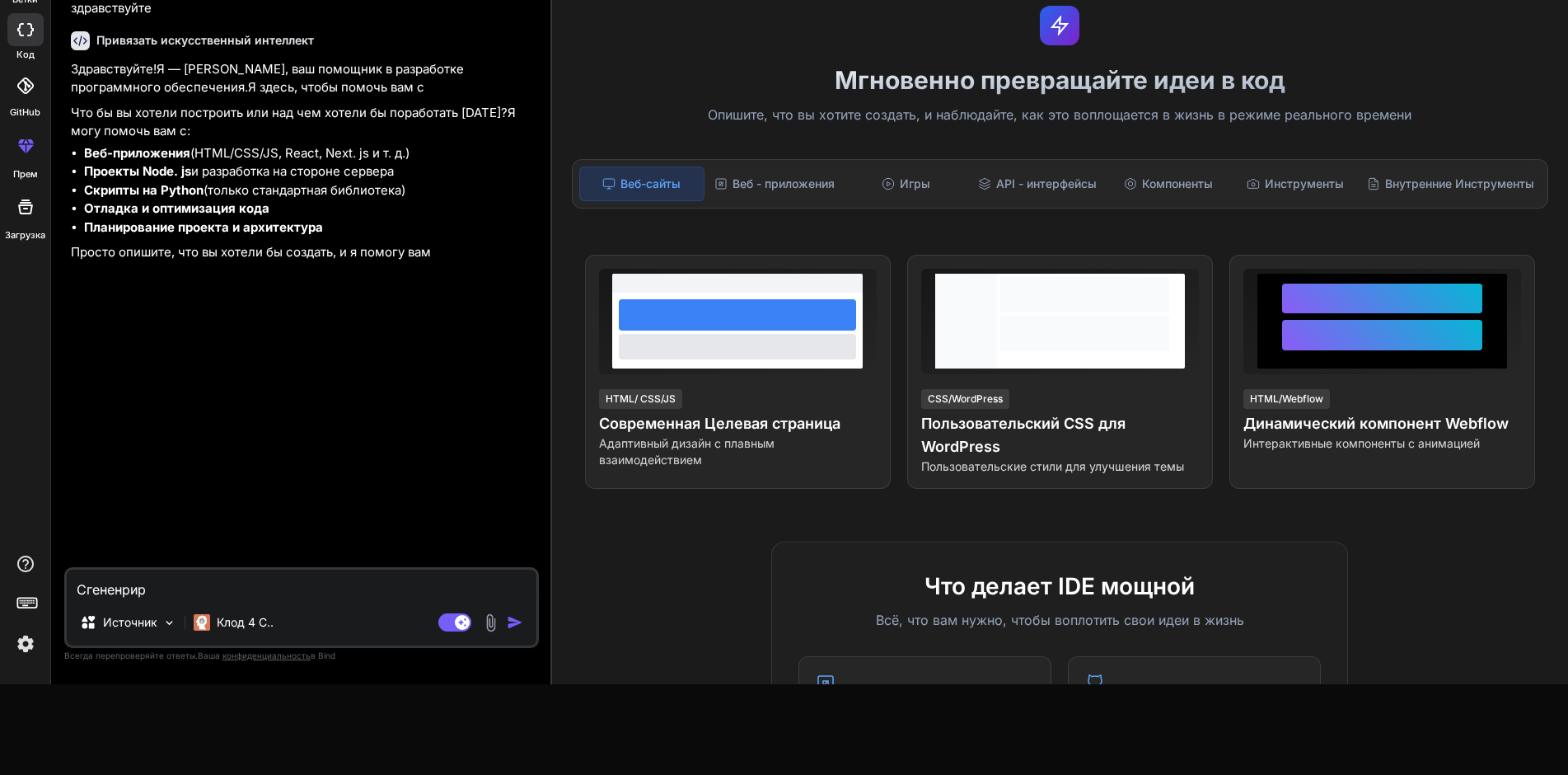
type textarea "x"
type textarea "Сгененрируй"
type textarea "x"
type textarea "Сгененрируй"
type textarea "x"
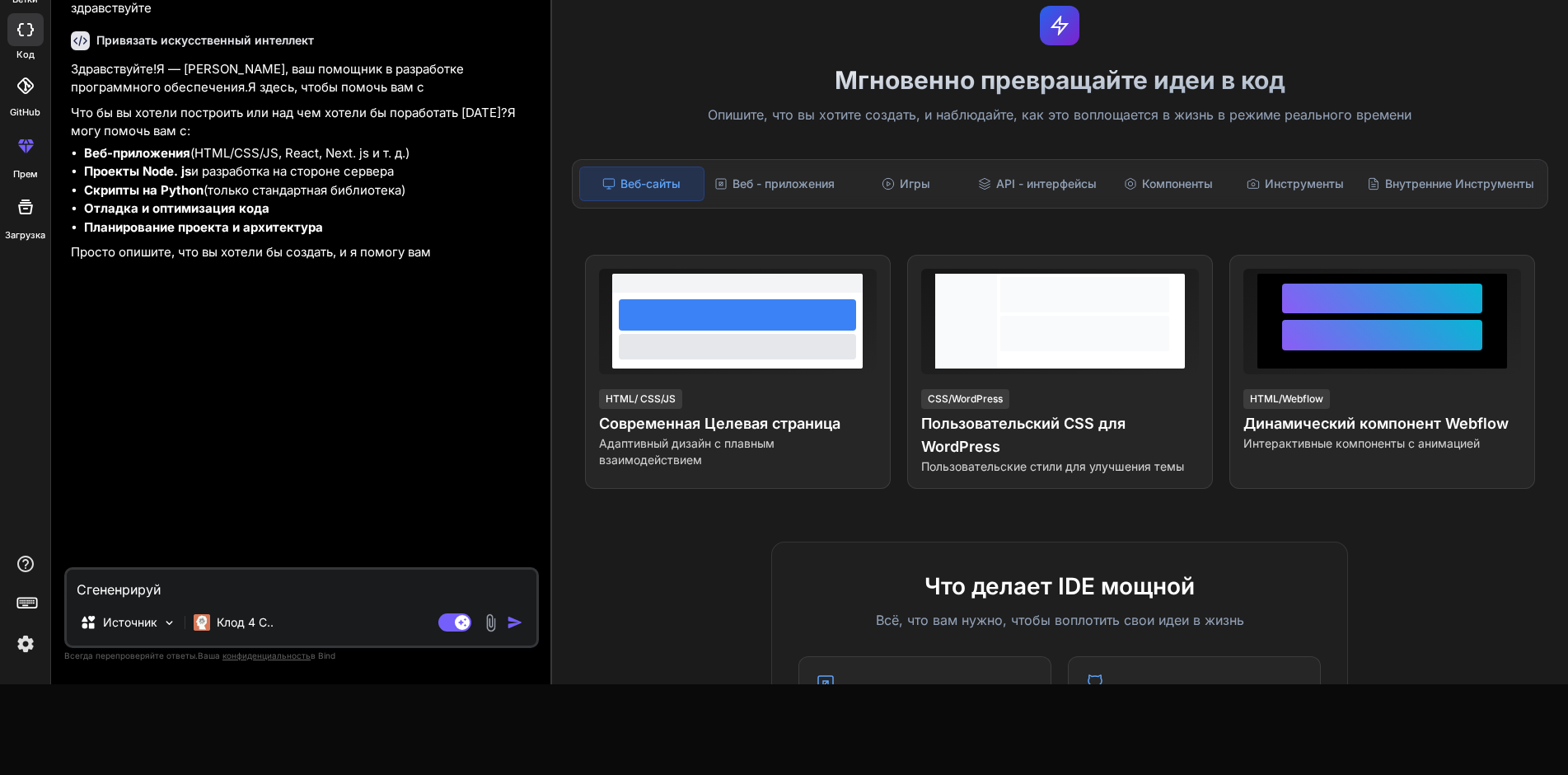
type textarea "Сгененрируй м"
type textarea "x"
type textarea "Сгененрируй мо"
type textarea "x"
type textarea "Сгененрируй моб"
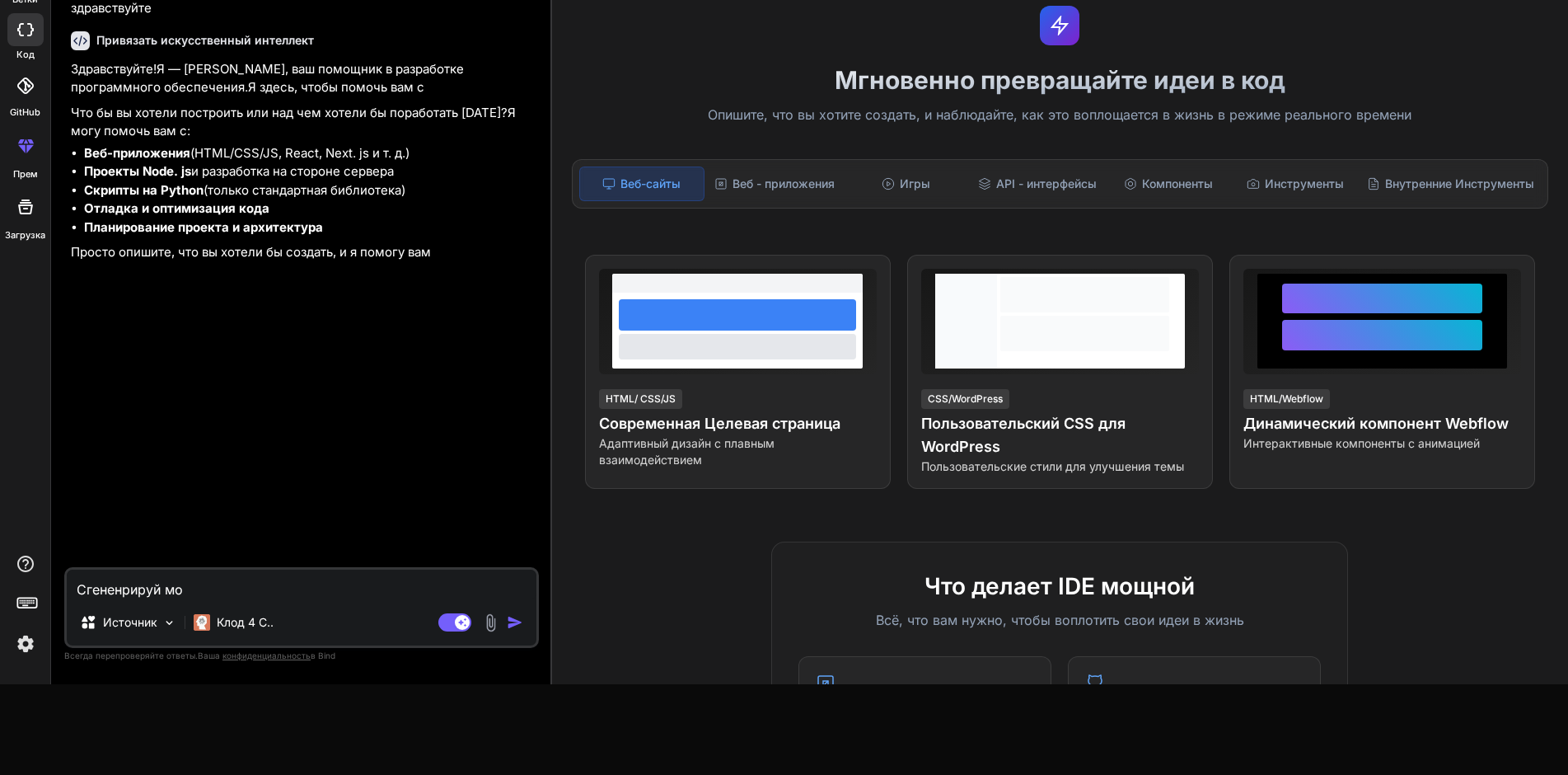
type textarea "x"
type textarea "Сгененрируй моби"
type textarea "x"
type textarea "Сгененрируй мобил"
type textarea "x"
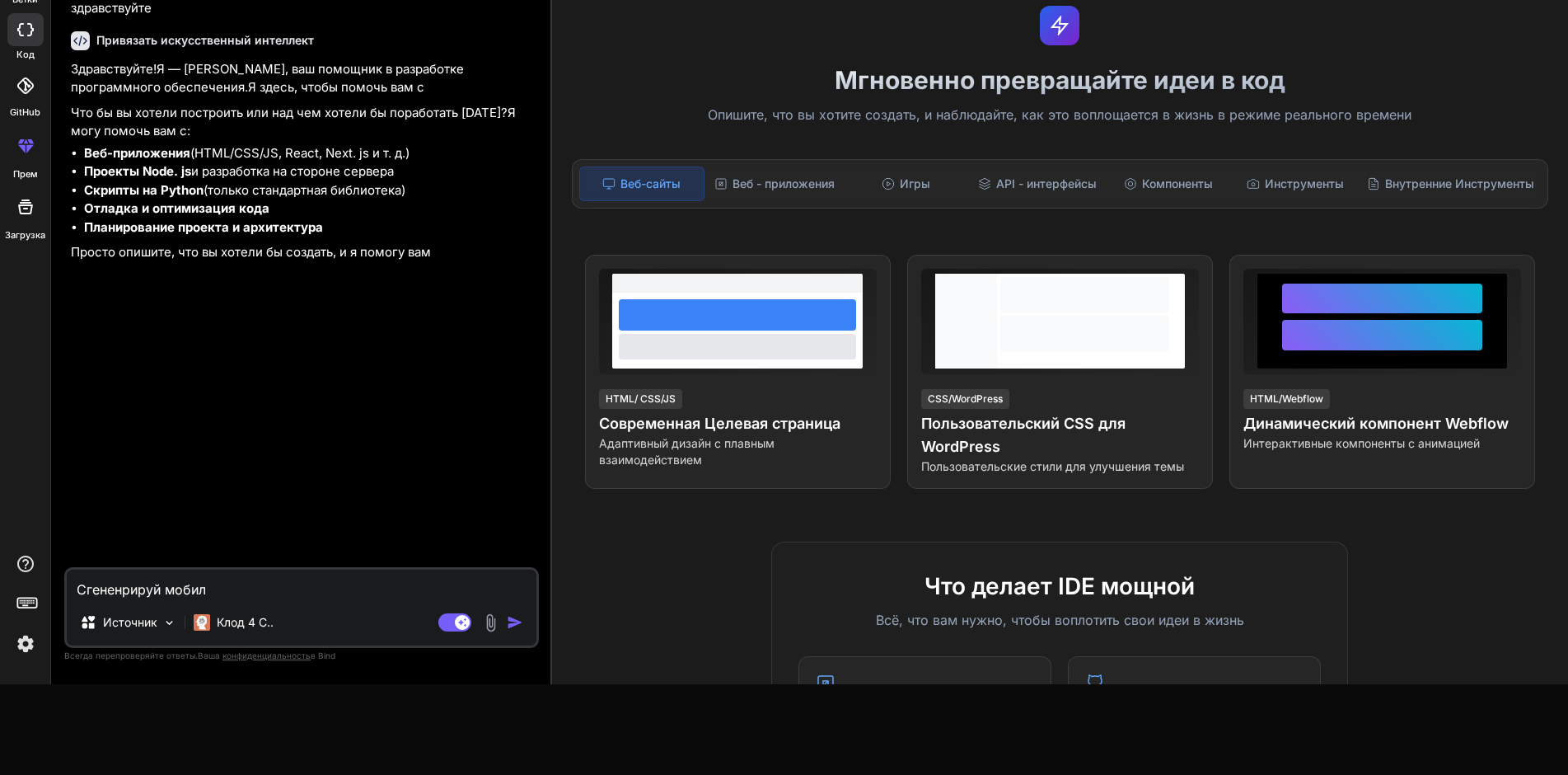
type textarea "Сгененрируй мобиль"
type textarea "x"
type textarea "Сгененрируй мобильн"
type textarea "x"
type textarea "Сгененрируй мобильно"
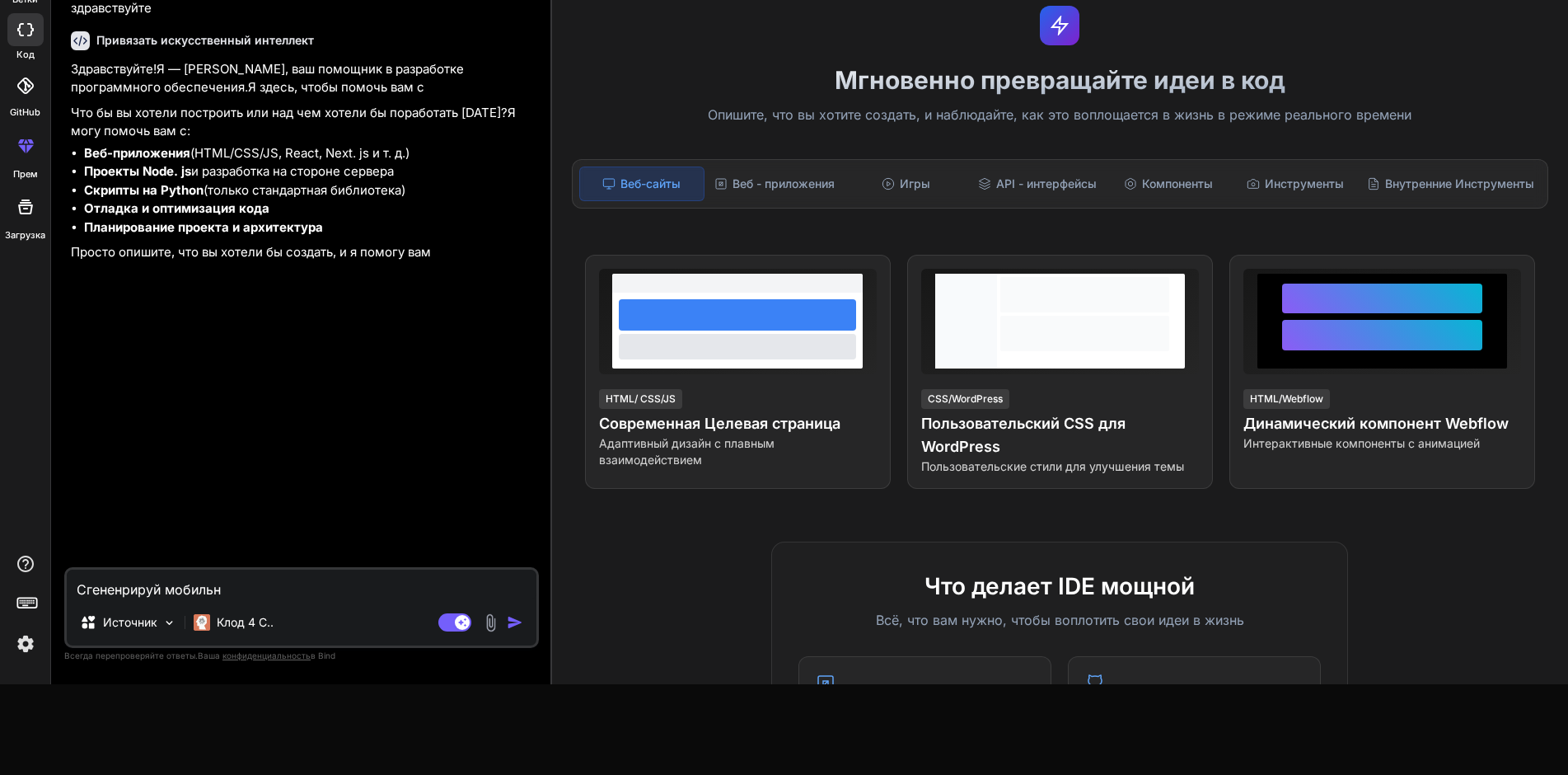
type textarea "x"
type textarea "Сгененрируй мобильное"
type textarea "x"
type textarea "Сгененрируй мобильное"
type textarea "x"
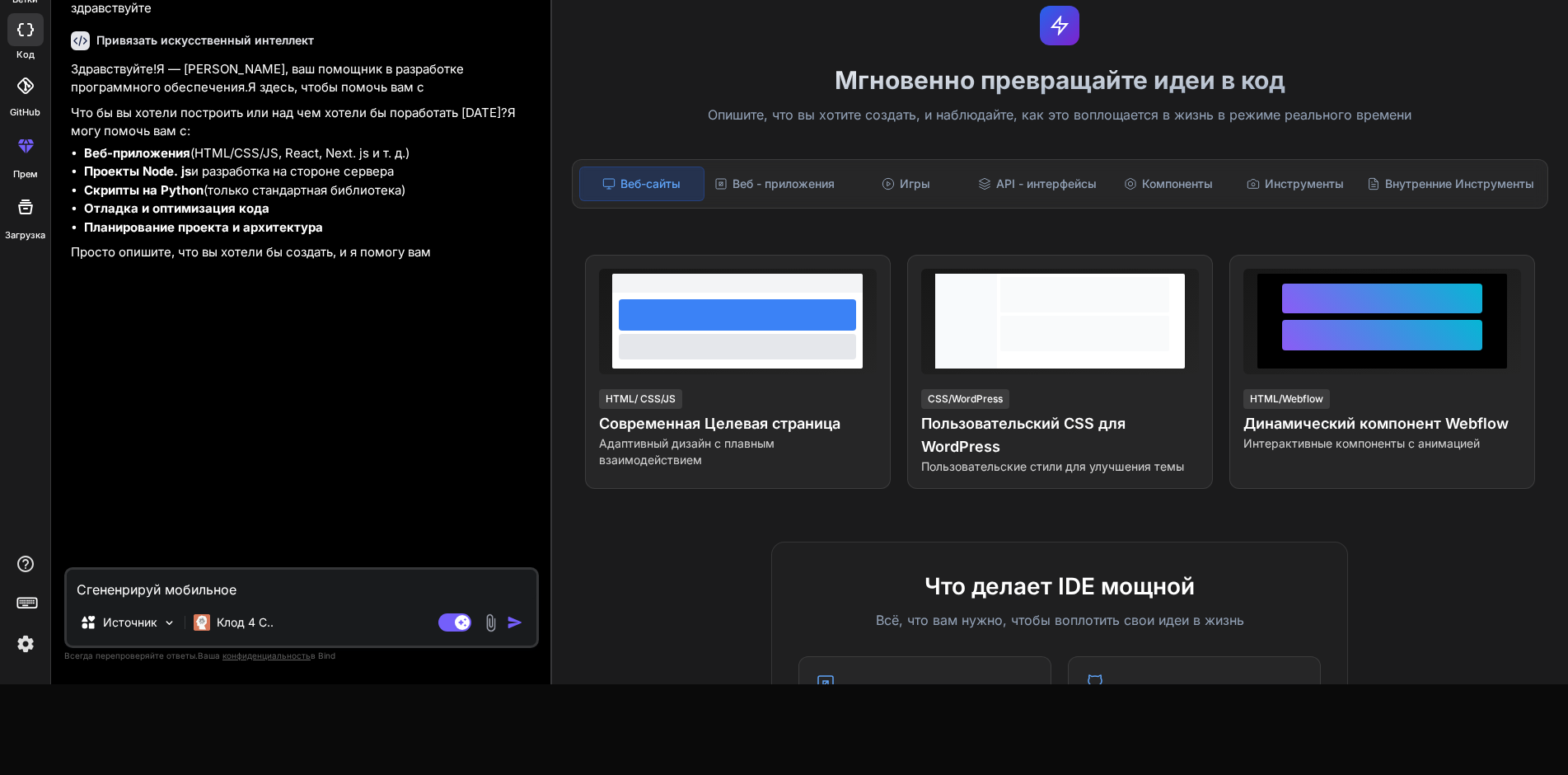
type textarea "Сгененрируй мобильное п"
type textarea "x"
type textarea "Сгененрируй мобильное пр"
type textarea "x"
type textarea "Сгененрируй мобильное при"
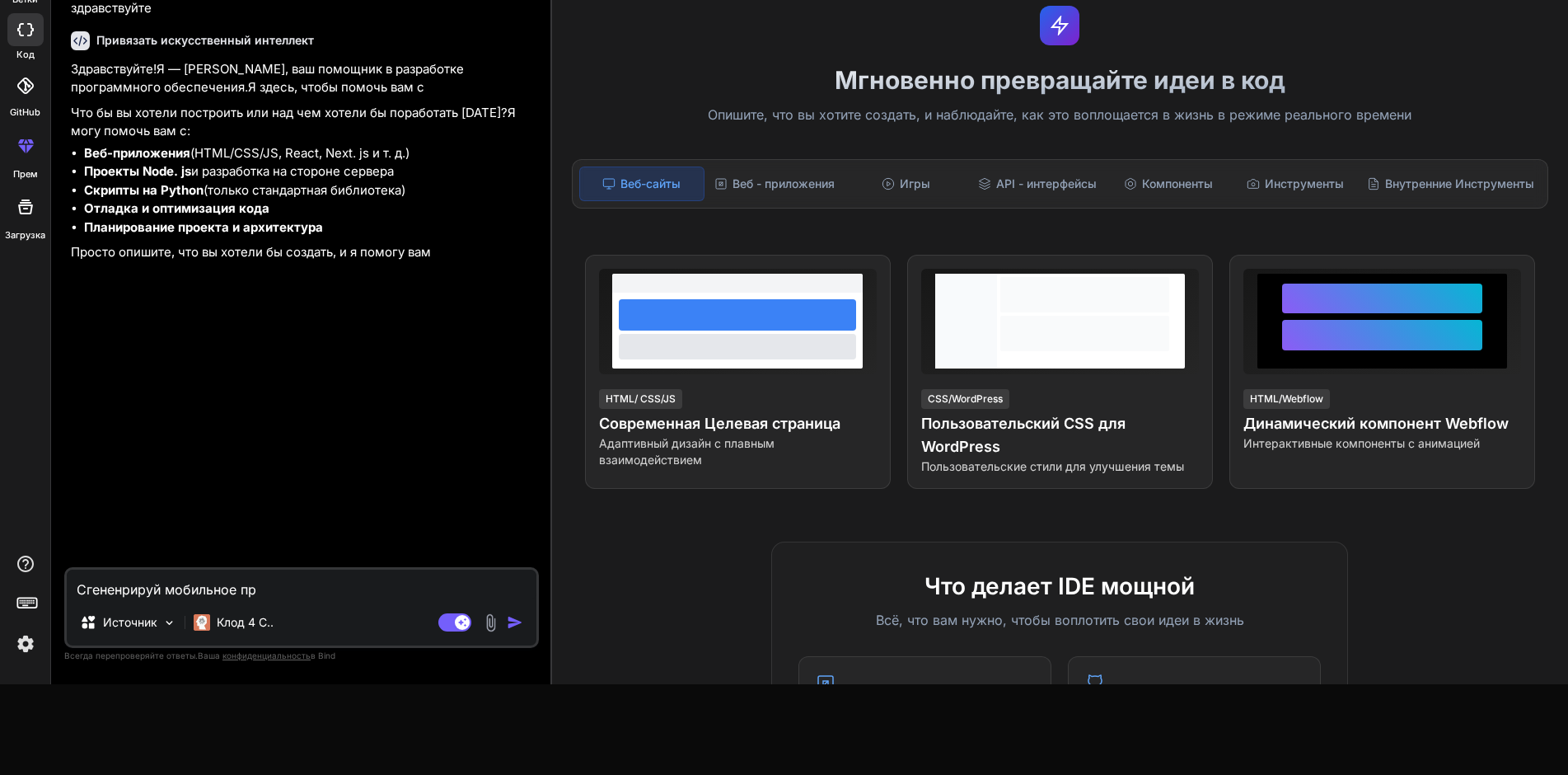
type textarea "x"
type textarea "Сгененрируй мобильное прил"
type textarea "x"
type textarea "Сгененрируй мобильное прило"
type textarea "x"
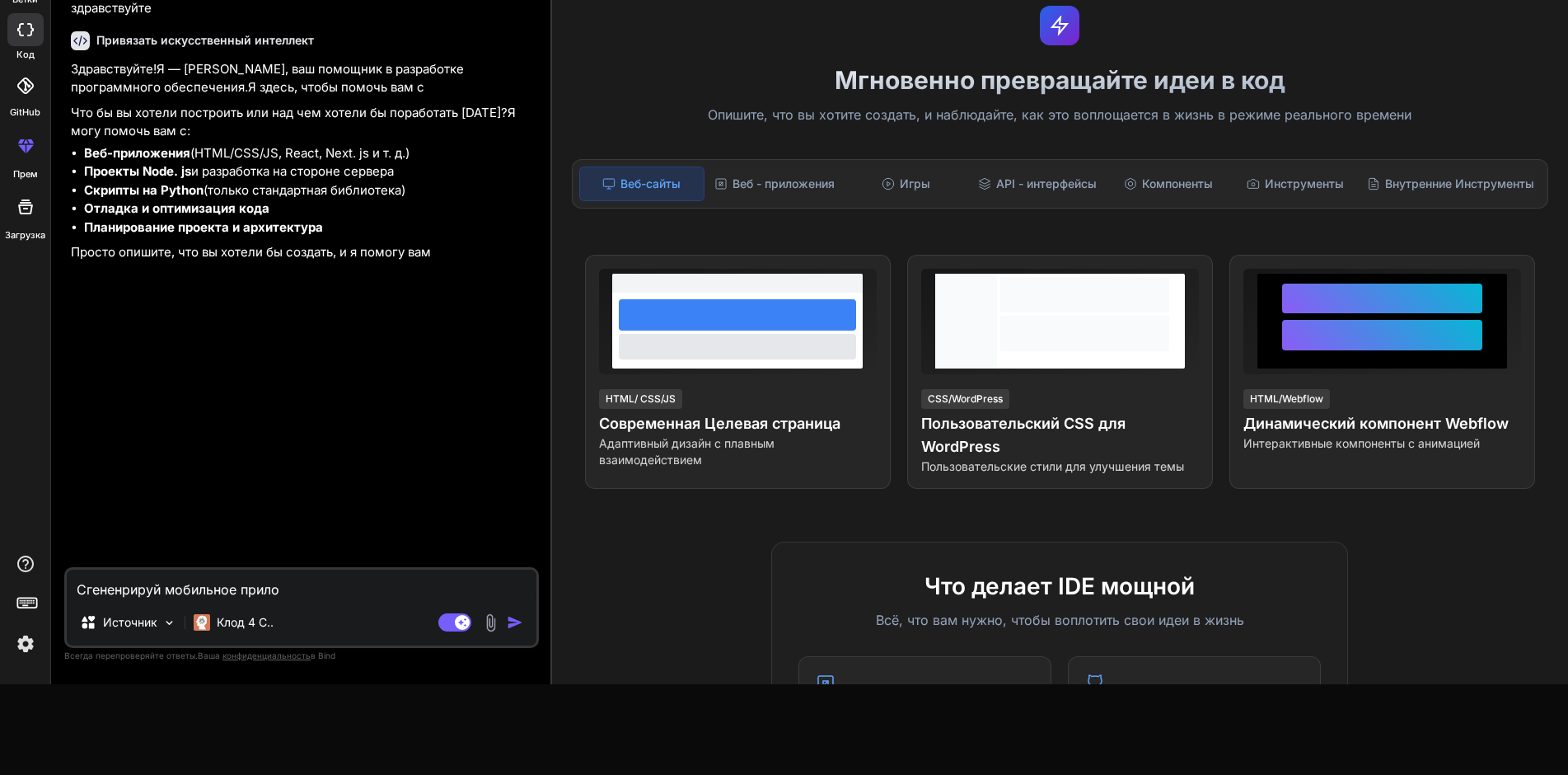
type textarea "Сгененрируй мобильное прилож"
type textarea "x"
type textarea "Сгененрируй мобильное приложе"
type textarea "x"
type textarea "Сгененрируй мобильное приложен"
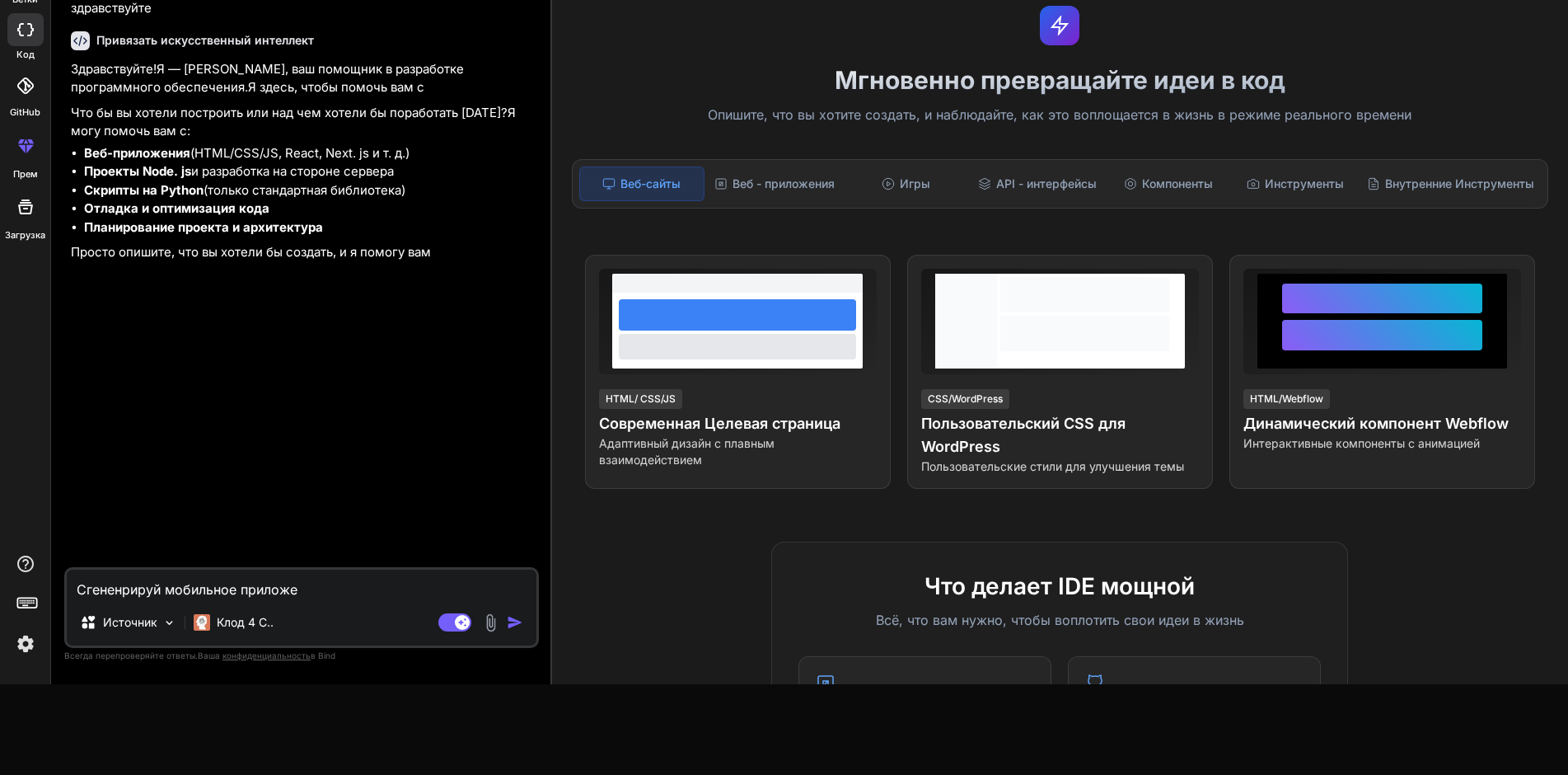
type textarea "x"
type textarea "Сгененрируй мобильное приложени"
type textarea "x"
type textarea "Сгененрируй мобильное приложение"
type textarea "x"
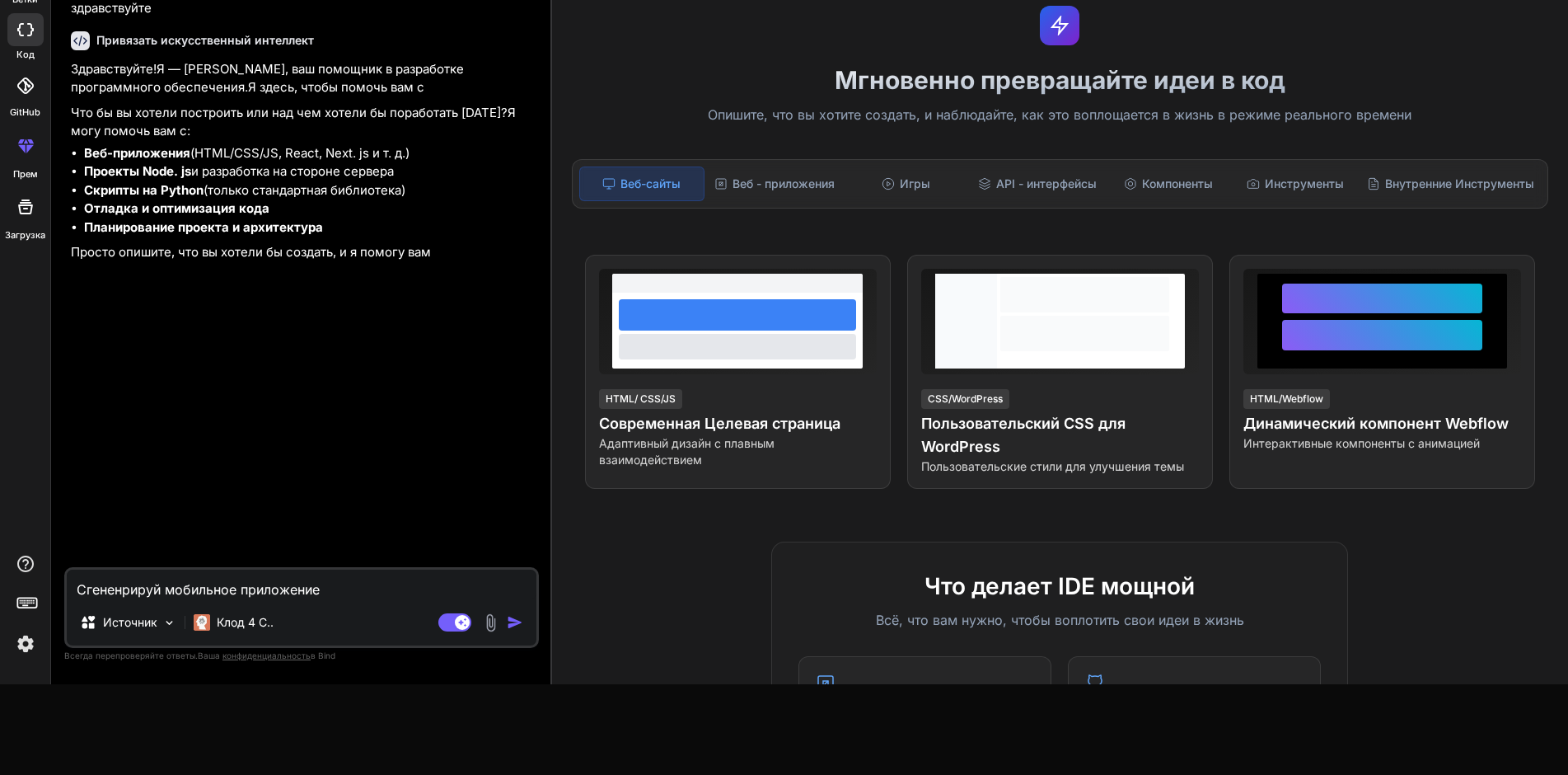
type textarea "Сгененрируй мобильное приложение"
type textarea "x"
type textarea "Сгененрируй мобильное приложение д"
type textarea "x"
type textarea "Сгененрируй мобильное приложение дл"
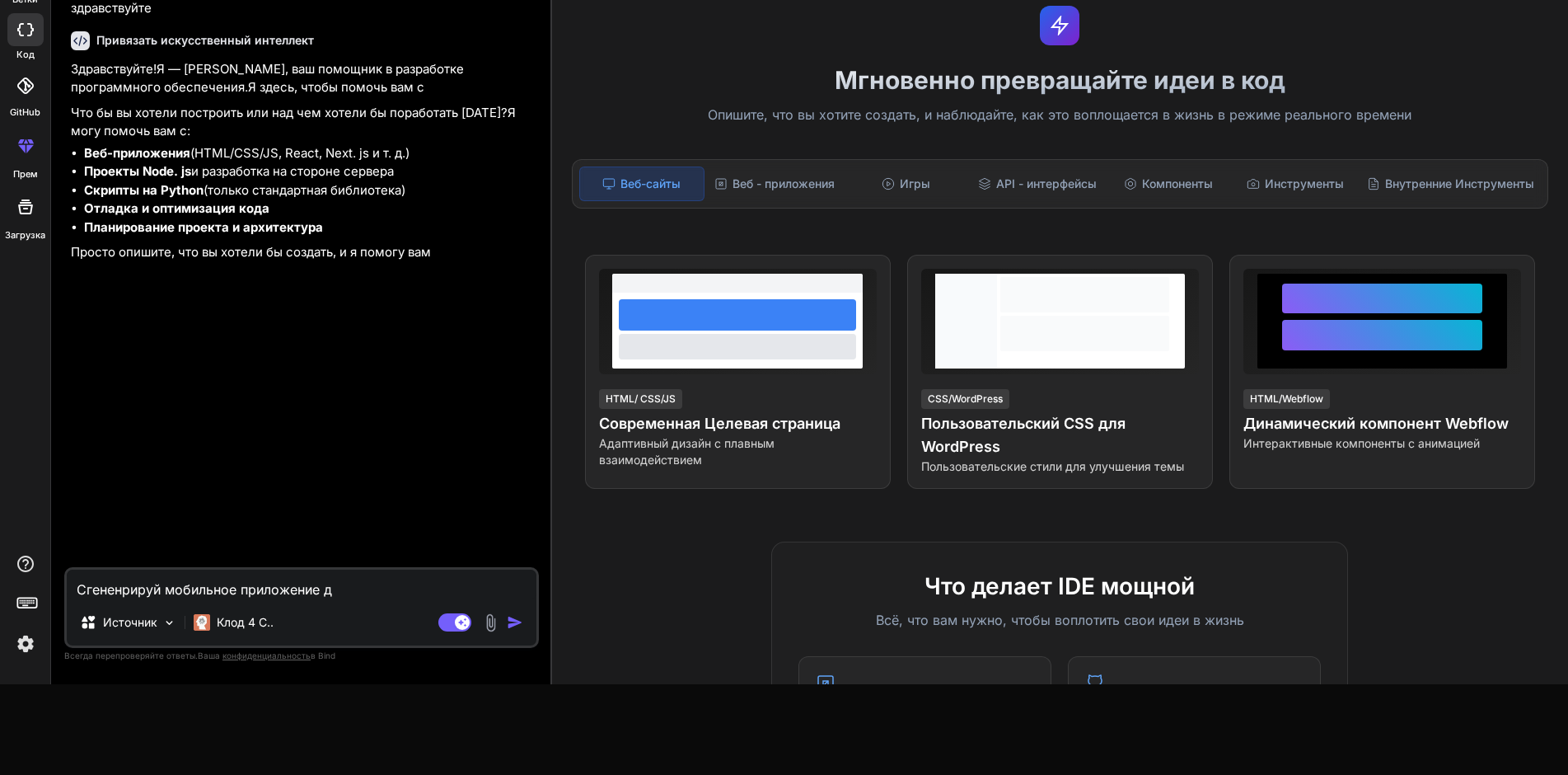
type textarea "x"
type textarea "Сгененрируй мобильное приложение для"
type textarea "x"
type textarea "Сгененрируй мобильное приложение для"
type textarea "x"
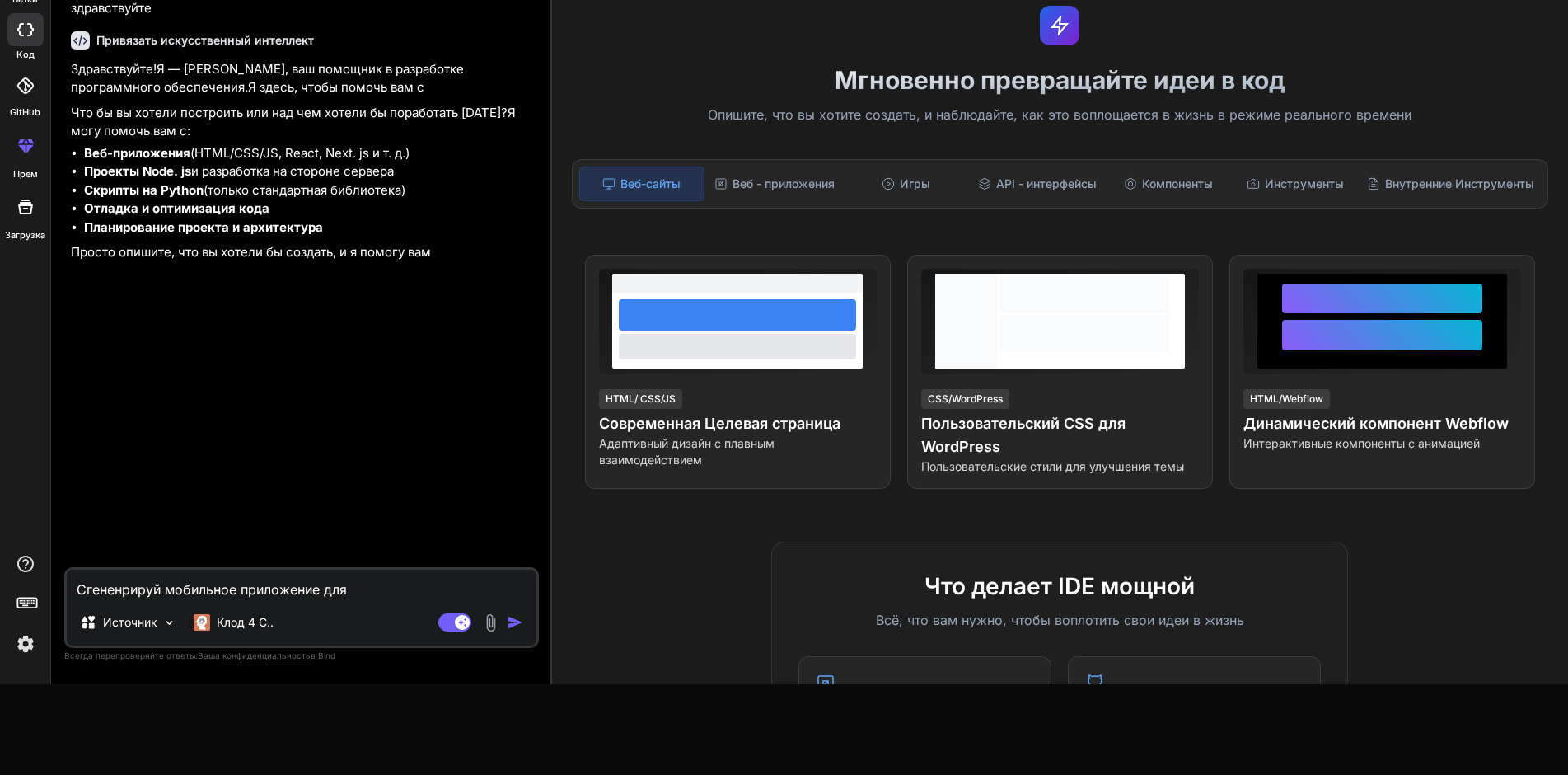
click at [118, 586] on textarea "Сгененрируй мобильное приложение для" at bounding box center [301, 585] width 470 height 30
type textarea "Сгенерируй мобильное приложение для"
type textarea "x"
click at [342, 588] on textarea "Сгенерируй мобильное приложение для" at bounding box center [301, 585] width 470 height 30
type textarea "Сгенерируй мобильное приложение для"
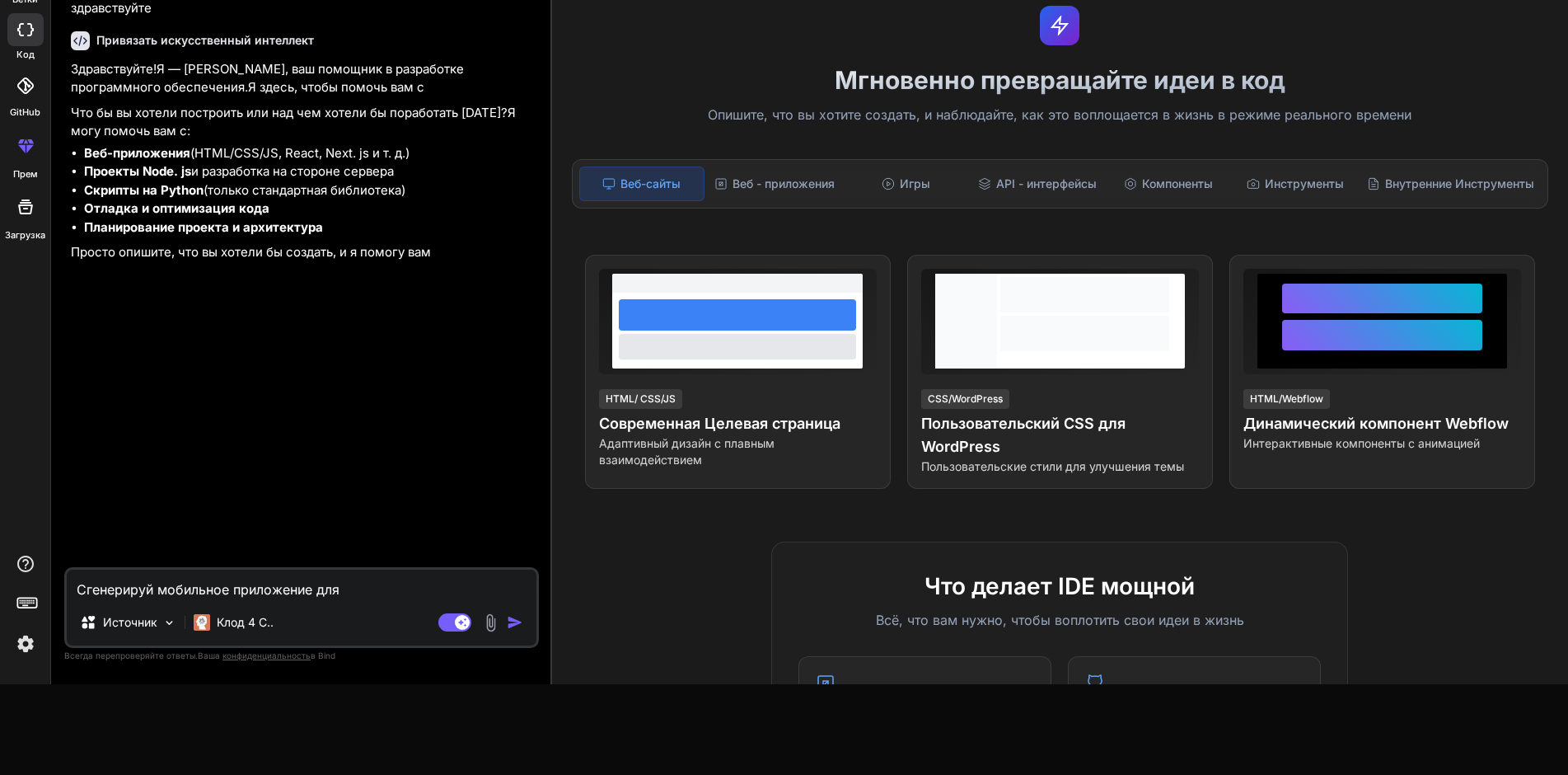
type textarea "x"
type textarea "Сгенерируй мобильное приложение для т"
type textarea "x"
type textarea "Сгенерируй мобильное приложение для ту"
type textarea "x"
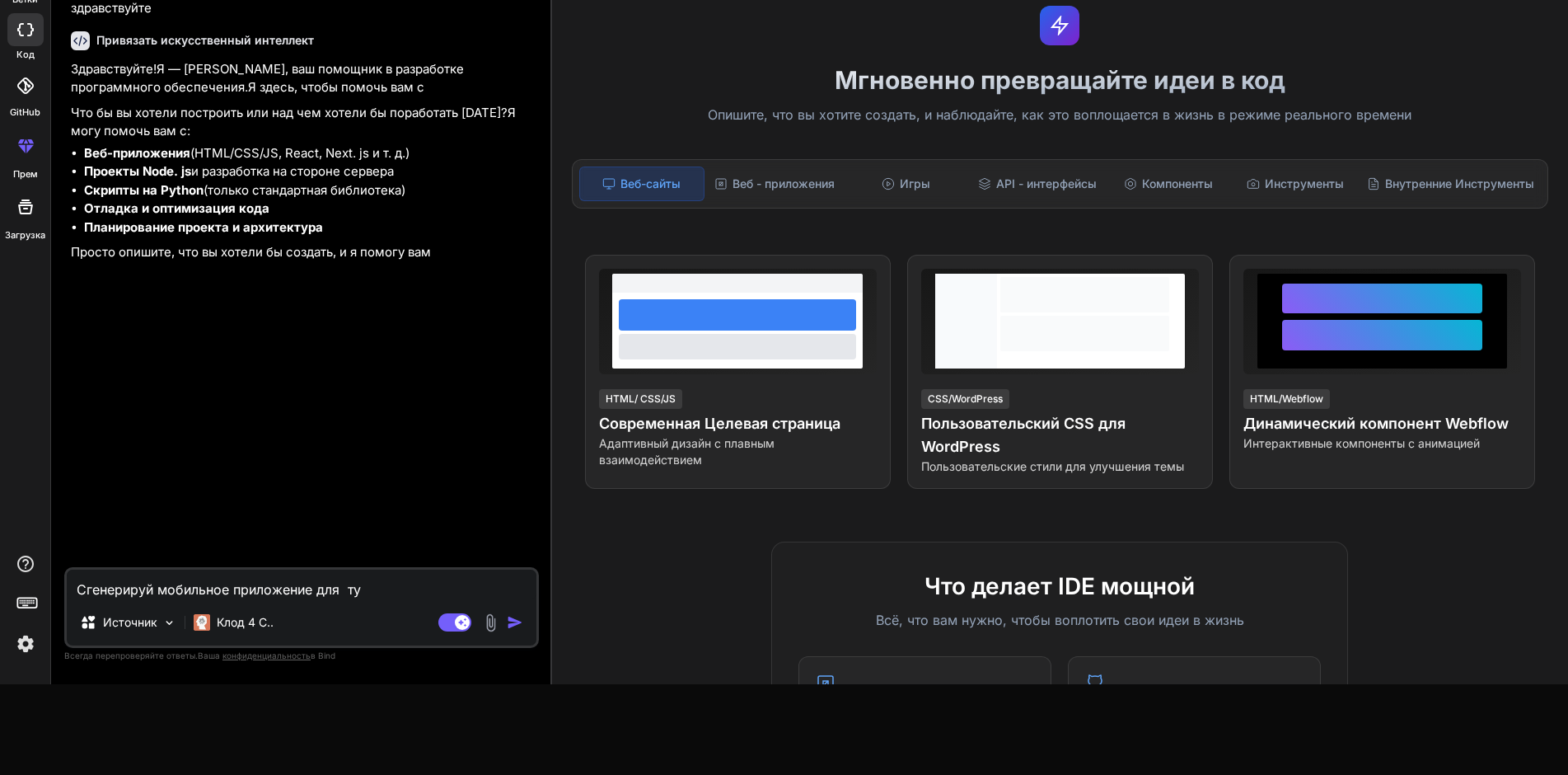
type textarea "Сгенерируй мобильное приложение для тур"
type textarea "x"
type textarea "Сгенерируй мобильное приложение для тури"
type textarea "x"
type textarea "Сгенерируй мобильное приложение для туриз"
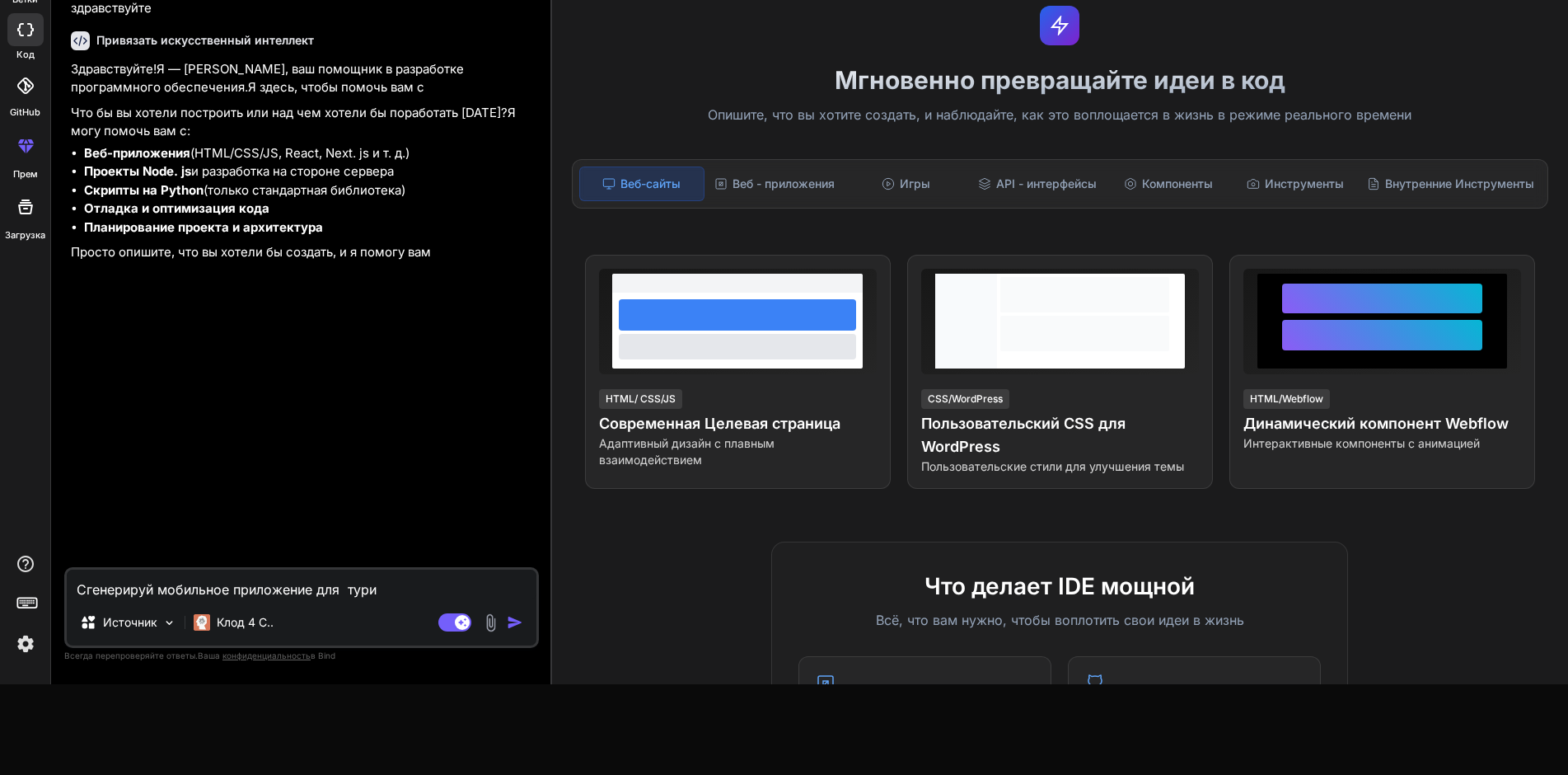
type textarea "x"
type textarea "Сгенерируй мобильное приложение для туризм"
type textarea "x"
type textarea "Сгенерируй мобильное приложение для туризма"
type textarea "x"
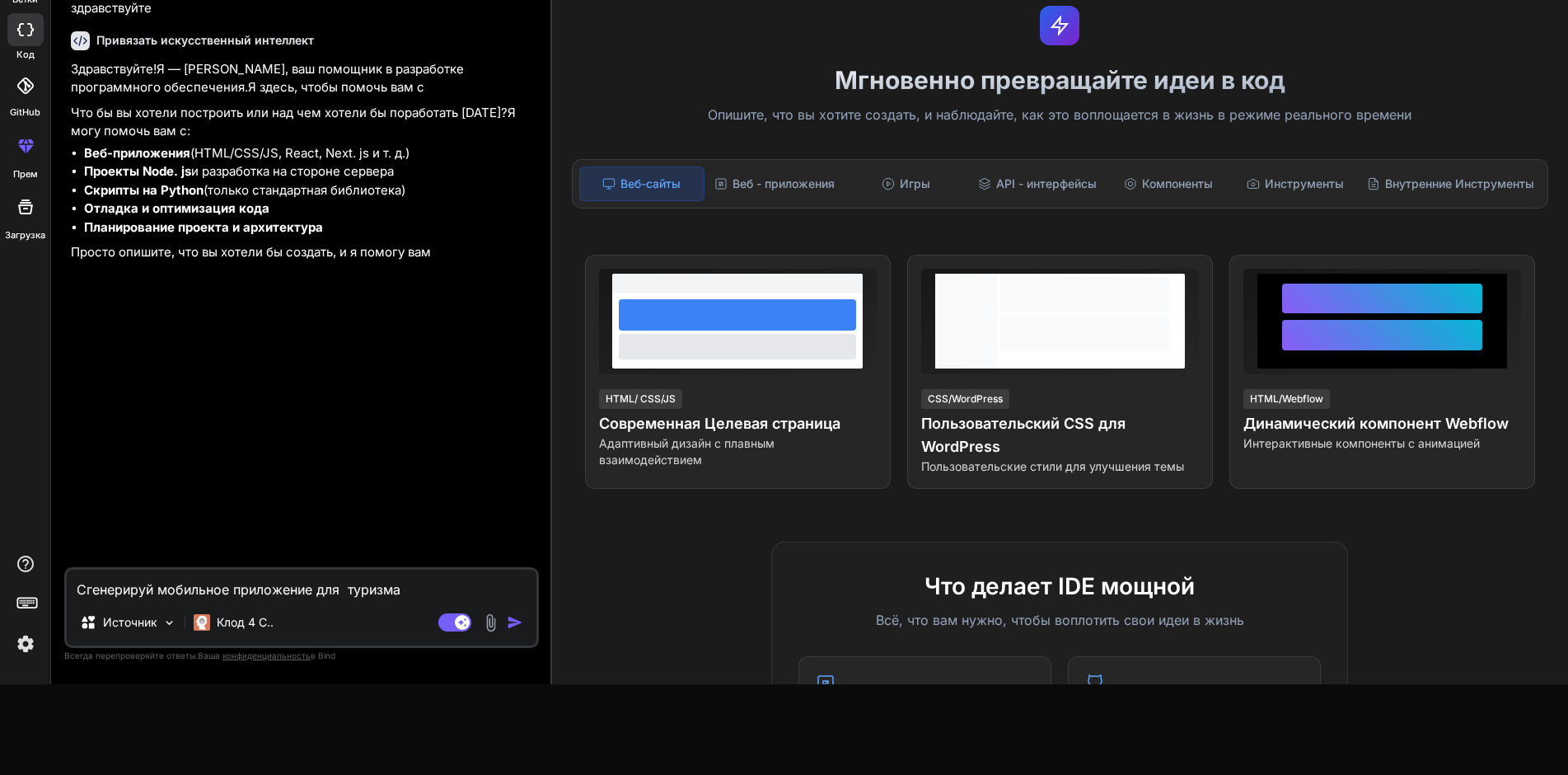
type textarea "Сгенерируй мобильное приложение для туризма"
click at [513, 621] on img "button" at bounding box center [515, 622] width 17 height 17
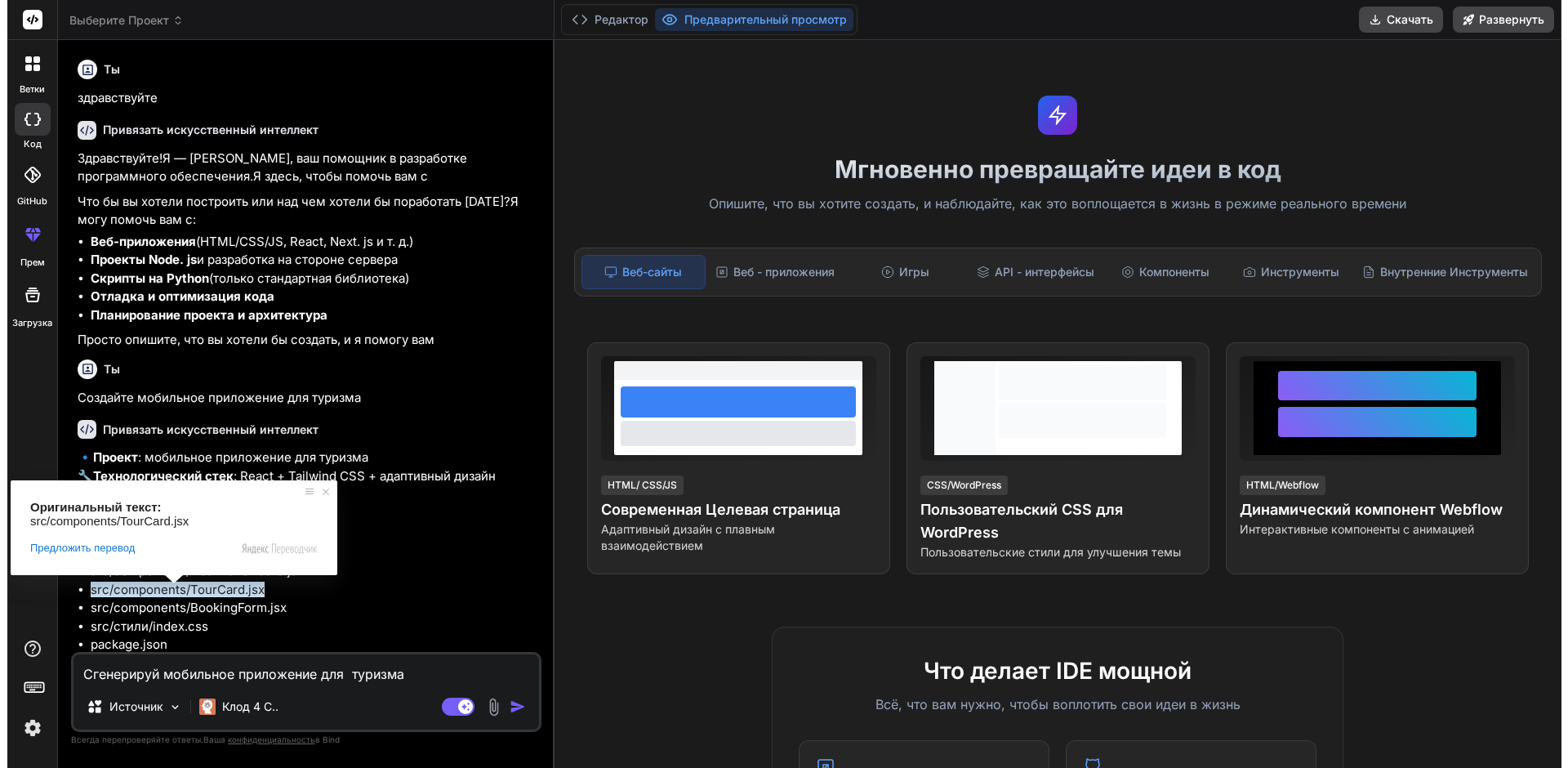
scroll to position [0, 0]
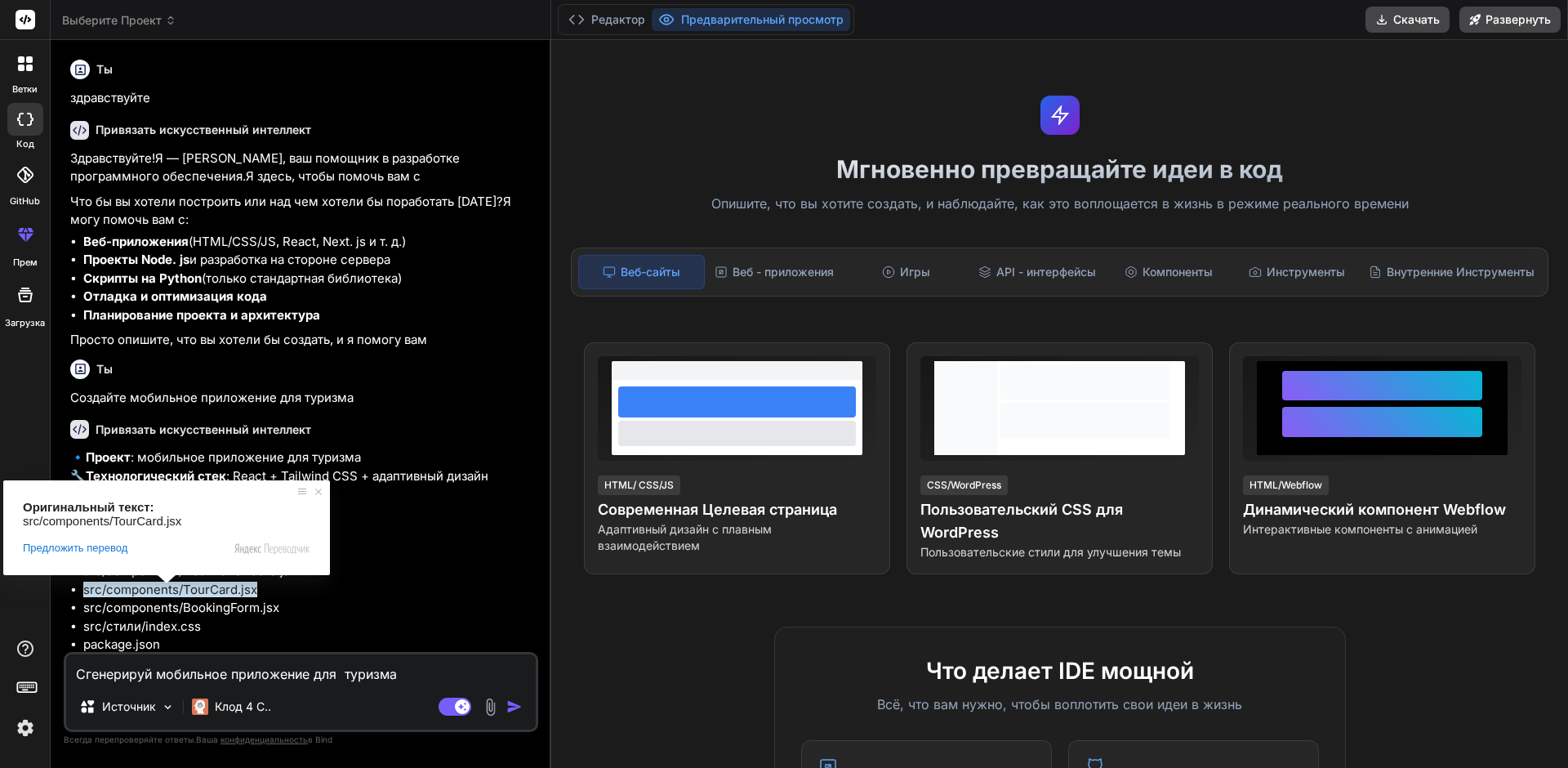
type textarea "x"
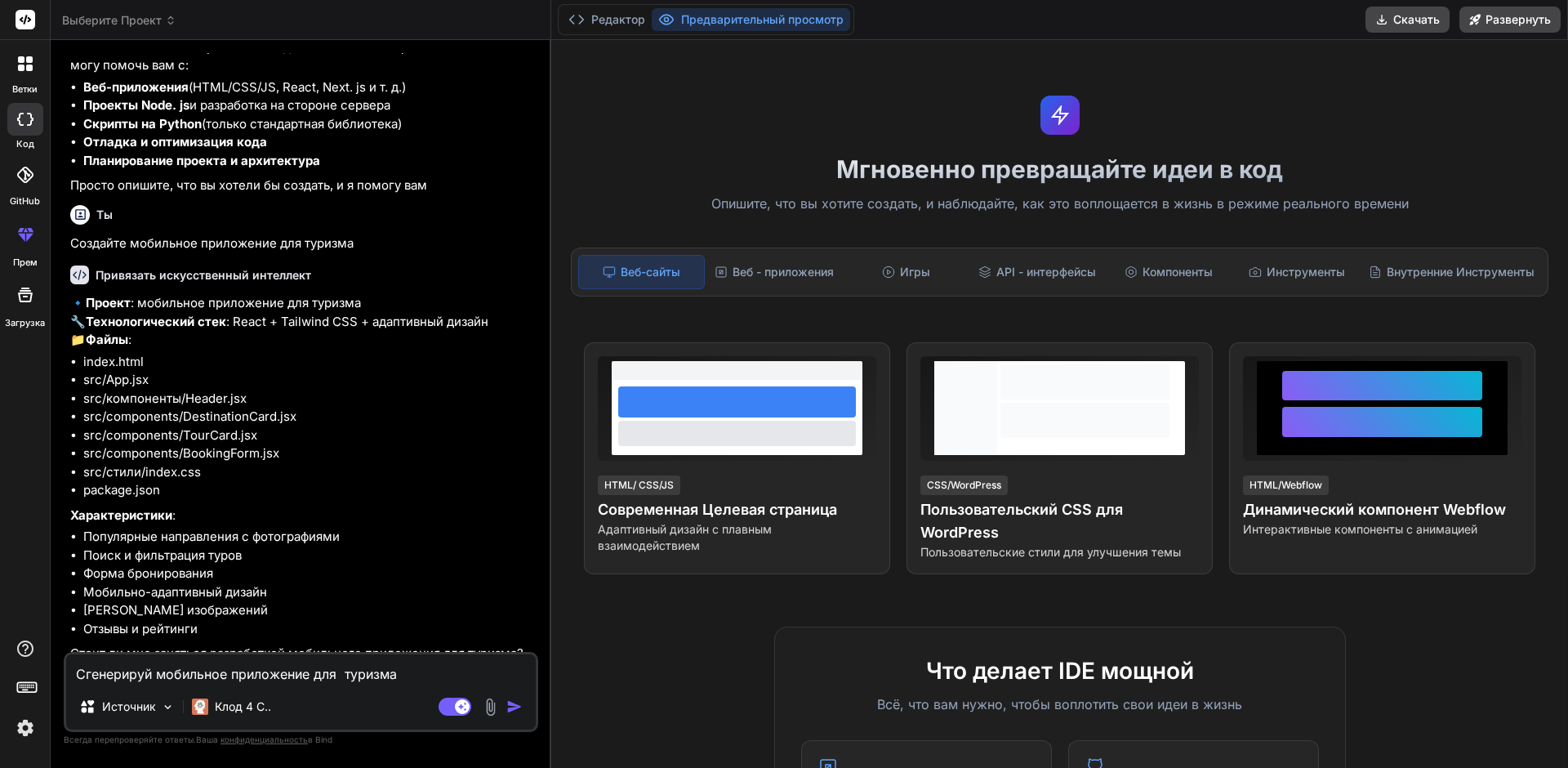
scroll to position [169, 0]
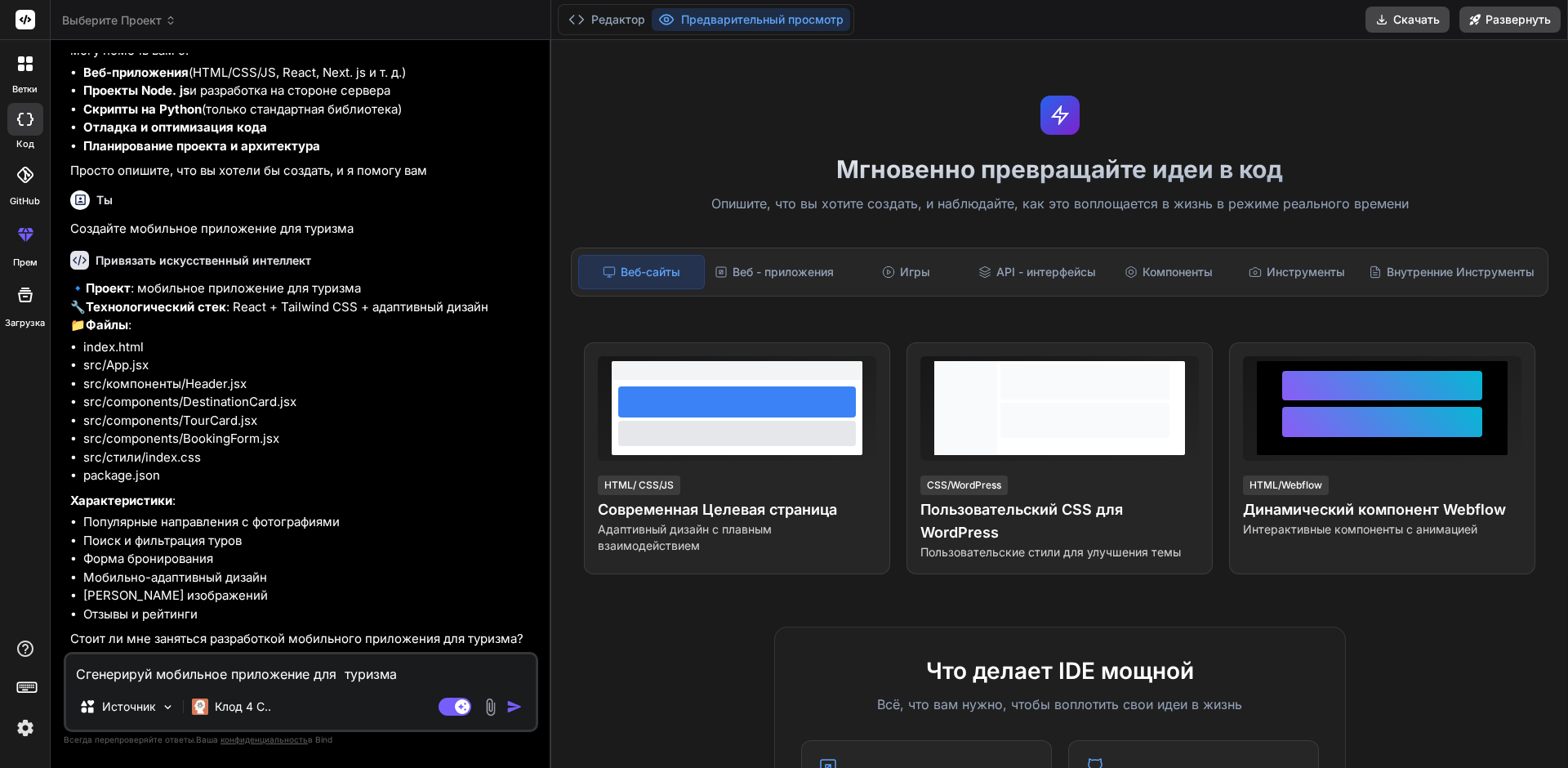
click at [91, 676] on textarea "Сгенерируй мобильное приложение для туризма" at bounding box center [301, 669] width 470 height 30
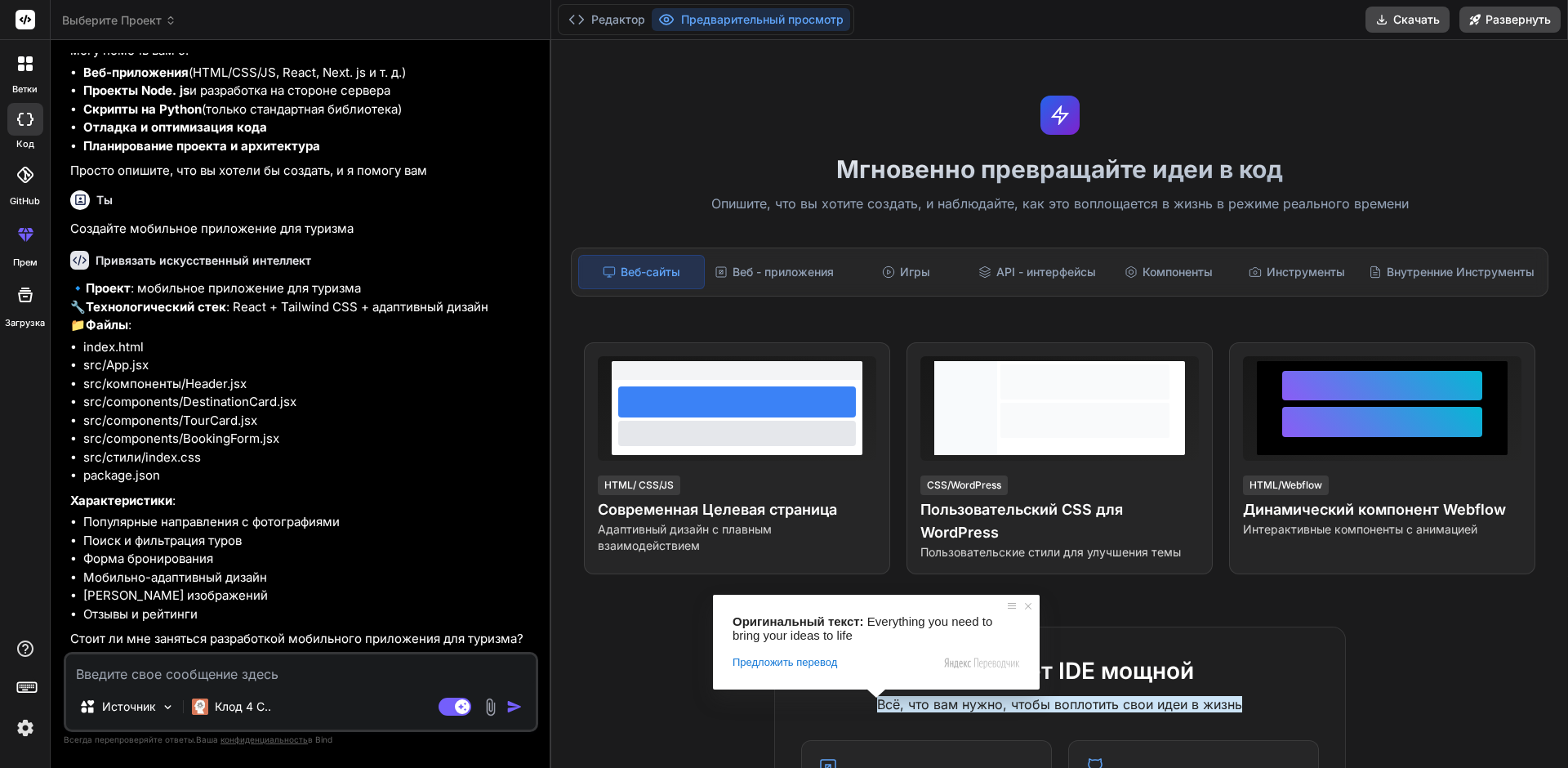
type textarea "с"
type textarea "x"
type textarea "с"
type textarea "x"
type textarea "с [PERSON_NAME]"
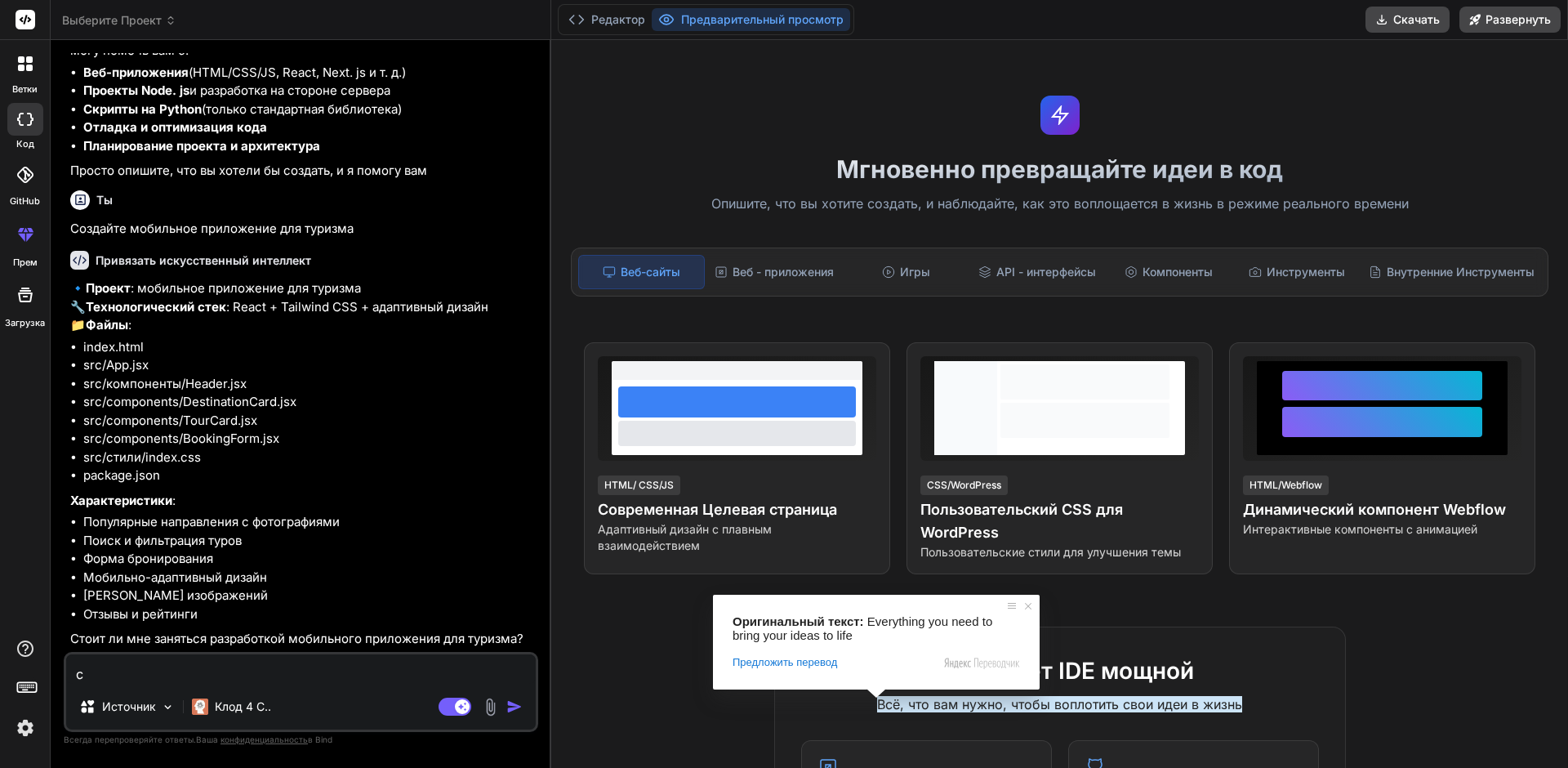
type textarea "x"
type textarea "с во"
type textarea "x"
type textarea "с [PERSON_NAME]"
type textarea "x"
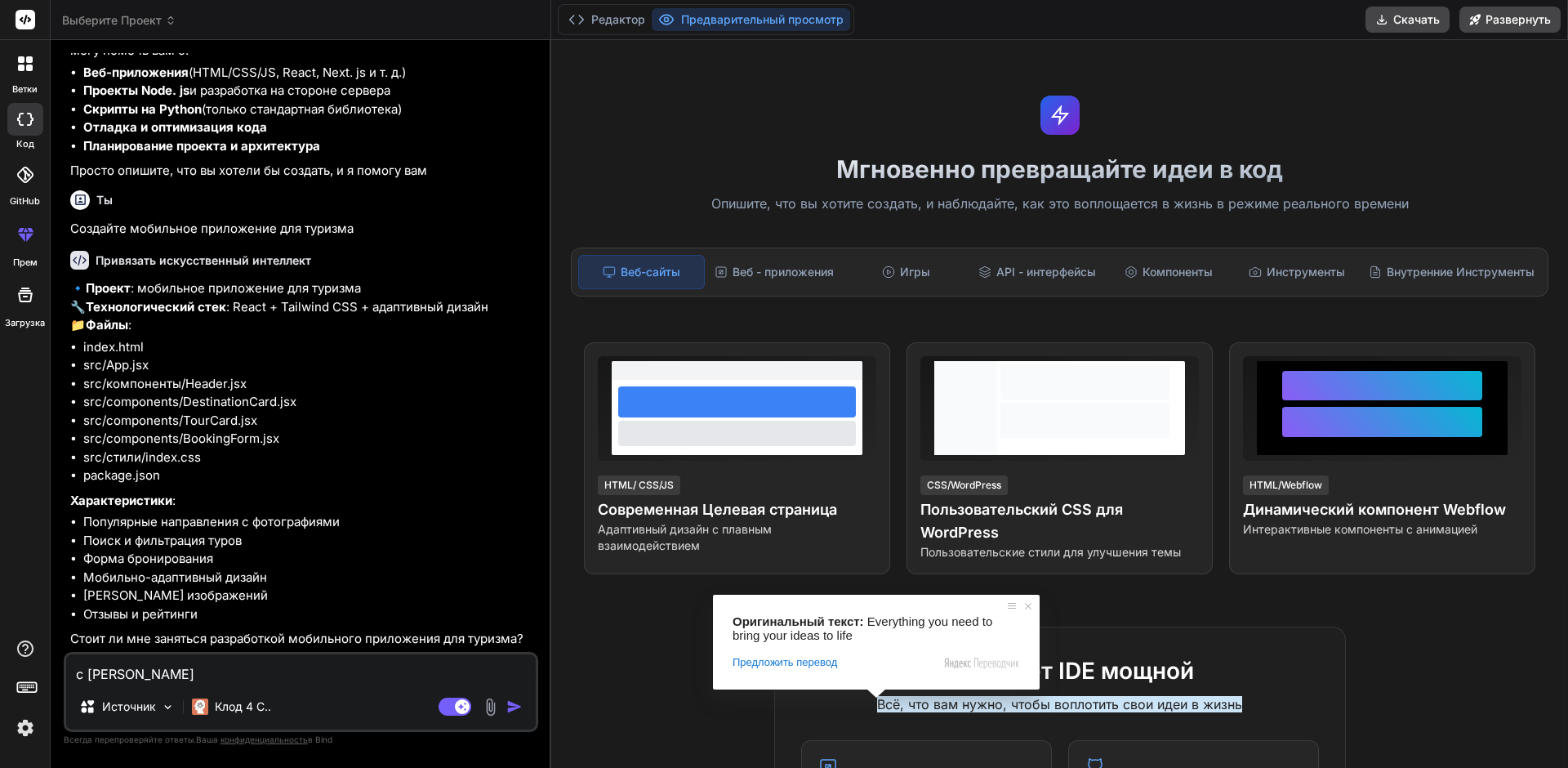
type textarea "с"
type textarea "x"
type textarea "с"
type textarea "x"
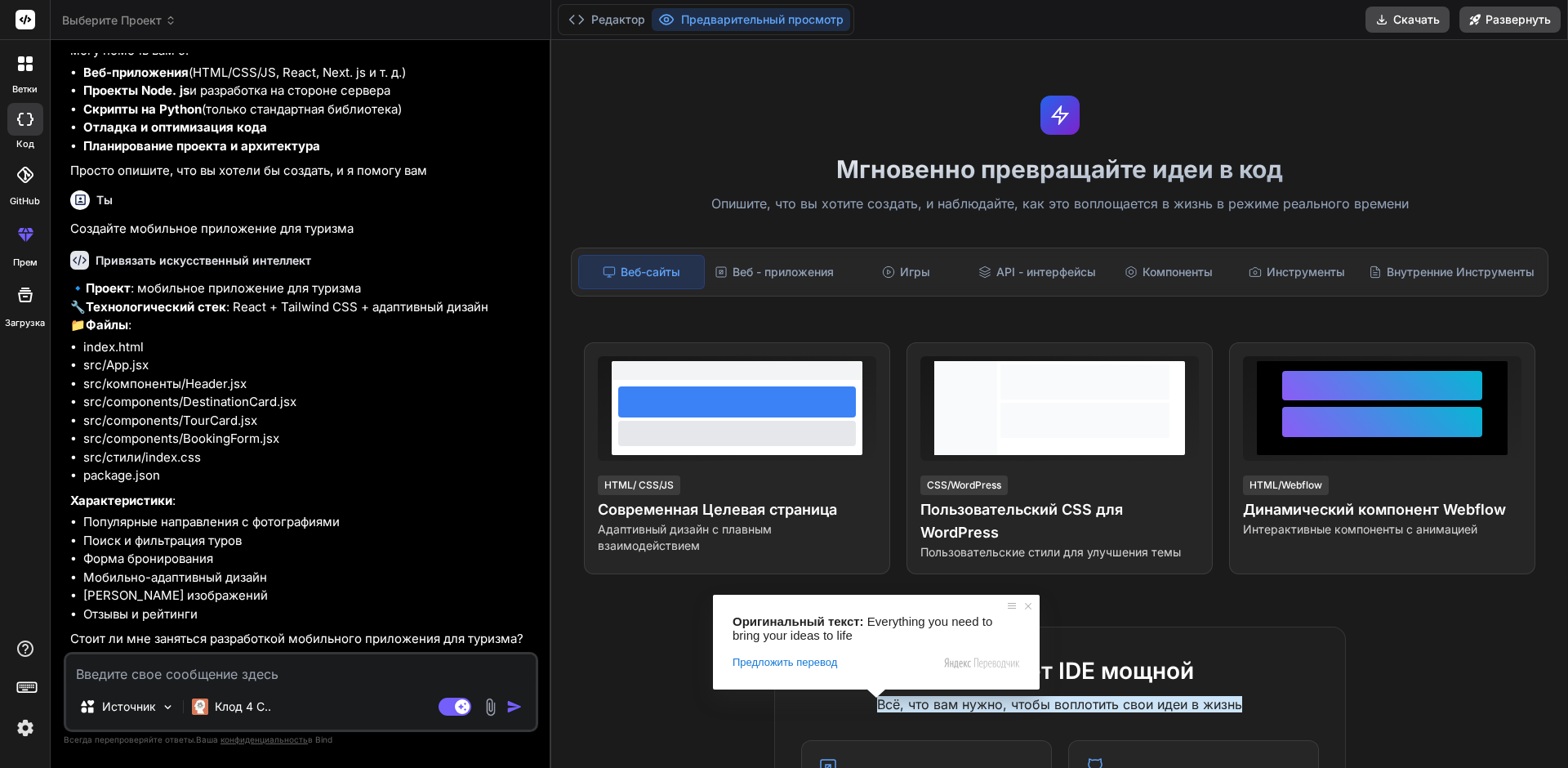
type textarea "д"
type textarea "x"
type textarea "до"
type textarea "x"
type textarea "доб"
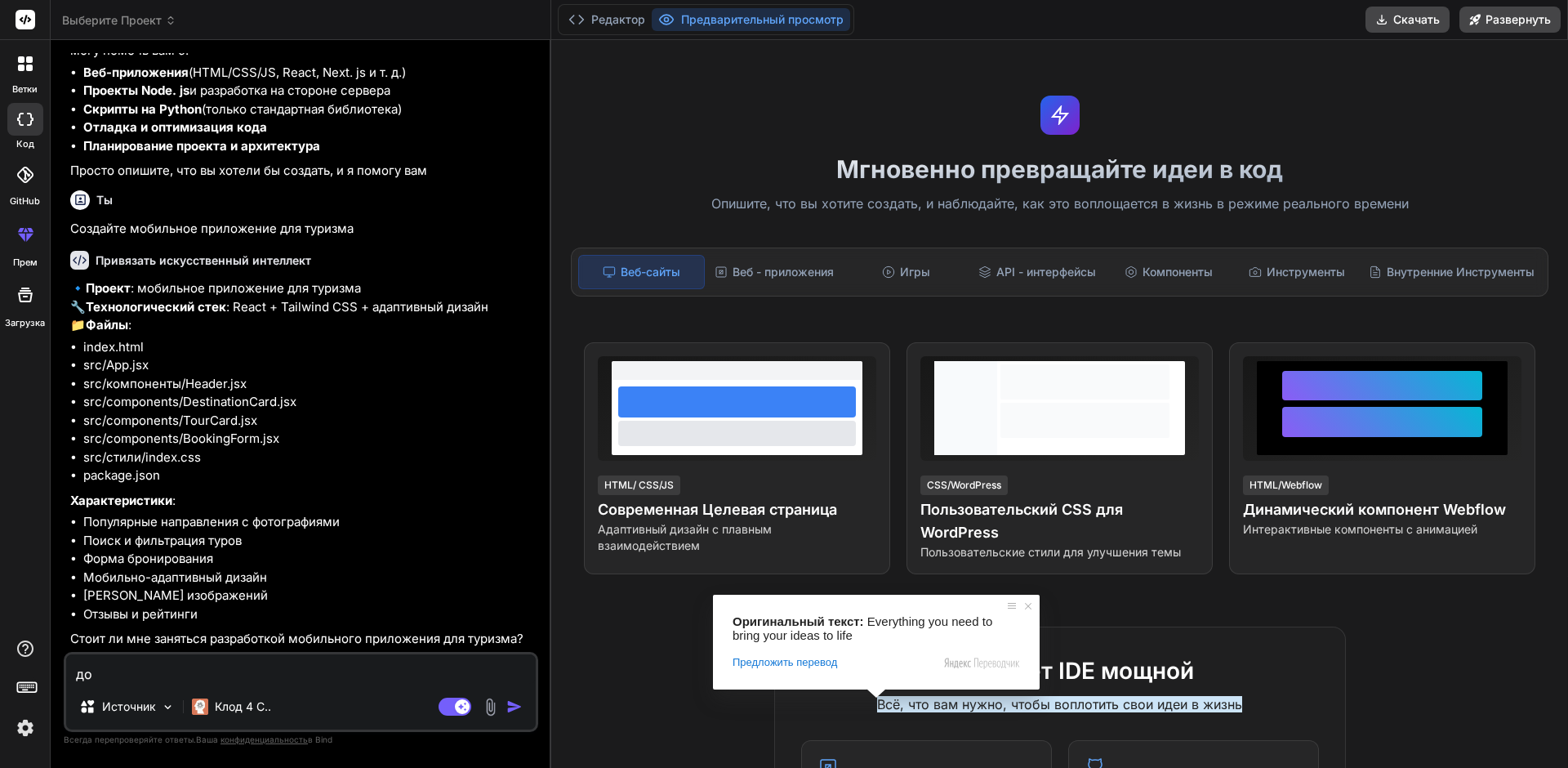
type textarea "x"
type textarea "доба"
type textarea "x"
type textarea "добав"
type textarea "x"
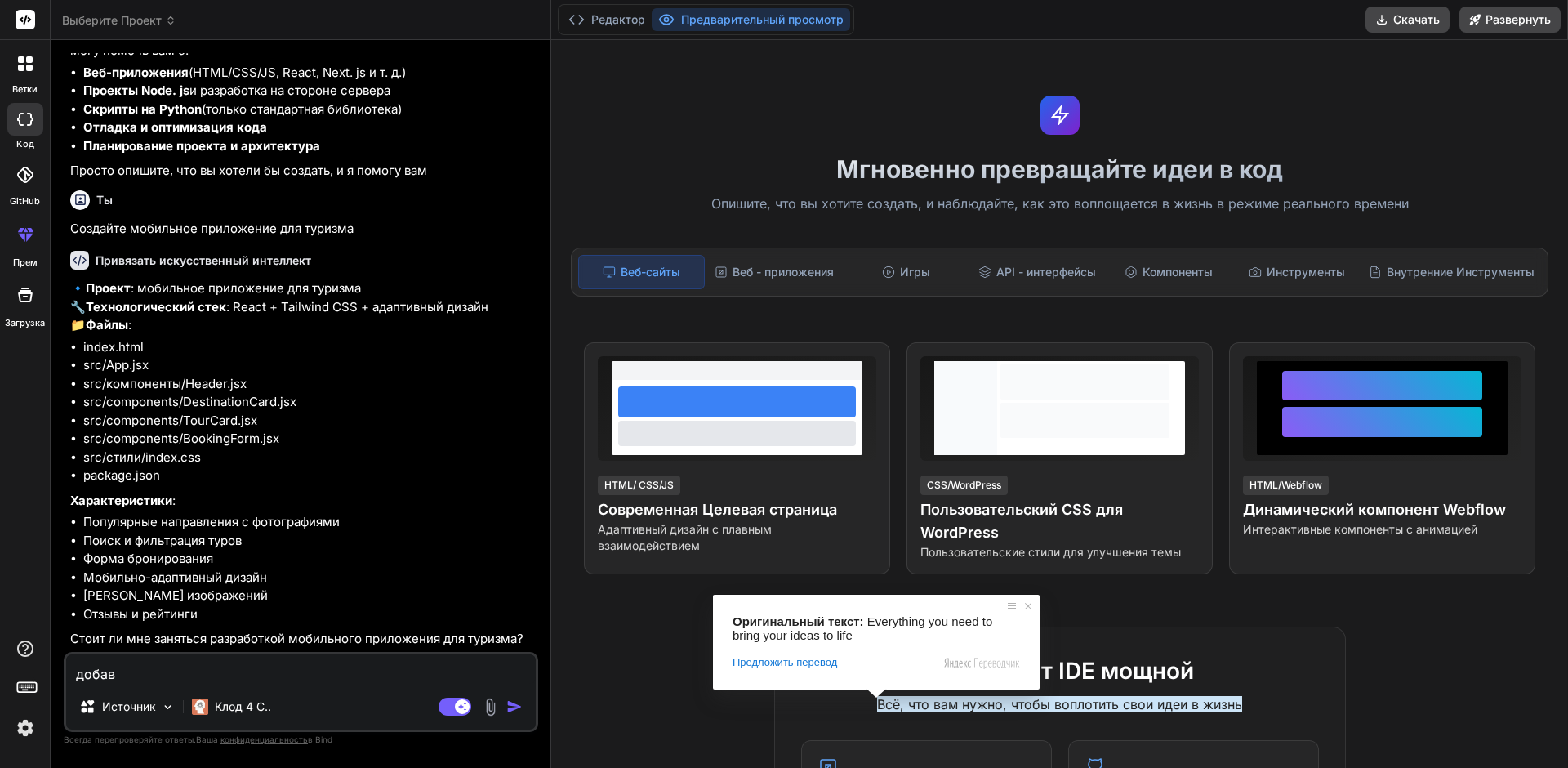
type textarea "добавь"
type textarea "x"
type textarea "добавь"
type textarea "x"
type textarea "добавь в"
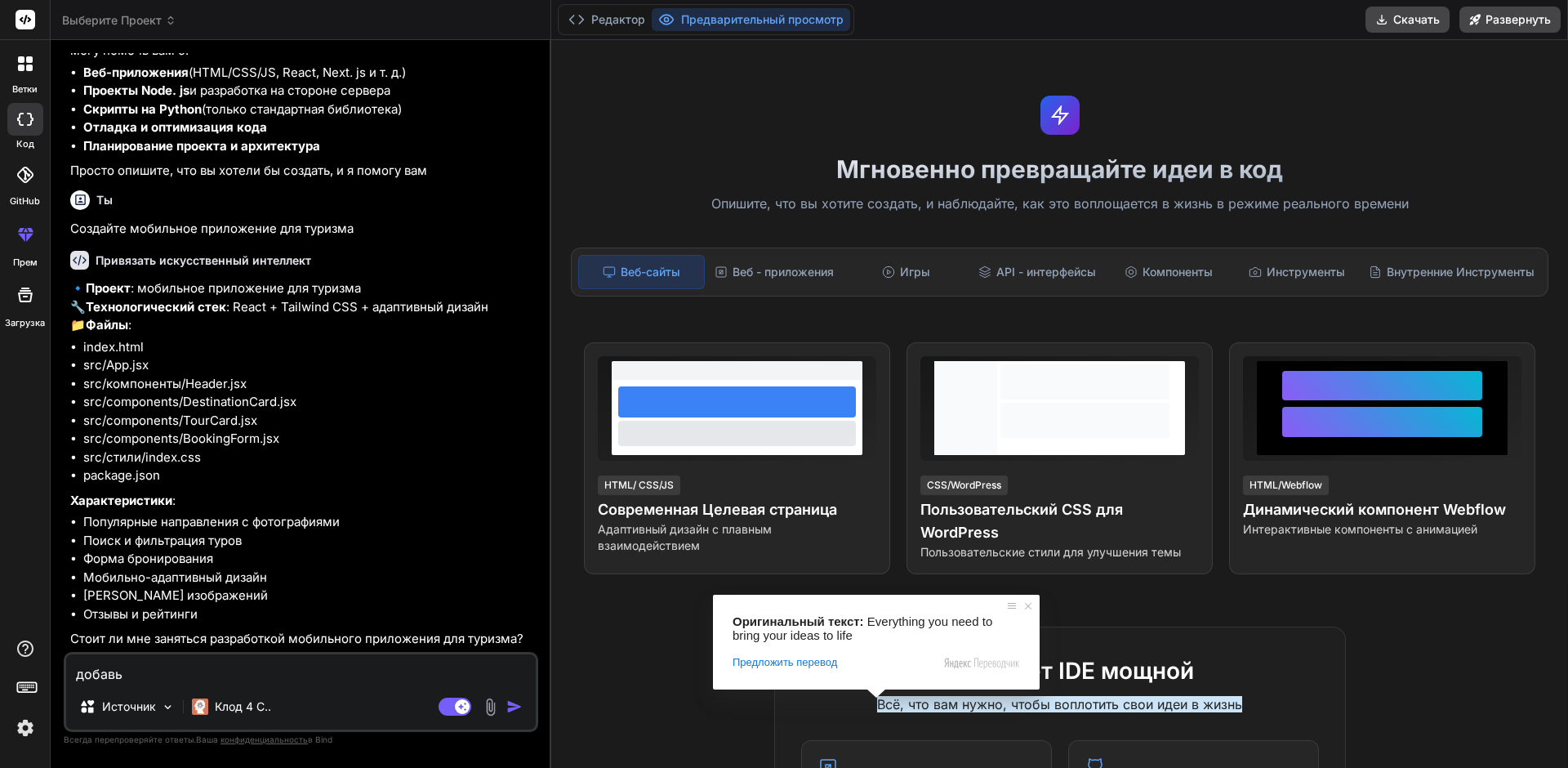
type textarea "x"
type textarea "добавь во"
type textarea "x"
type textarea "добавь воз"
type textarea "x"
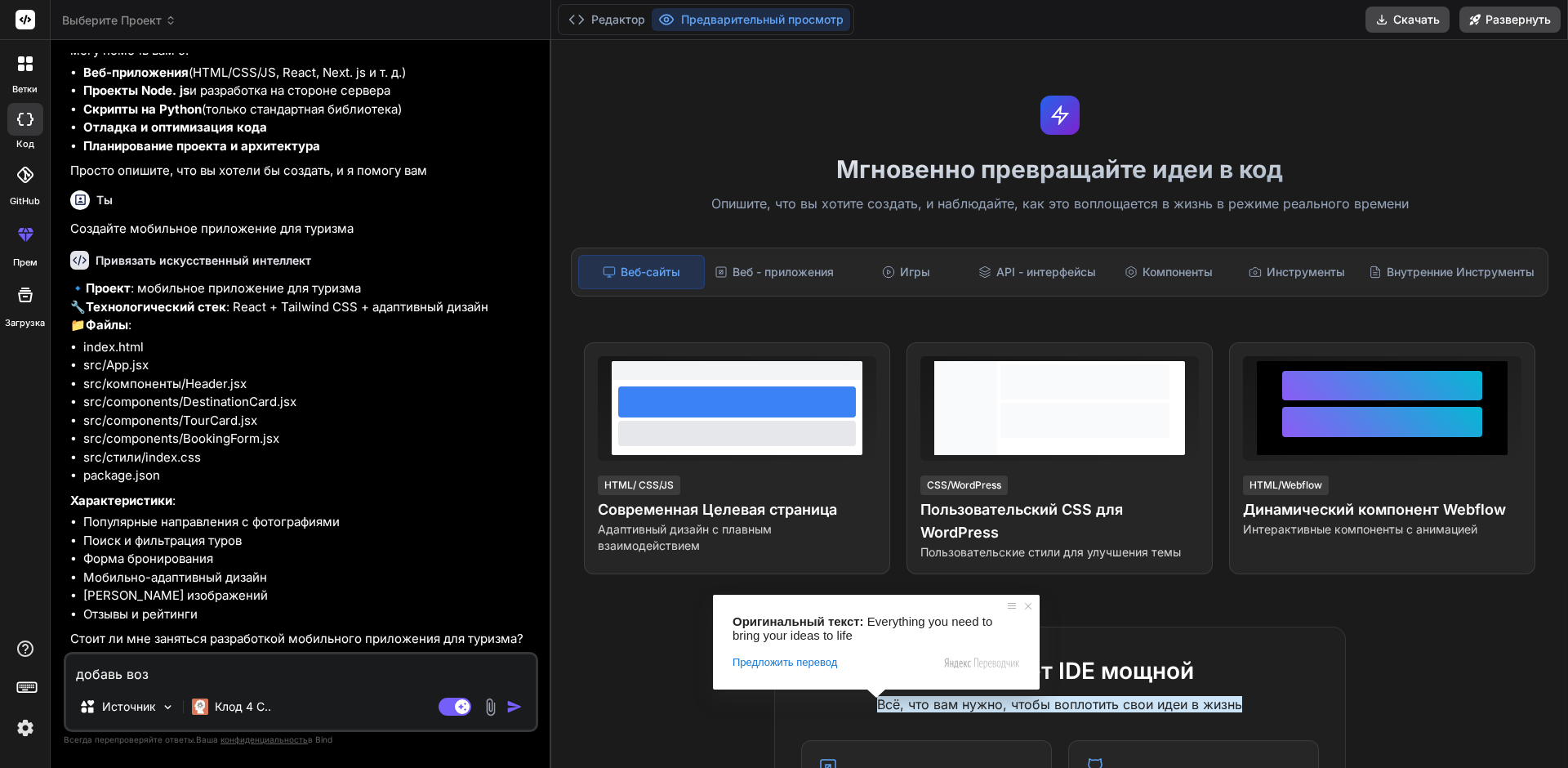
type textarea "добавь возм"
type textarea "x"
type textarea "добавь возмо"
type textarea "x"
type textarea "добавь возмож"
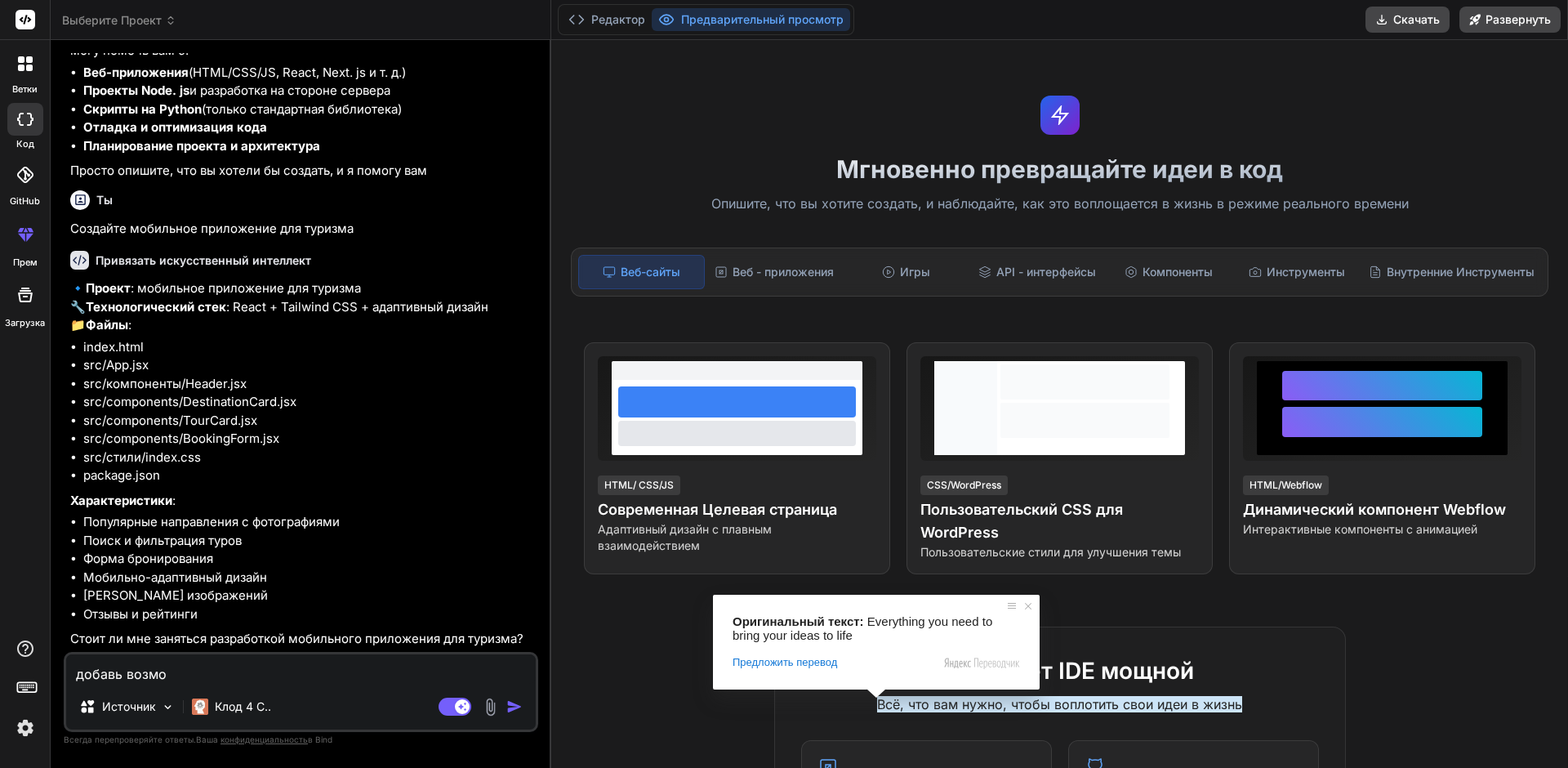
type textarea "x"
type textarea "добавь возможн"
type textarea "x"
type textarea "добавь возможно"
type textarea "x"
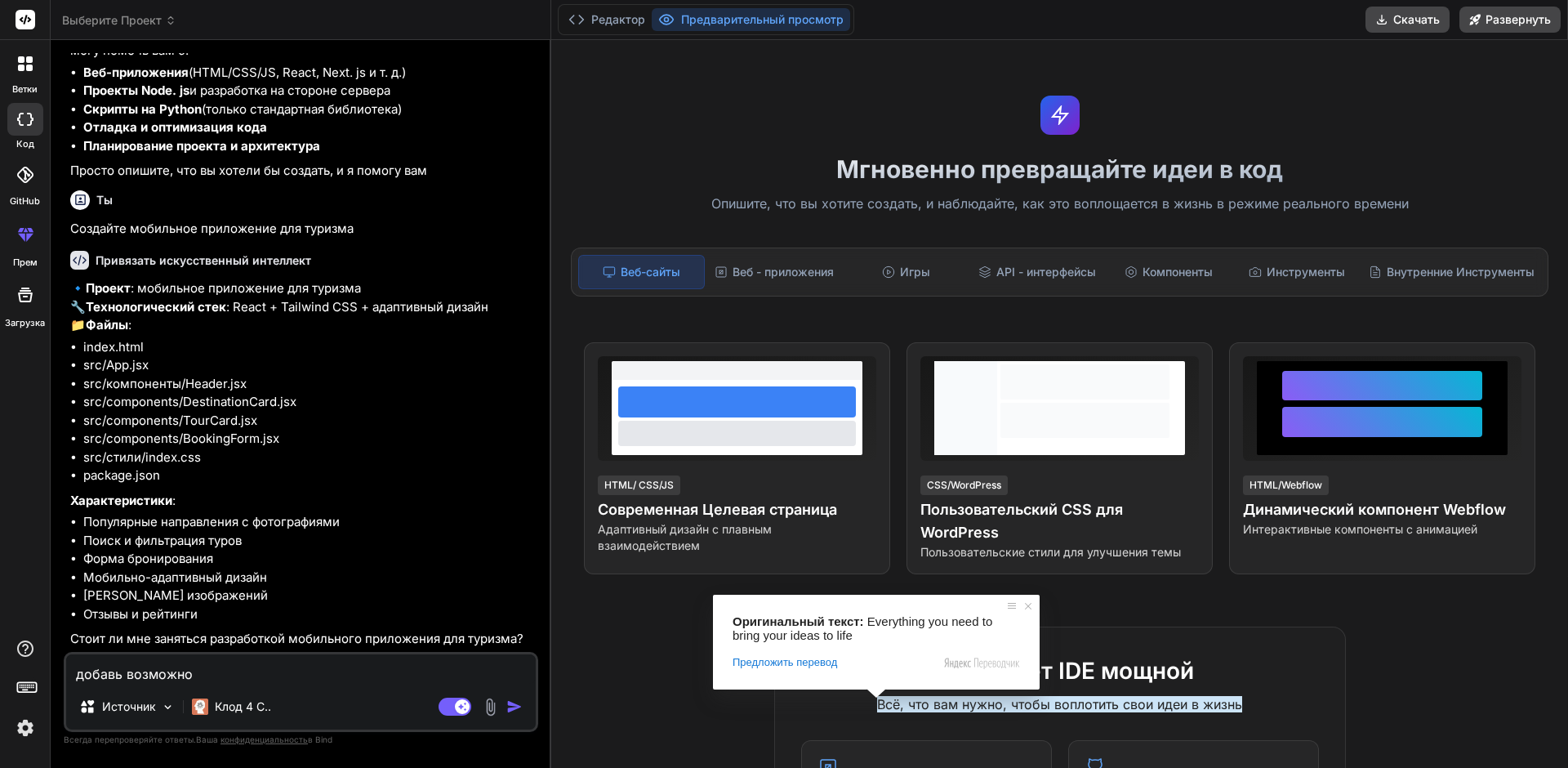
type textarea "добавь возможнос"
type textarea "x"
type textarea "добавь возможност"
type textarea "x"
type textarea "добавь возможность"
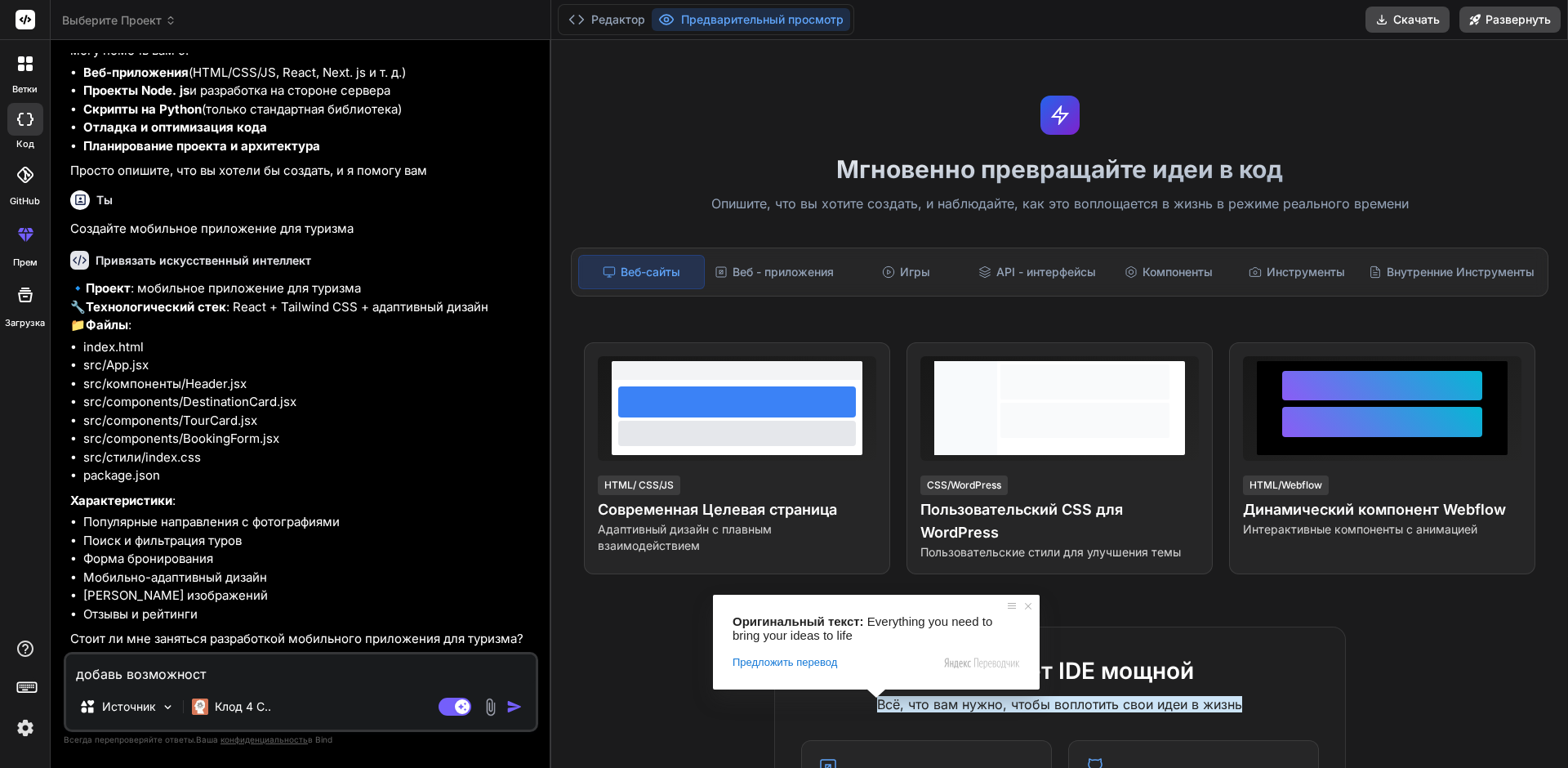
type textarea "x"
type textarea "добавь возможность"
type textarea "x"
type textarea "добавь возможность д"
type textarea "x"
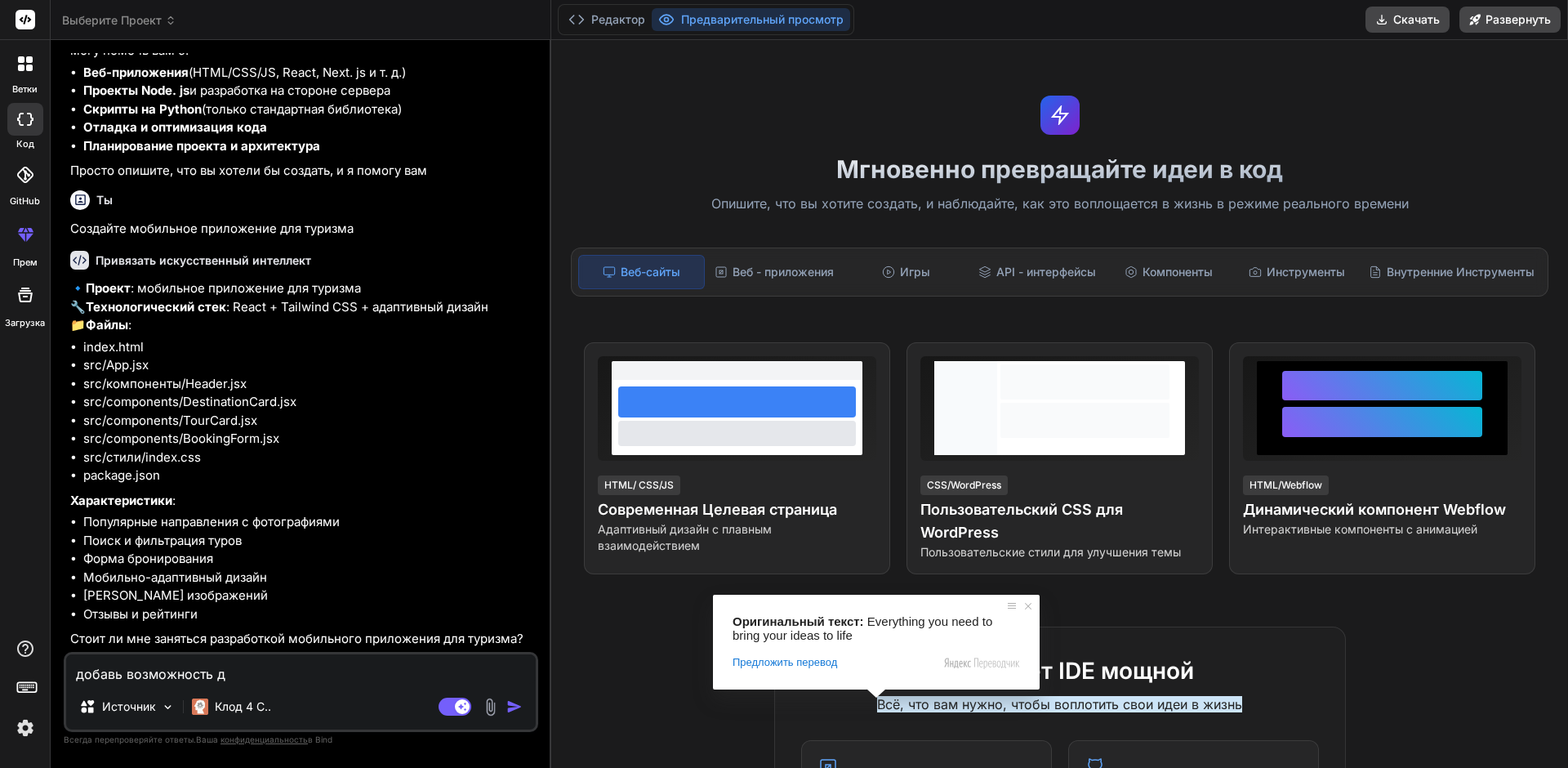
type textarea "добавь возможность до"
type textarea "x"
type textarea "добавь возможность доб"
type textarea "x"
type textarea "добавь возможность доба"
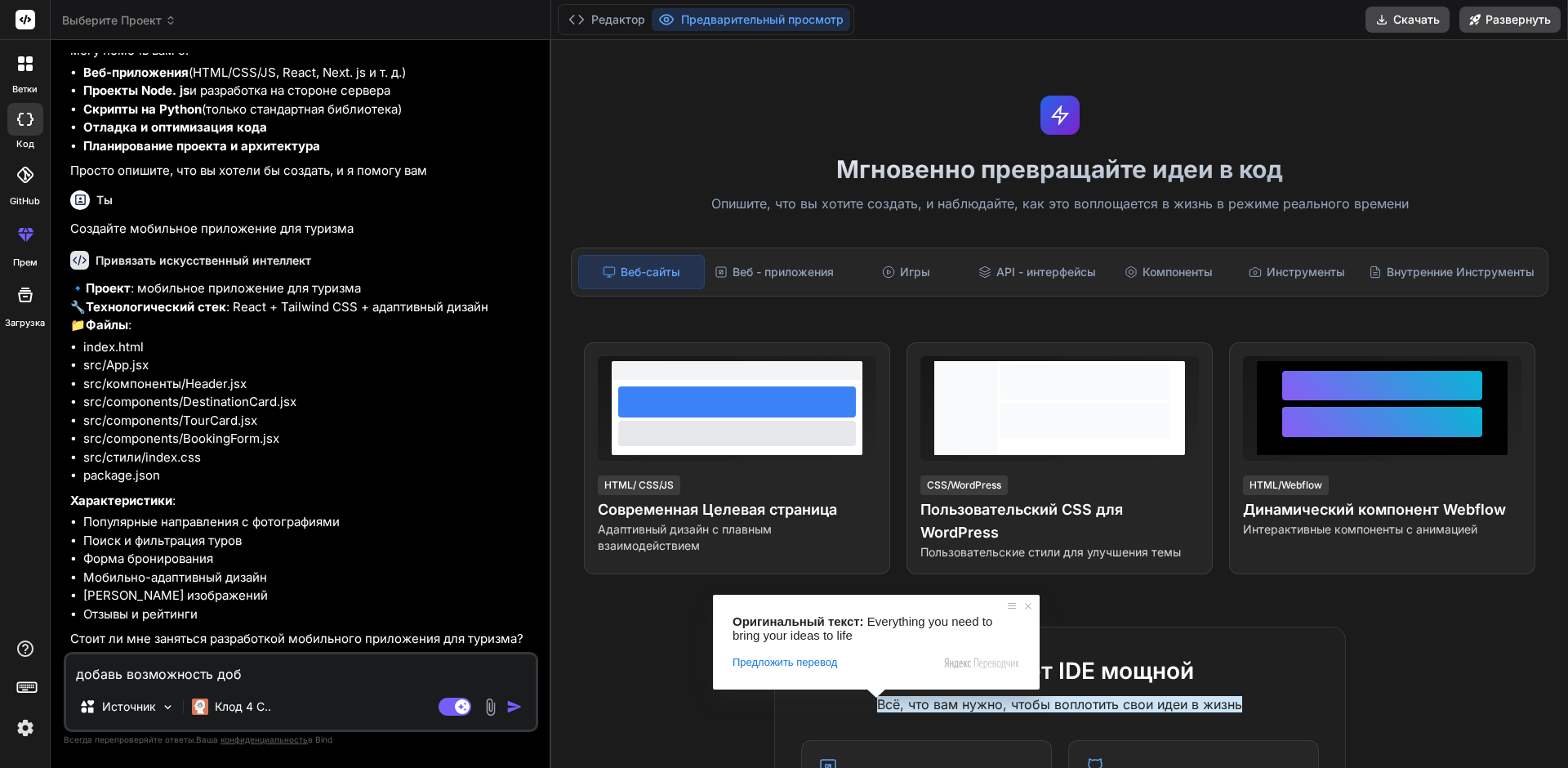
type textarea "x"
type textarea "добавь возможность добав"
type textarea "x"
type textarea "добавь возможность добаву"
type textarea "x"
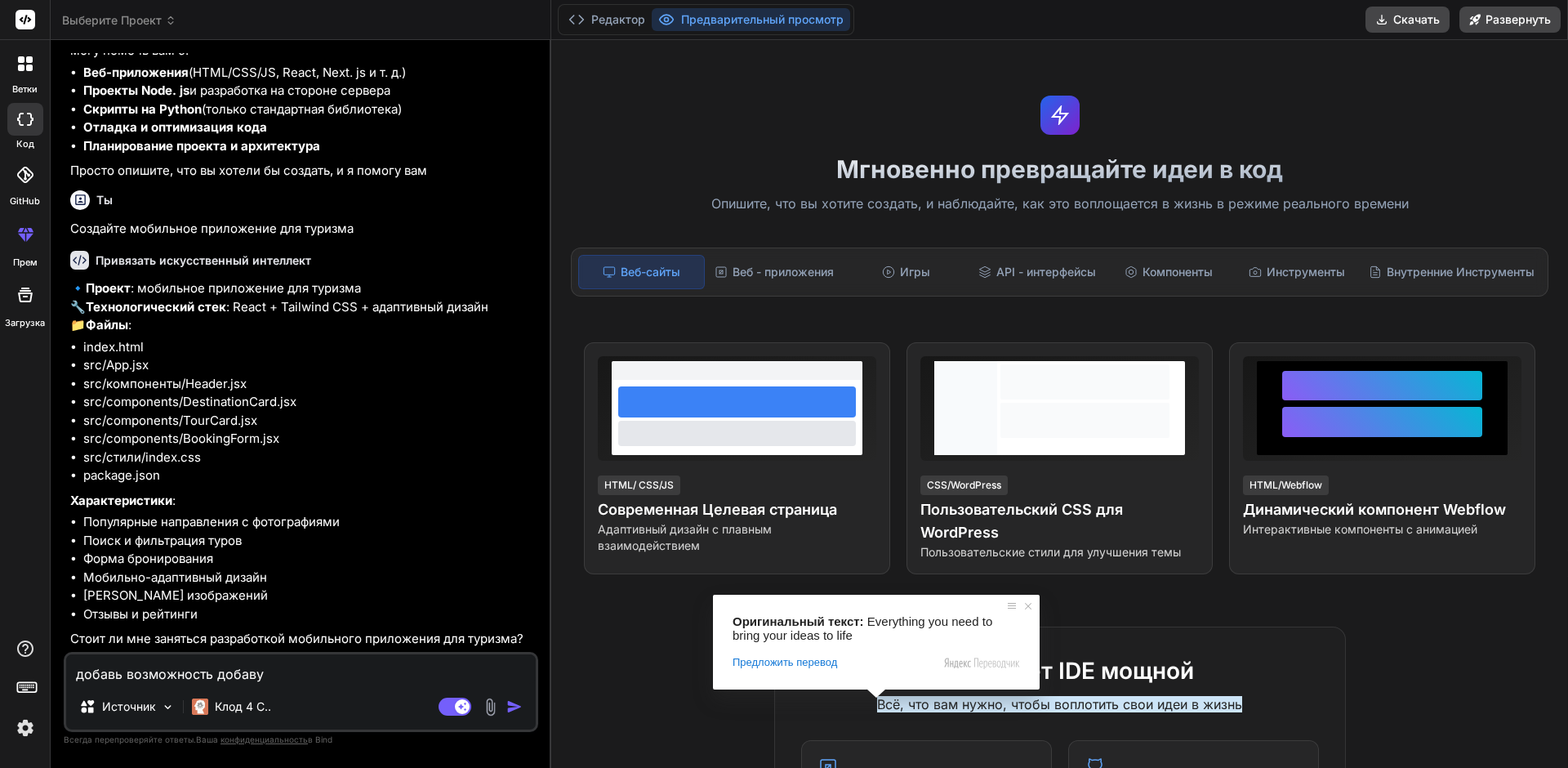
type textarea "добавь возможность добав"
type textarea "x"
type textarea "добавь возможность добавк"
type textarea "x"
type textarea "добавь возможность добавки"
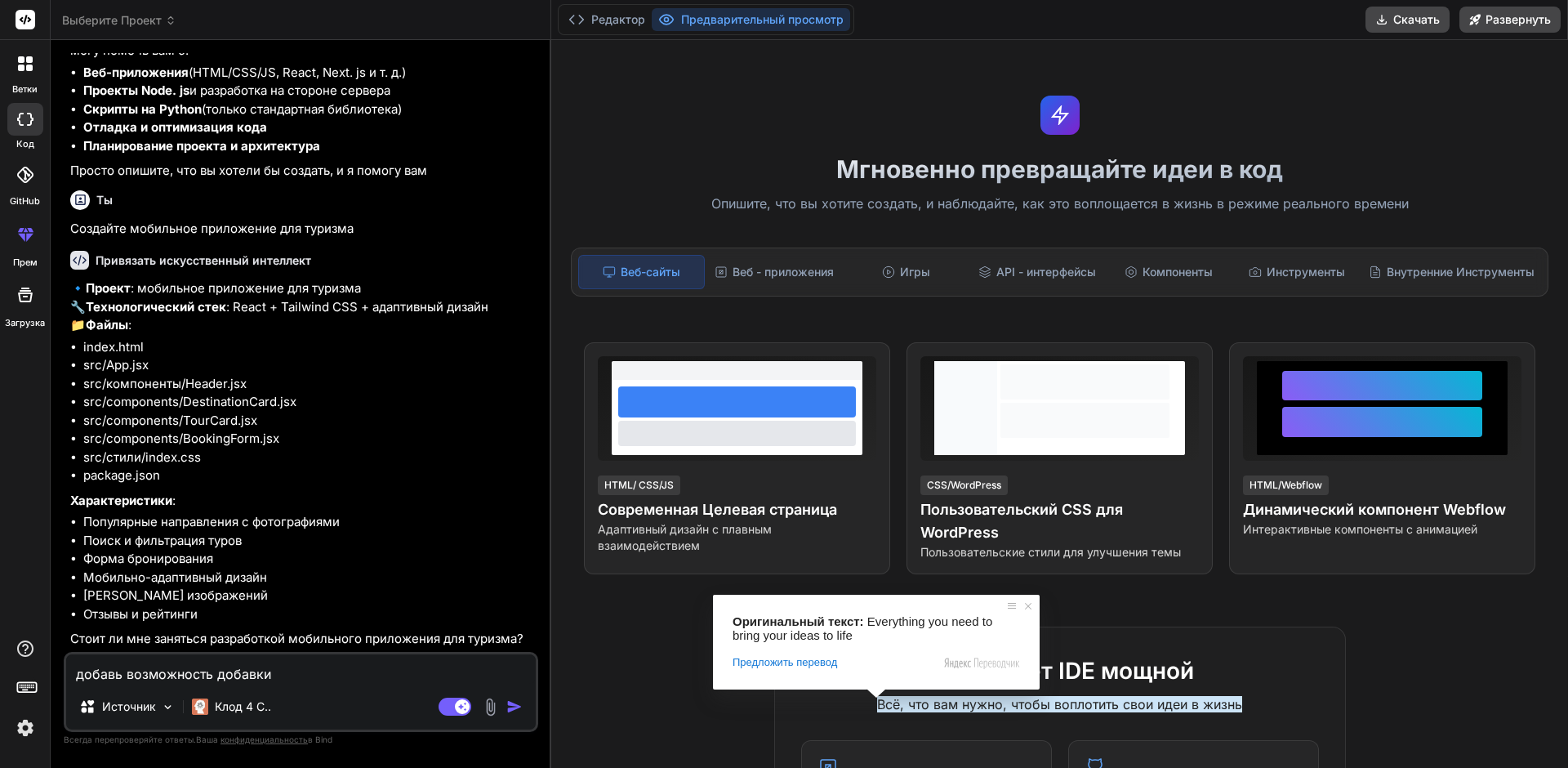
type textarea "x"
type textarea "добавь возможность добавки"
type textarea "x"
type textarea "добавь возможность добавки н"
type textarea "x"
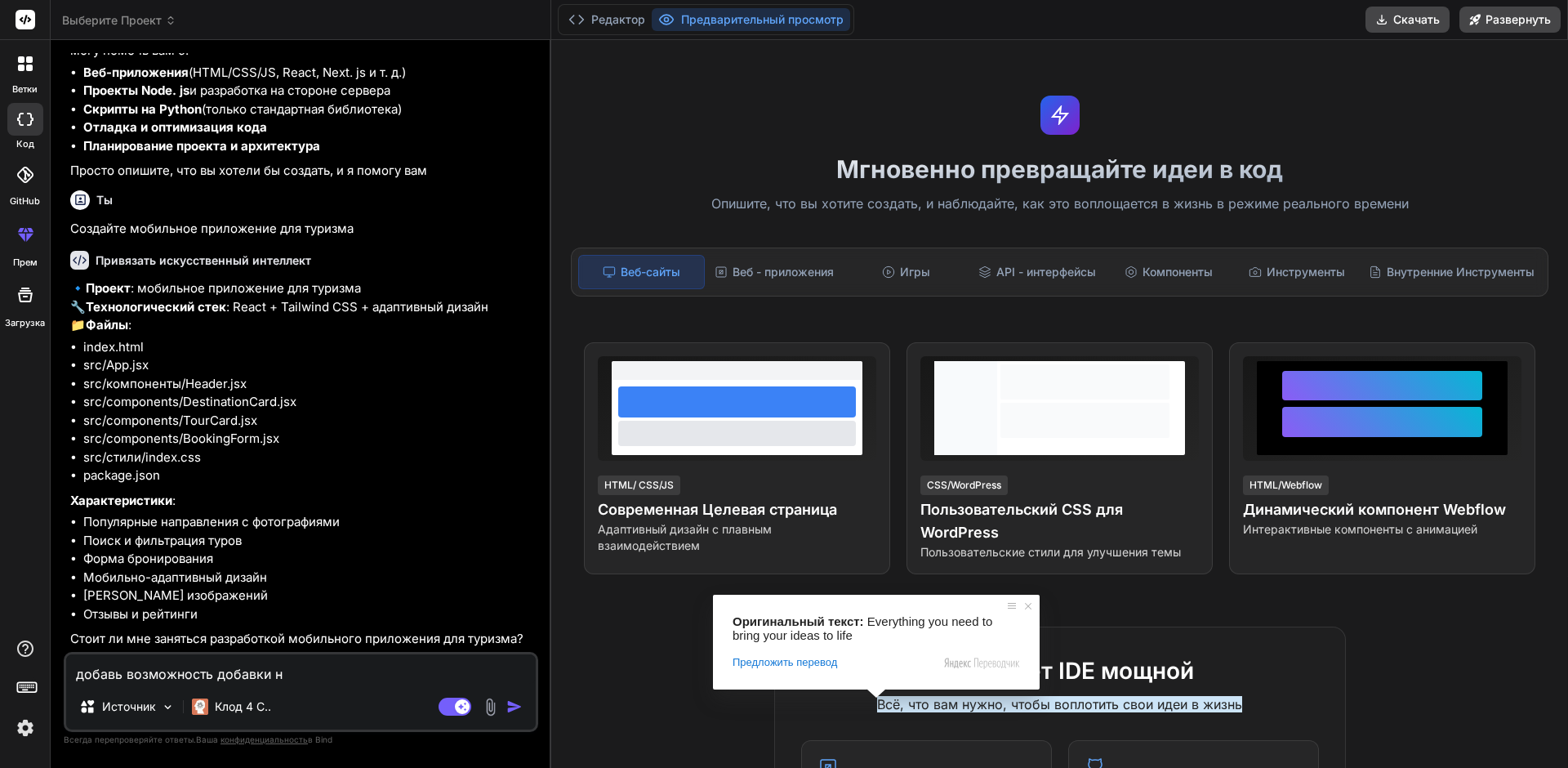
type textarea "добавь возможность добавки на"
type textarea "x"
type textarea "добавь возможность добавки на"
type textarea "x"
type textarea "добавь возможность добавки на р"
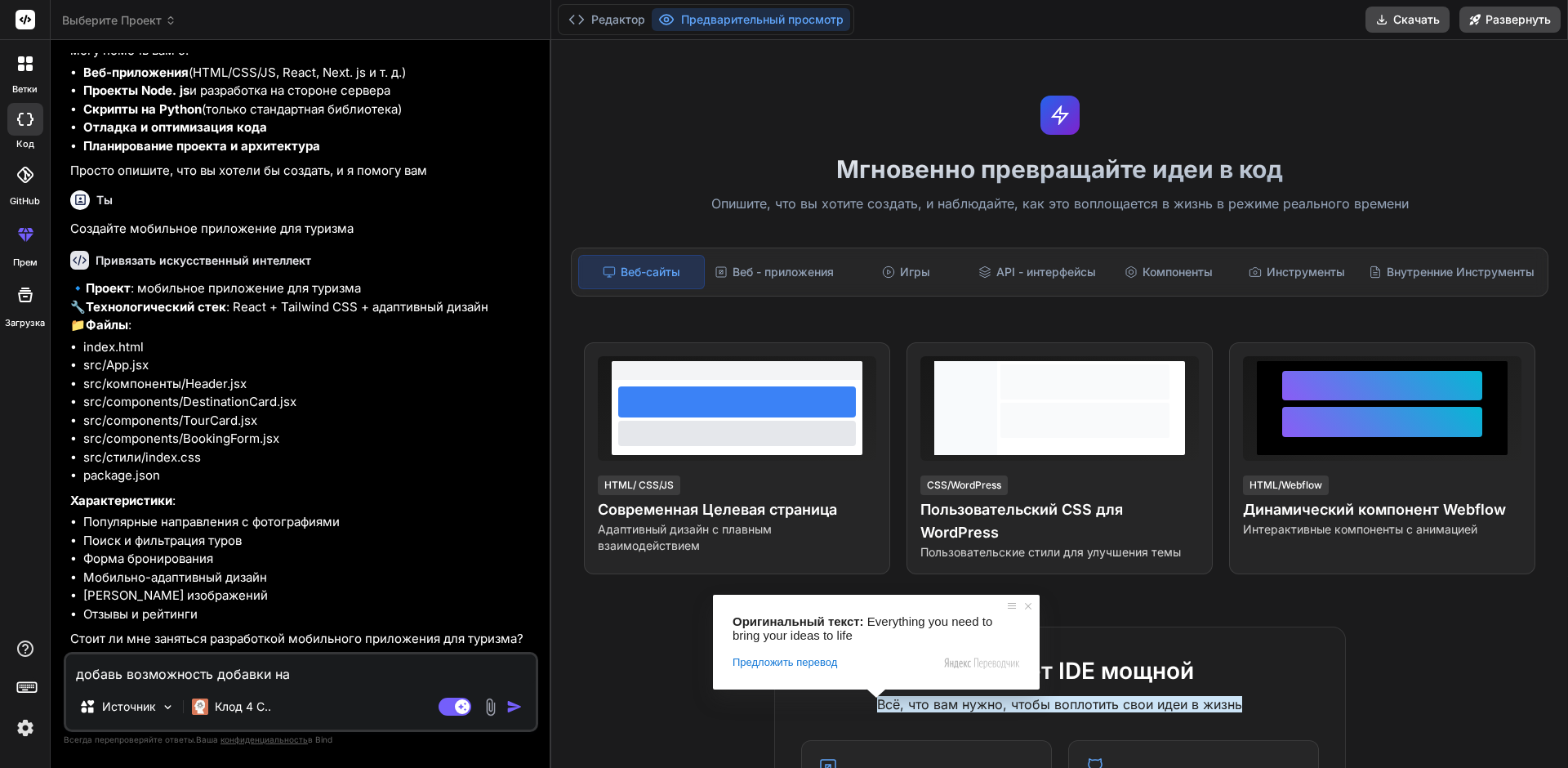
type textarea "x"
type textarea "добавь возможность добавки на ре"
type textarea "x"
type textarea "добавь возможность добавки на рес"
type textarea "x"
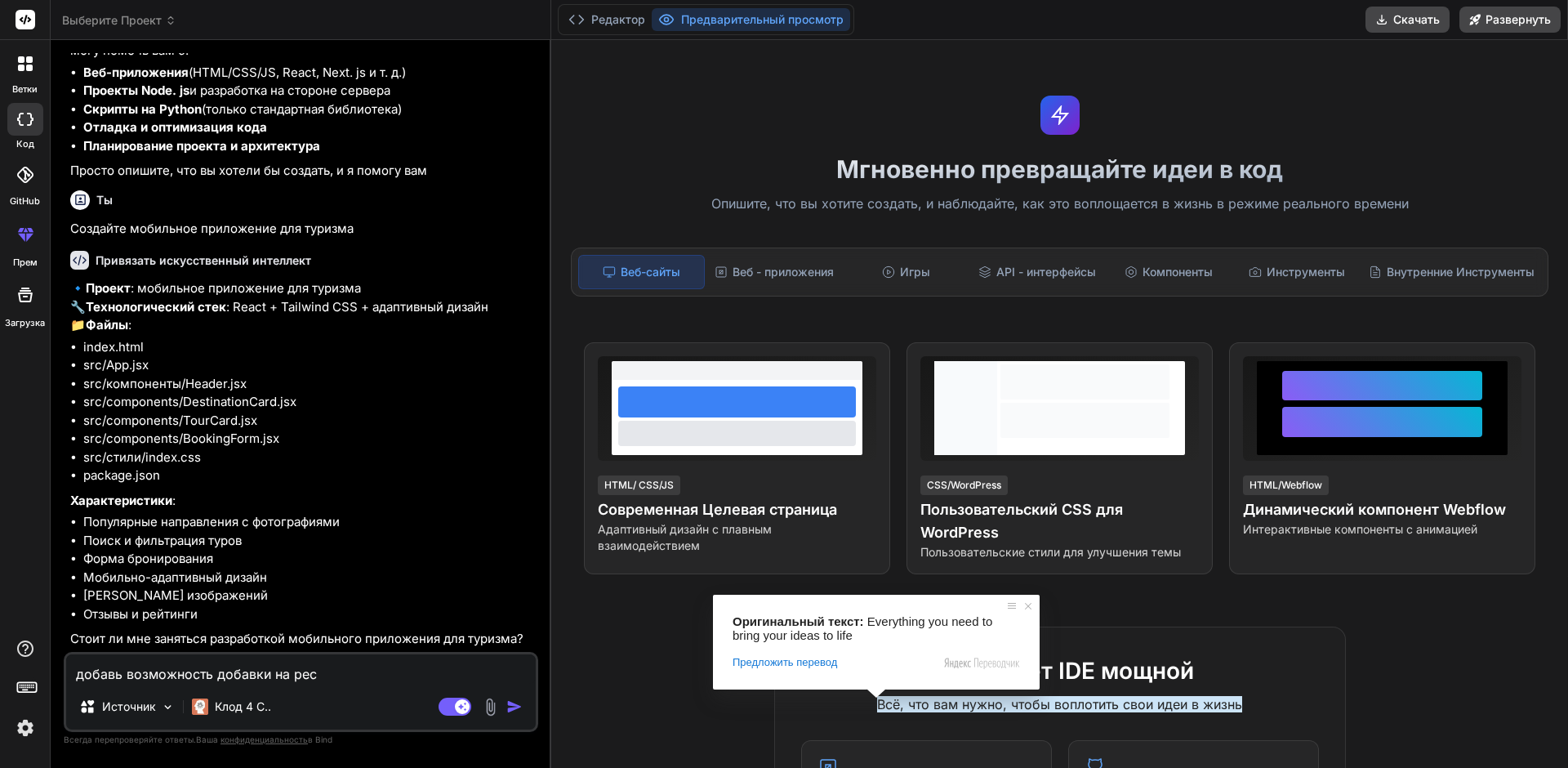
type textarea "добавь возможность добавки на ресу"
type textarea "x"
type textarea "добавь возможность добавки на ресур"
type textarea "x"
type textarea "добавь возможность добавки на ресурс"
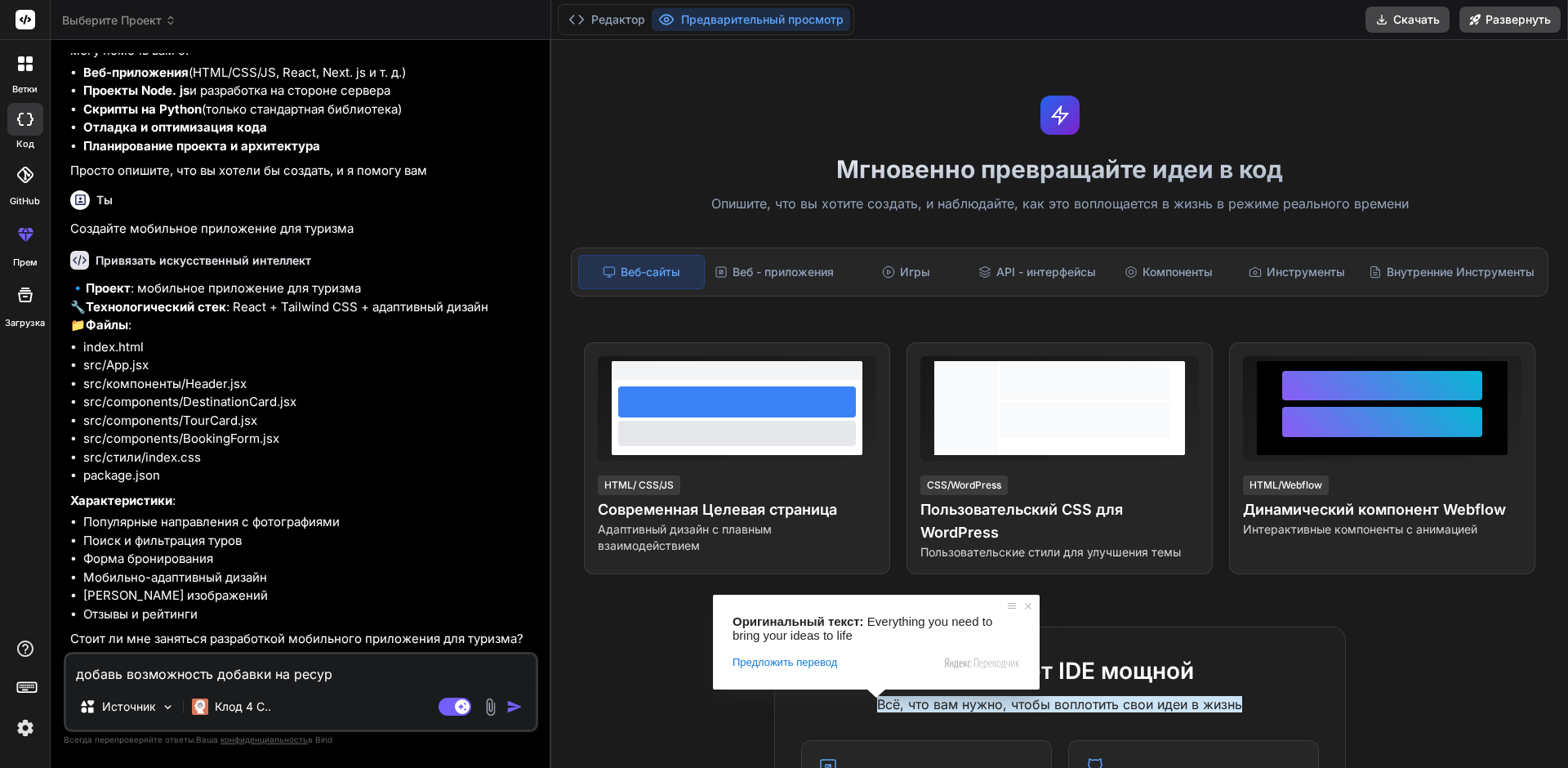
type textarea "x"
type textarea "добавь возможность добавки на ресурс"
type textarea "x"
type textarea "добавь возможность добавки на ресурс м"
type textarea "x"
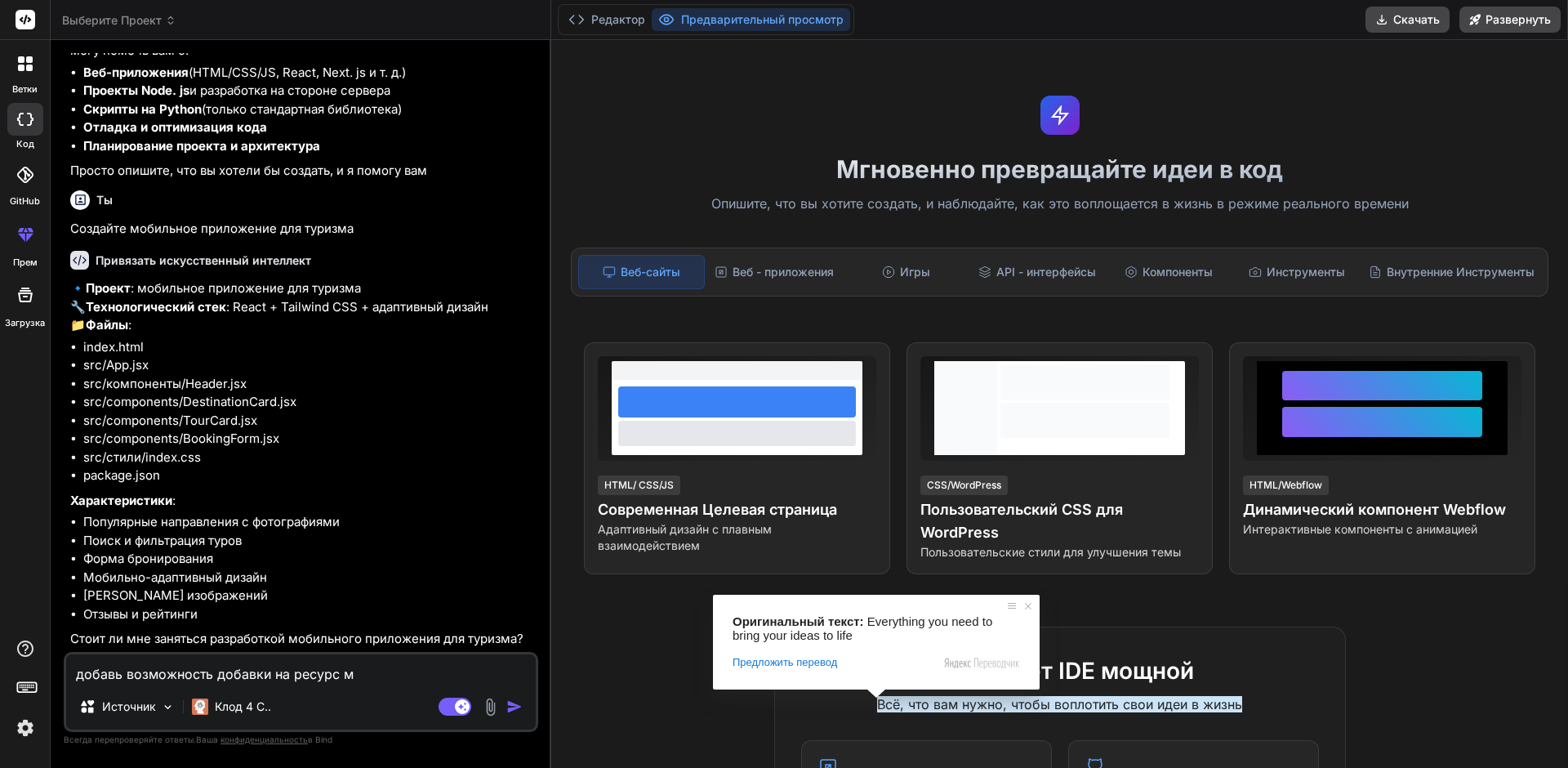
type textarea "добавь возможность добавки на ресурс ма"
type textarea "x"
type textarea "добавь возможность добавки на ресурс мар"
type textarea "x"
type textarea "добавь возможность добавки на ресурс марш"
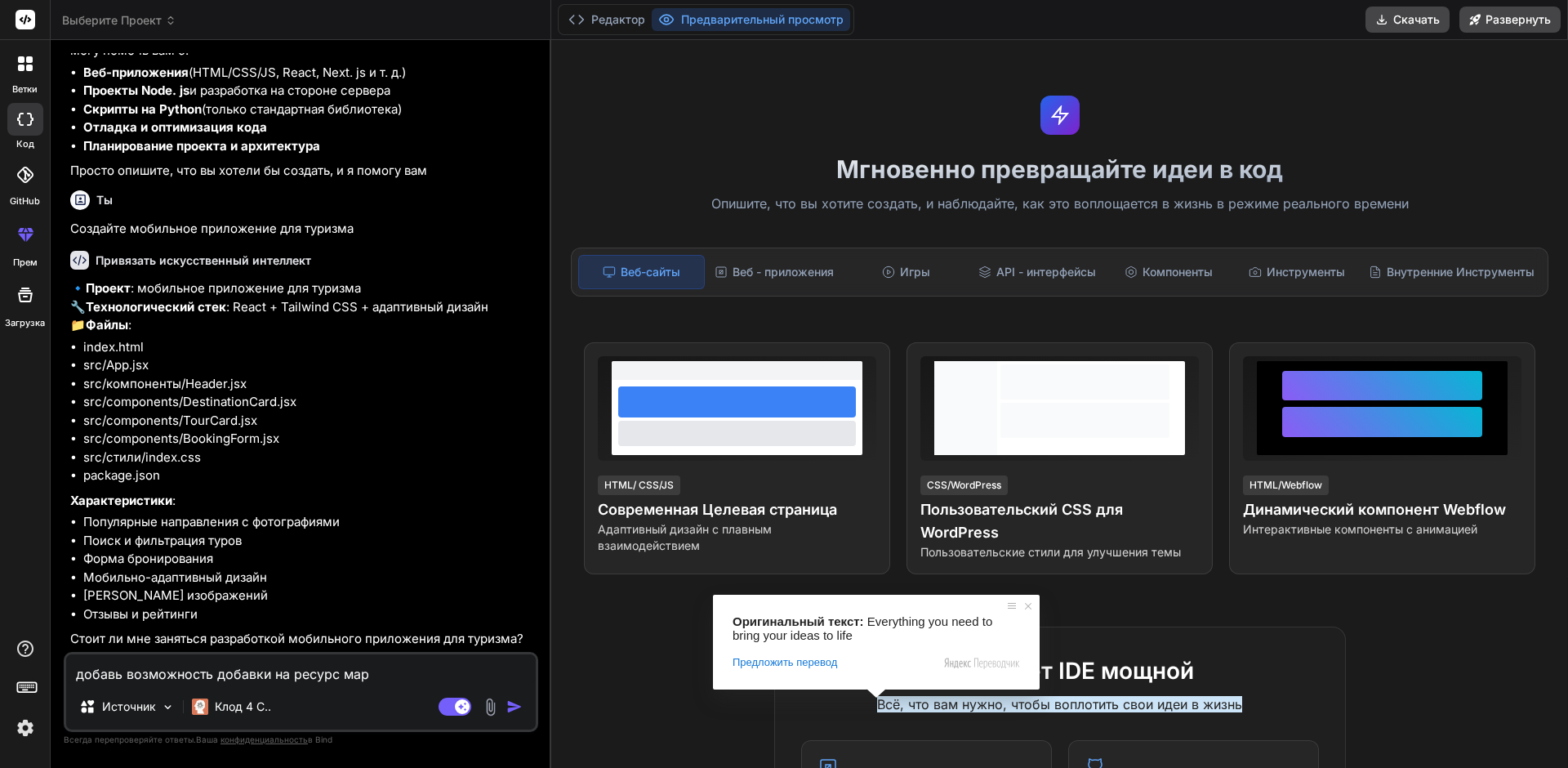
type textarea "x"
type textarea "добавь возможность добавки на ресурс маршр"
type textarea "x"
type textarea "добавь возможность добавки на ресурс маршру"
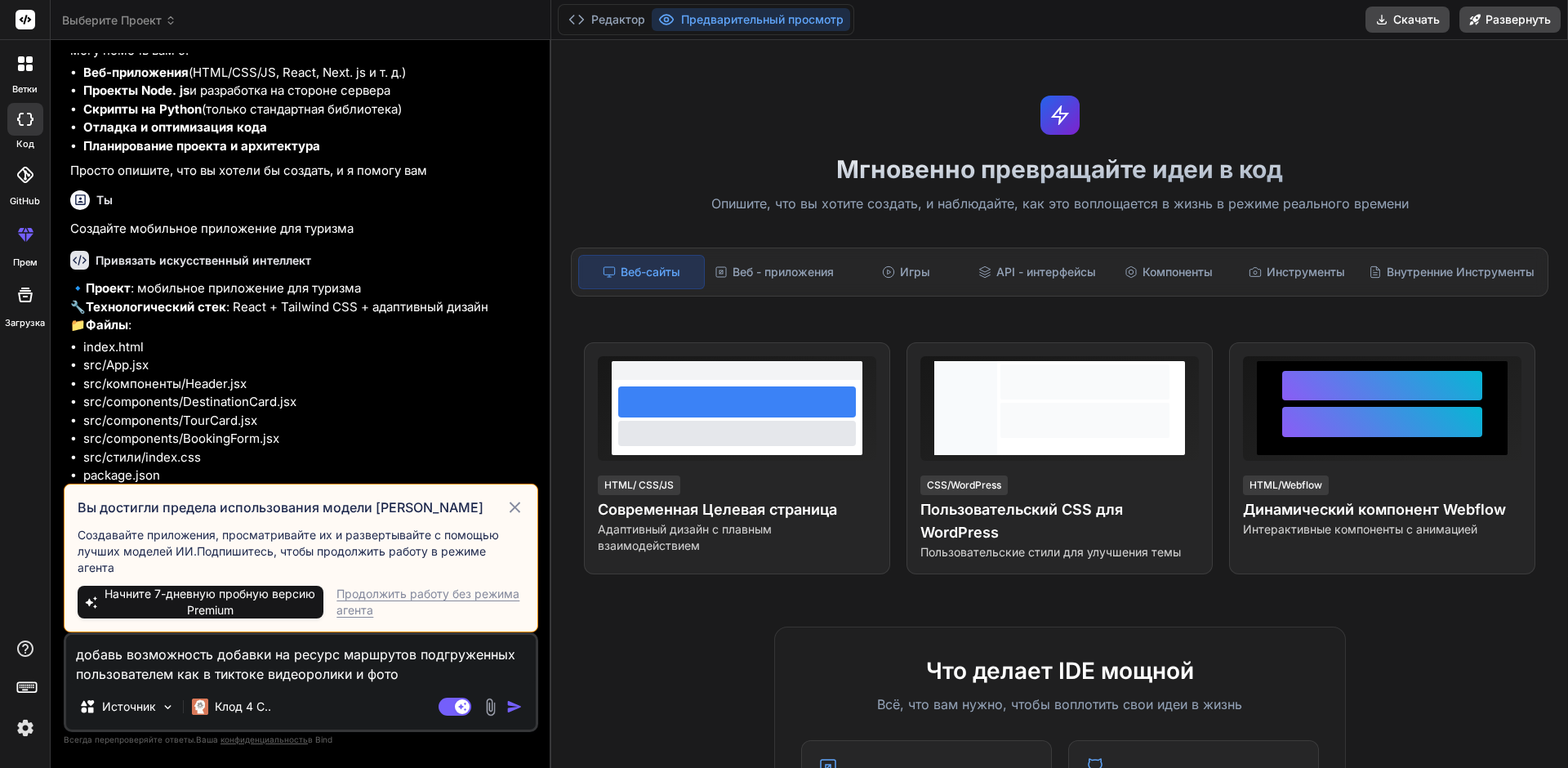
click at [518, 504] on icon at bounding box center [514, 507] width 11 height 11
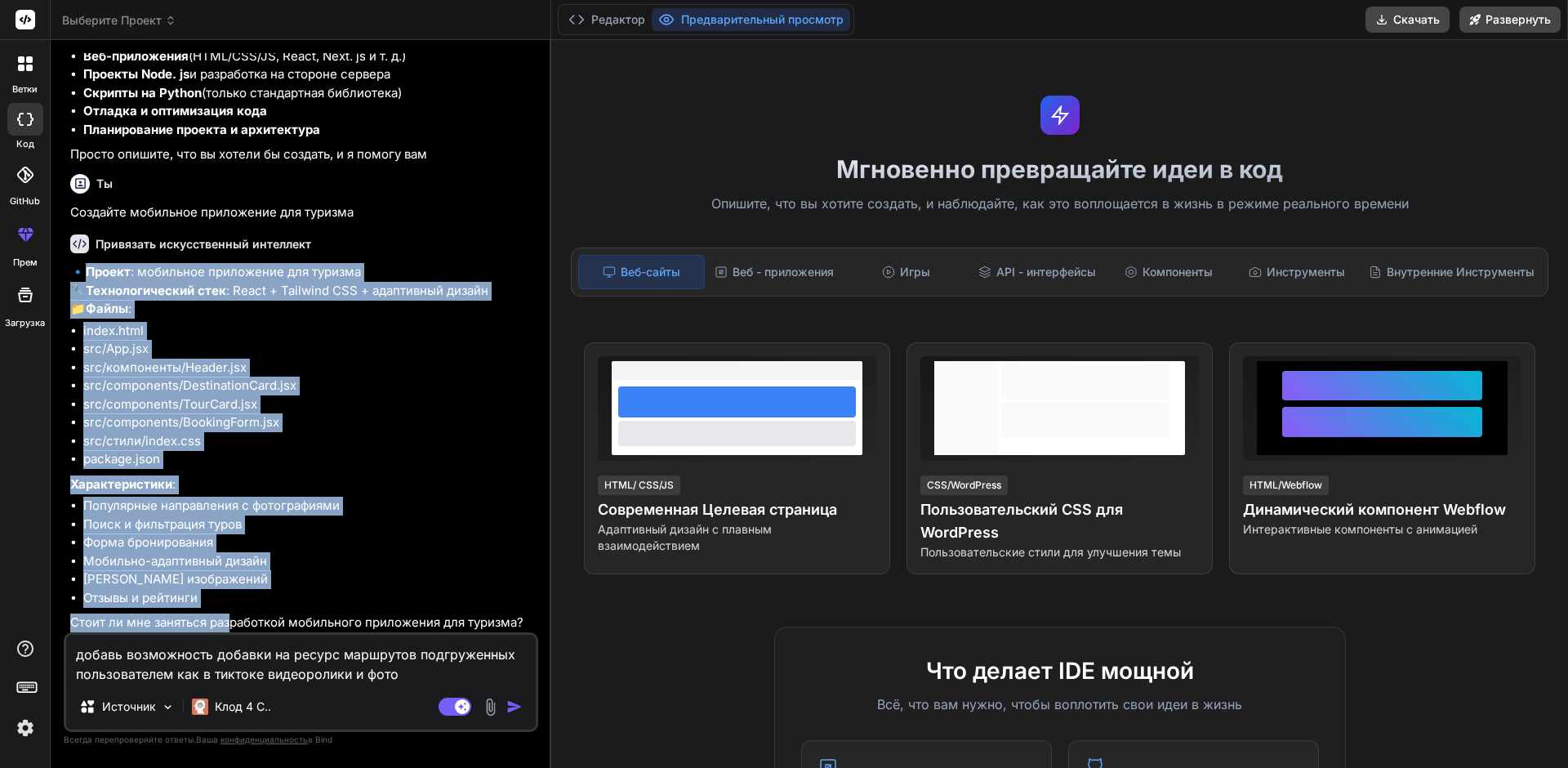
scroll to position [189, 0]
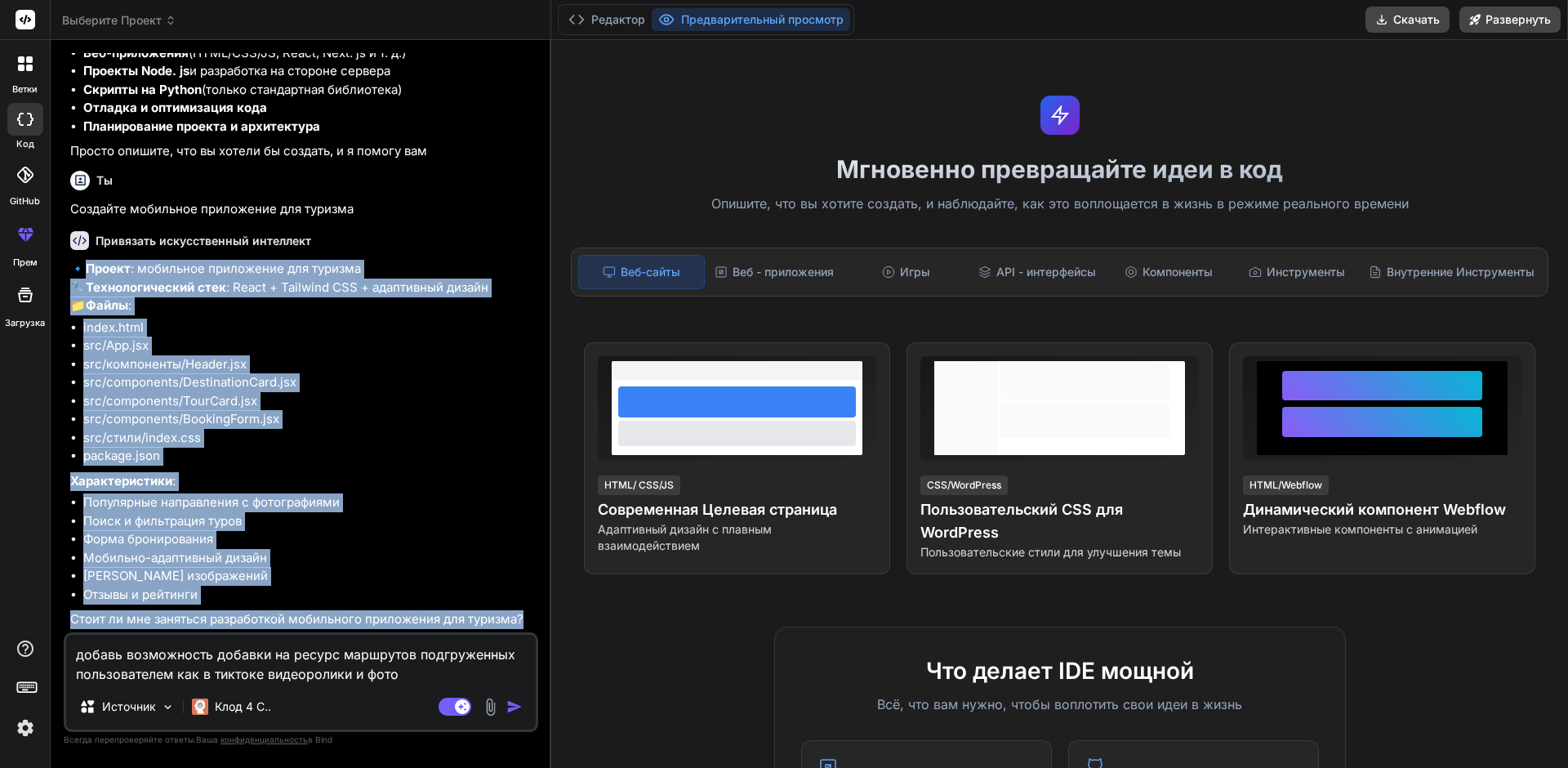
drag, startPoint x: 84, startPoint y: 289, endPoint x: 255, endPoint y: 668, distance: 415.8
click at [255, 668] on div "Ты здравствуйте Привязать искусственный интеллект Здравствуйте! Я — [PERSON_NAM…" at bounding box center [301, 411] width 475 height 715
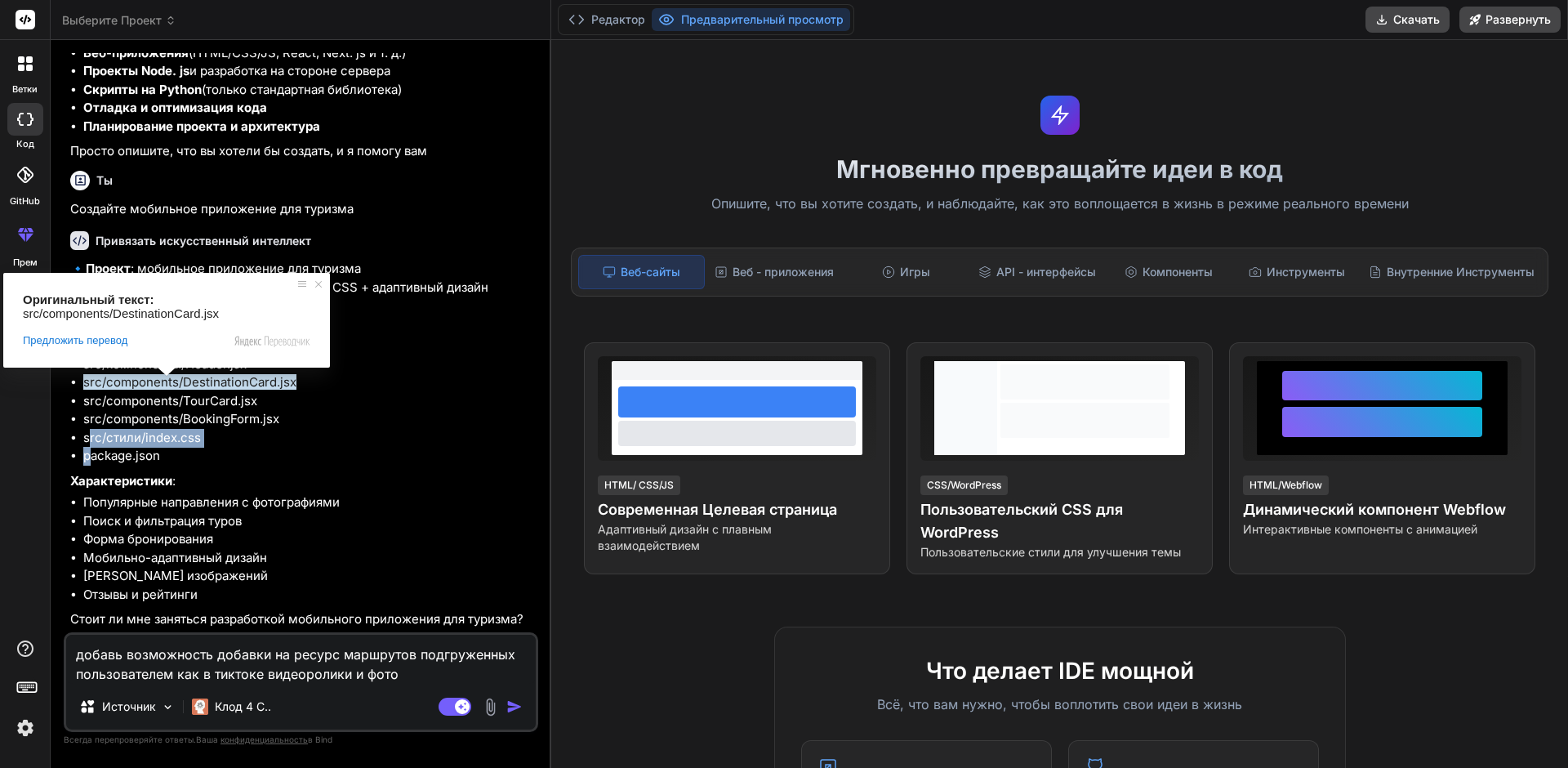
click at [88, 446] on ul "index.html src/App.jsx src/компоненты/Header.jsx src/components/DestinationCard…" at bounding box center [303, 392] width 465 height 147
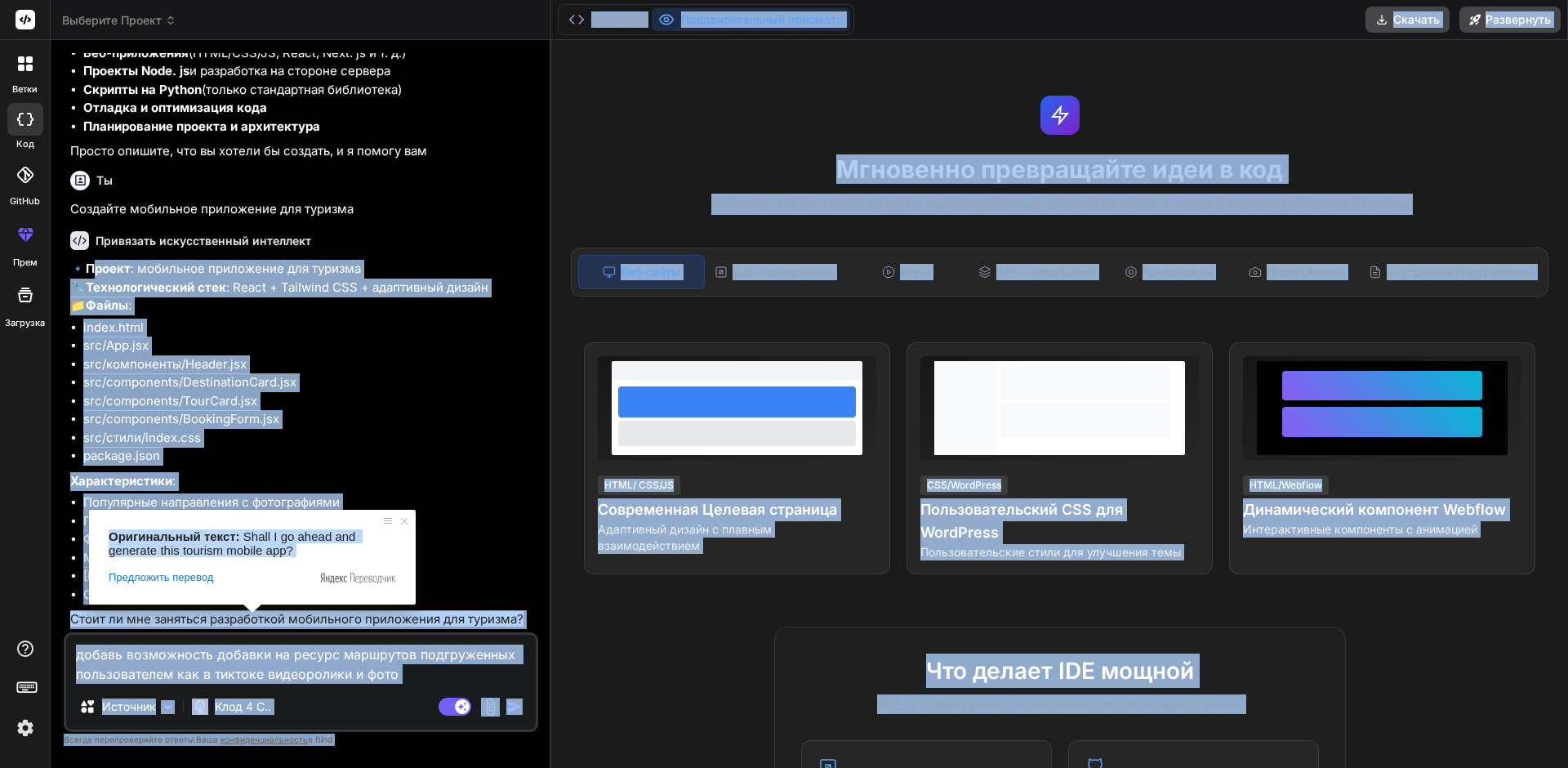
drag, startPoint x: 100, startPoint y: 274, endPoint x: 328, endPoint y: 583, distance: 384.0
click at [328, 583] on body "Ветки код GitHub прем Загрузка Выберите Проект Created with Pixso. Bind AI Web …" at bounding box center [784, 384] width 1568 height 768
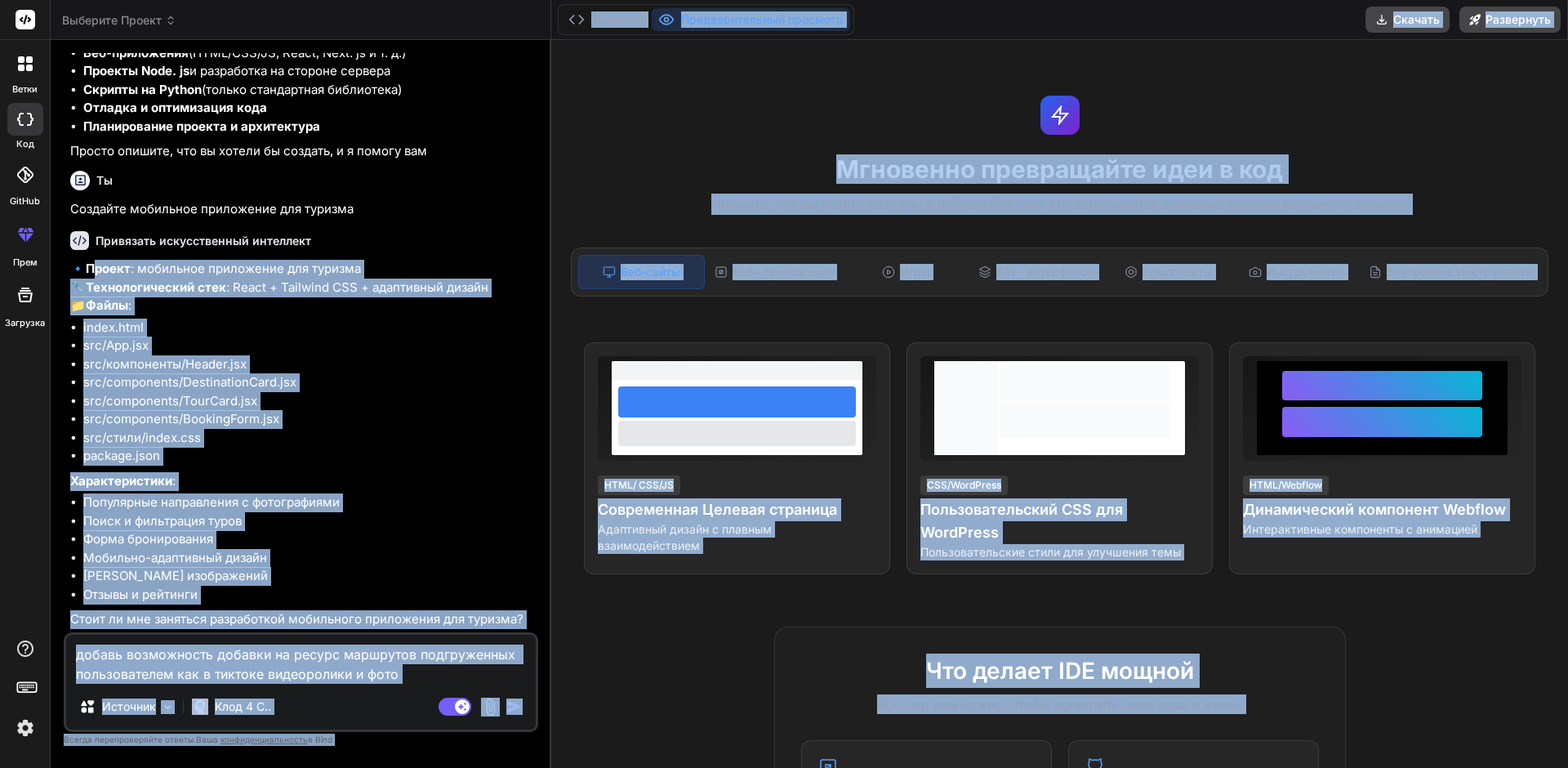
click at [151, 411] on ya-tr-span "src/components/BookingForm.jsx" at bounding box center [181, 419] width 196 height 16
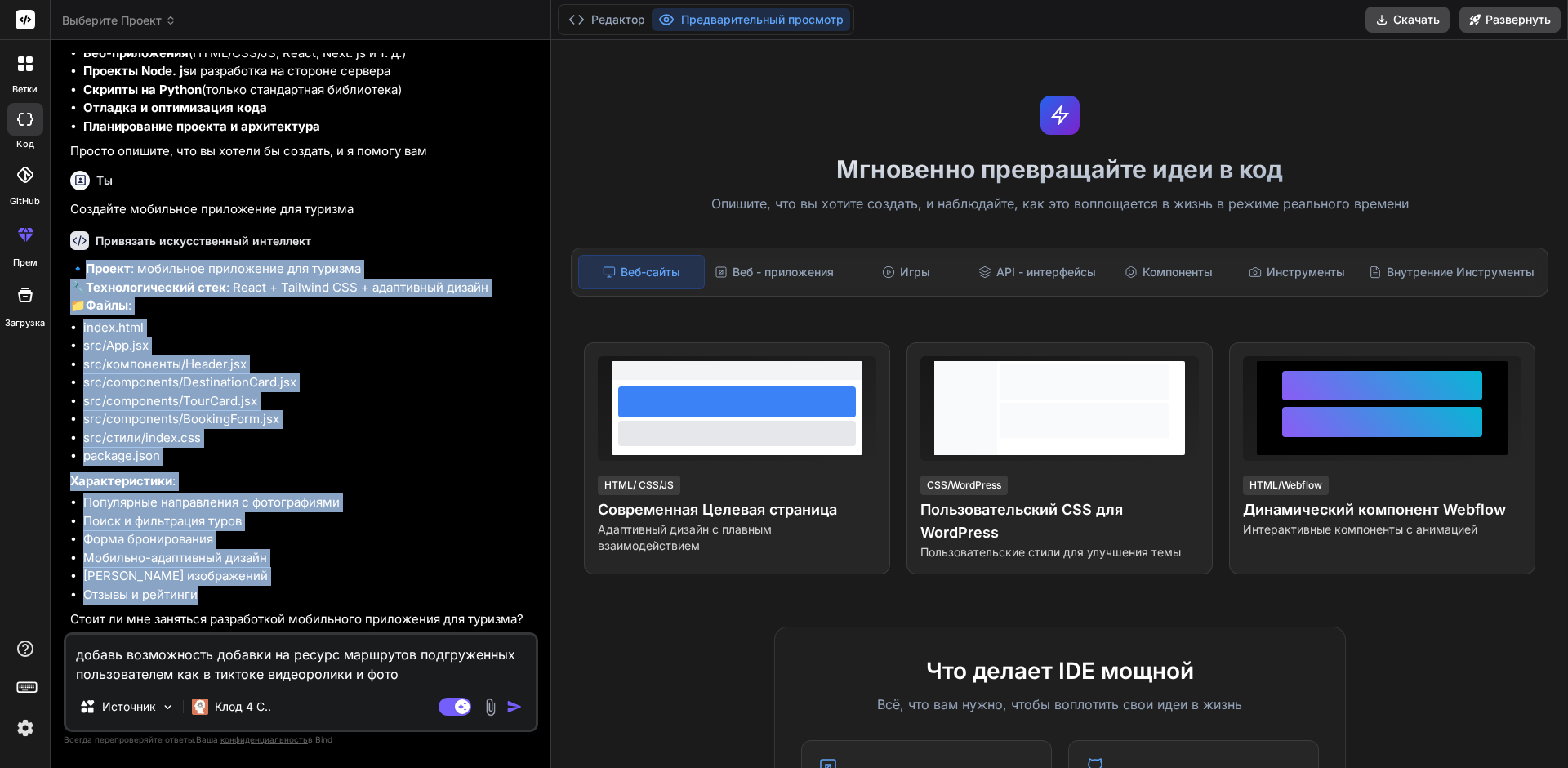
drag, startPoint x: 85, startPoint y: 265, endPoint x: 209, endPoint y: 589, distance: 346.9
click at [209, 589] on div "🔹 Проект : мобильное приложение для туризма 🔧 Технологический стек : React + Ta…" at bounding box center [303, 444] width 465 height 369
copy div "Проект : мобильное приложение для туризма 🔧 Технологический стек : React + Tail…"
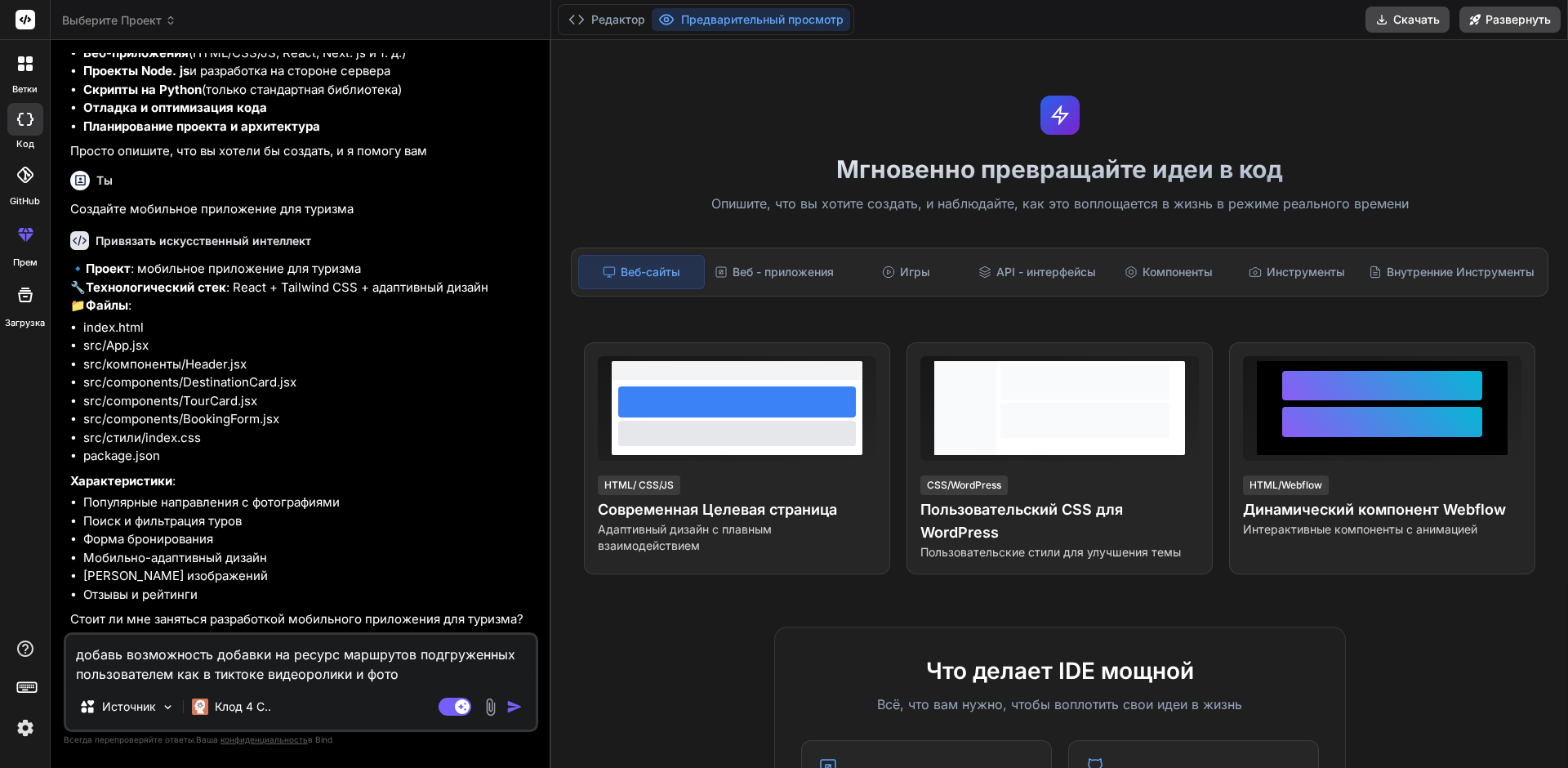
drag, startPoint x: 194, startPoint y: 650, endPoint x: 166, endPoint y: 642, distance: 29.1
click at [189, 650] on textarea "добавь возможность добавки на ресурс маршрутов подгруженных пользователем как в…" at bounding box center [301, 660] width 470 height 49
drag, startPoint x: 76, startPoint y: 650, endPoint x: 407, endPoint y: 672, distance: 331.7
click at [407, 672] on textarea "добавь возможность добавки на ресурс маршрутов подгруженных пользователем как в…" at bounding box center [301, 660] width 470 height 49
